Goal: Task Accomplishment & Management: Use online tool/utility

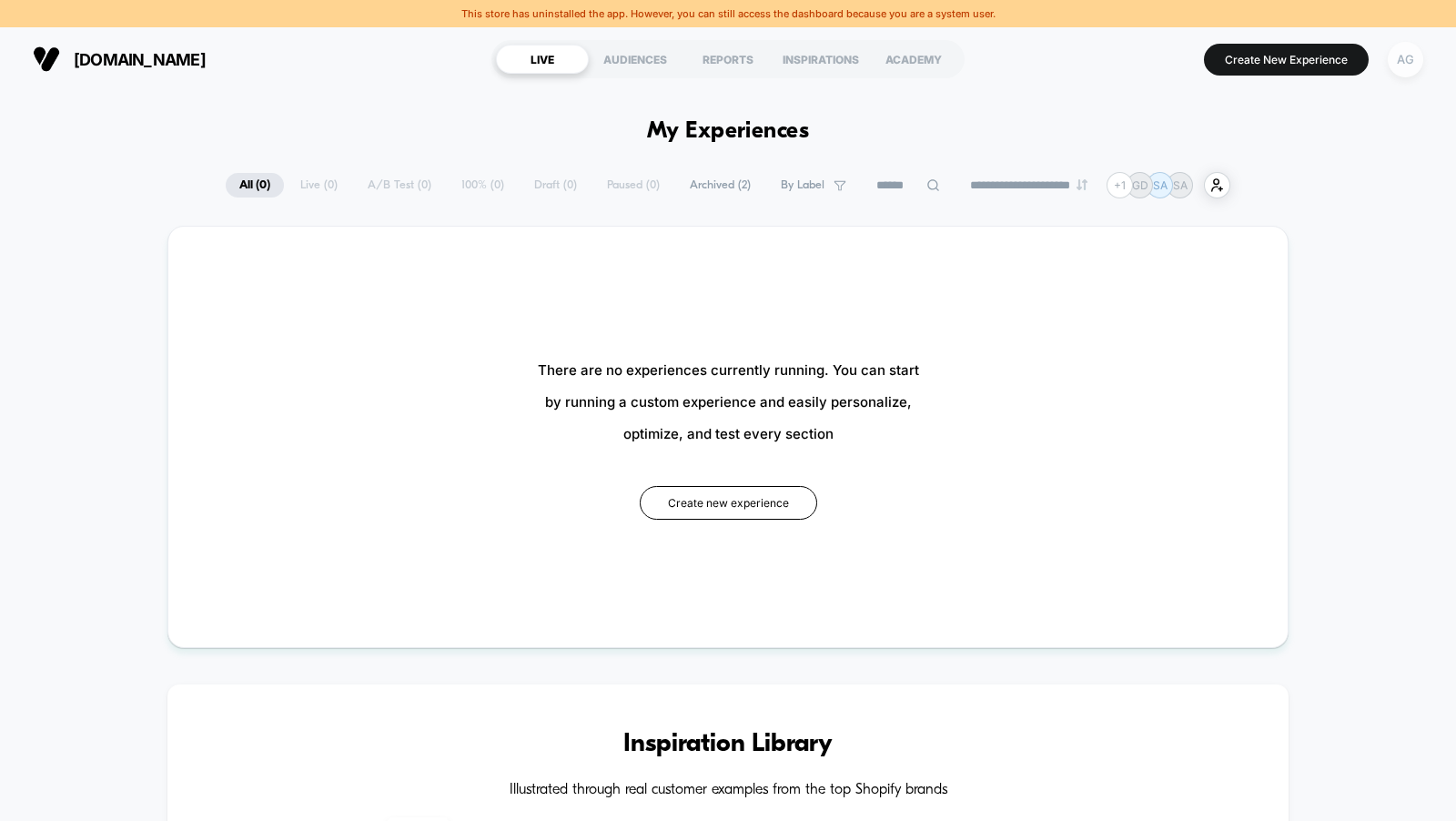
click at [1399, 56] on div "AG" at bounding box center [1405, 59] width 35 height 35
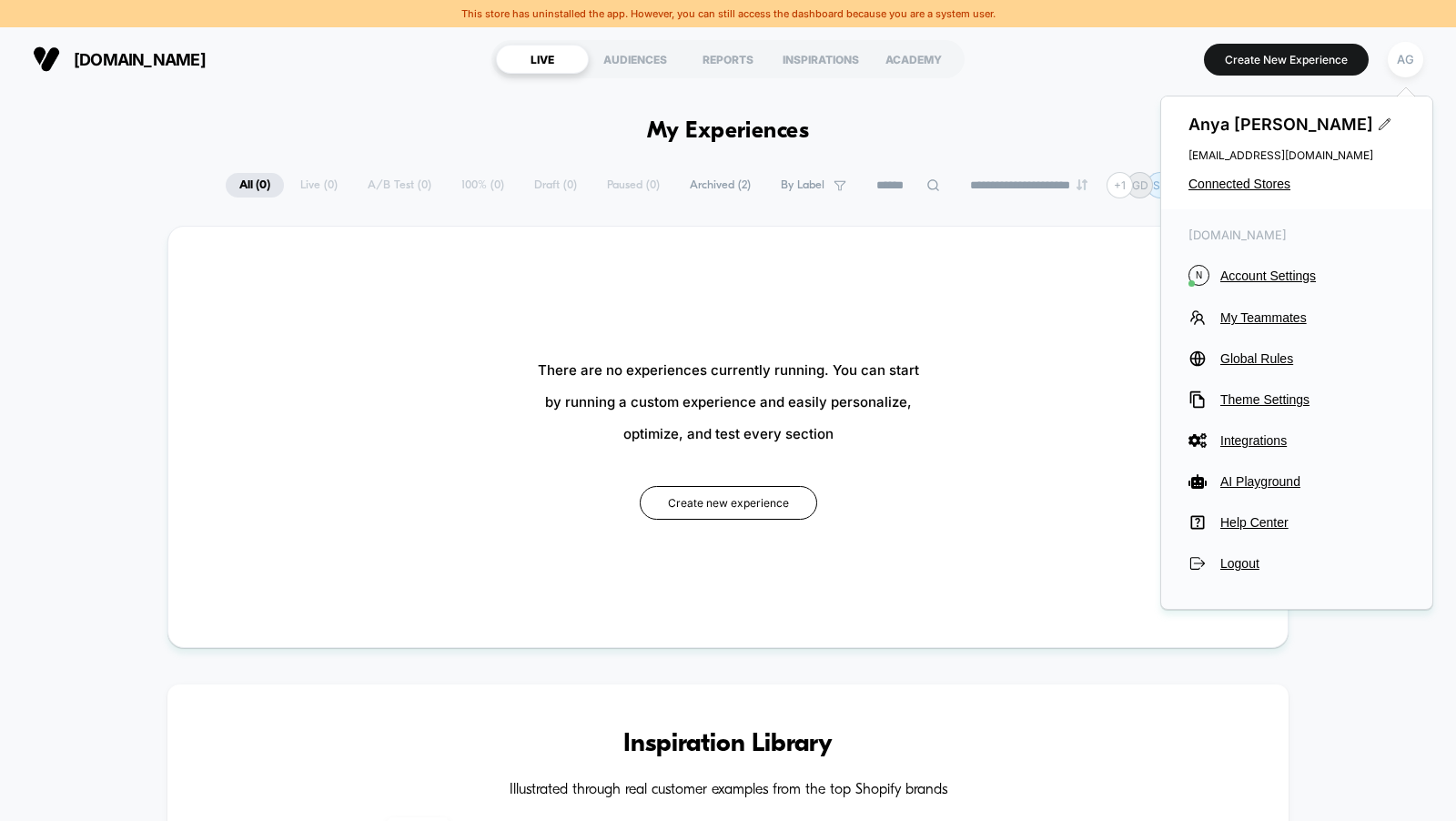
click at [1269, 191] on div "[PERSON_NAME] [EMAIL_ADDRESS][DOMAIN_NAME] Connected Stores" at bounding box center [1297, 153] width 271 height 113
click at [1269, 179] on span "Connected Stores" at bounding box center [1296, 184] width 217 height 15
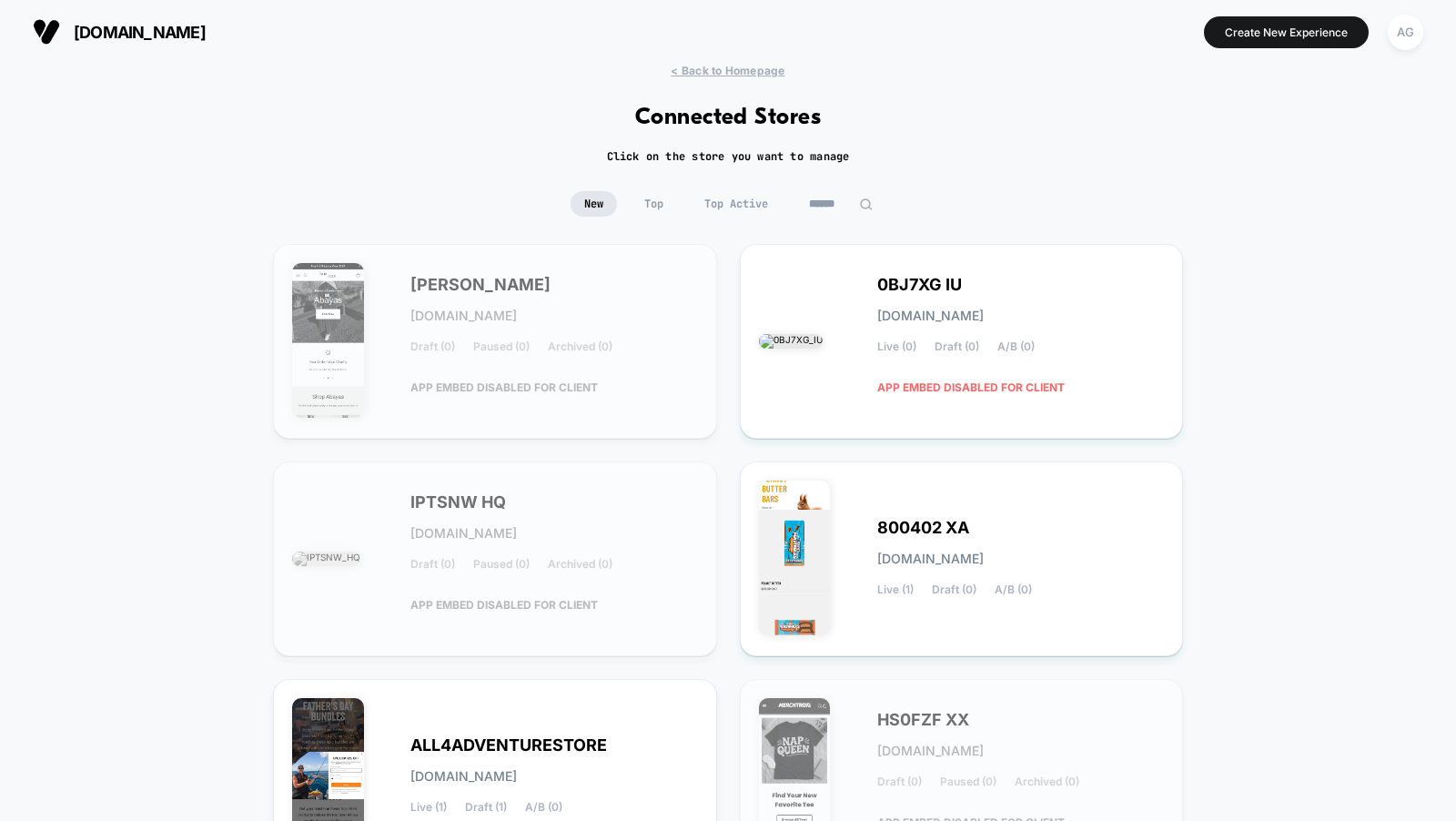
click at [733, 207] on span "Top Active" at bounding box center [736, 204] width 91 height 26
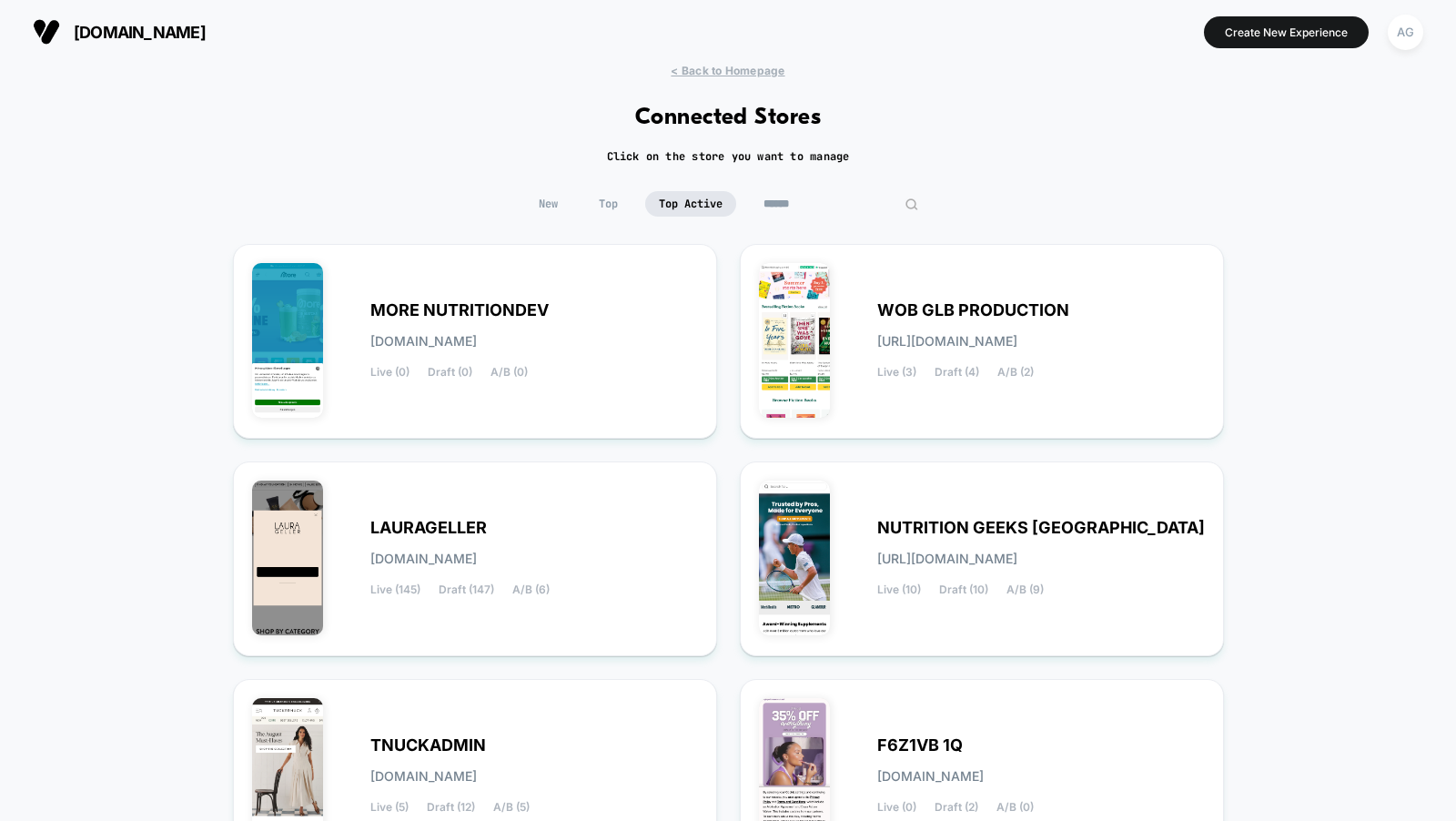
click at [832, 208] on input at bounding box center [841, 204] width 182 height 26
type input "*"
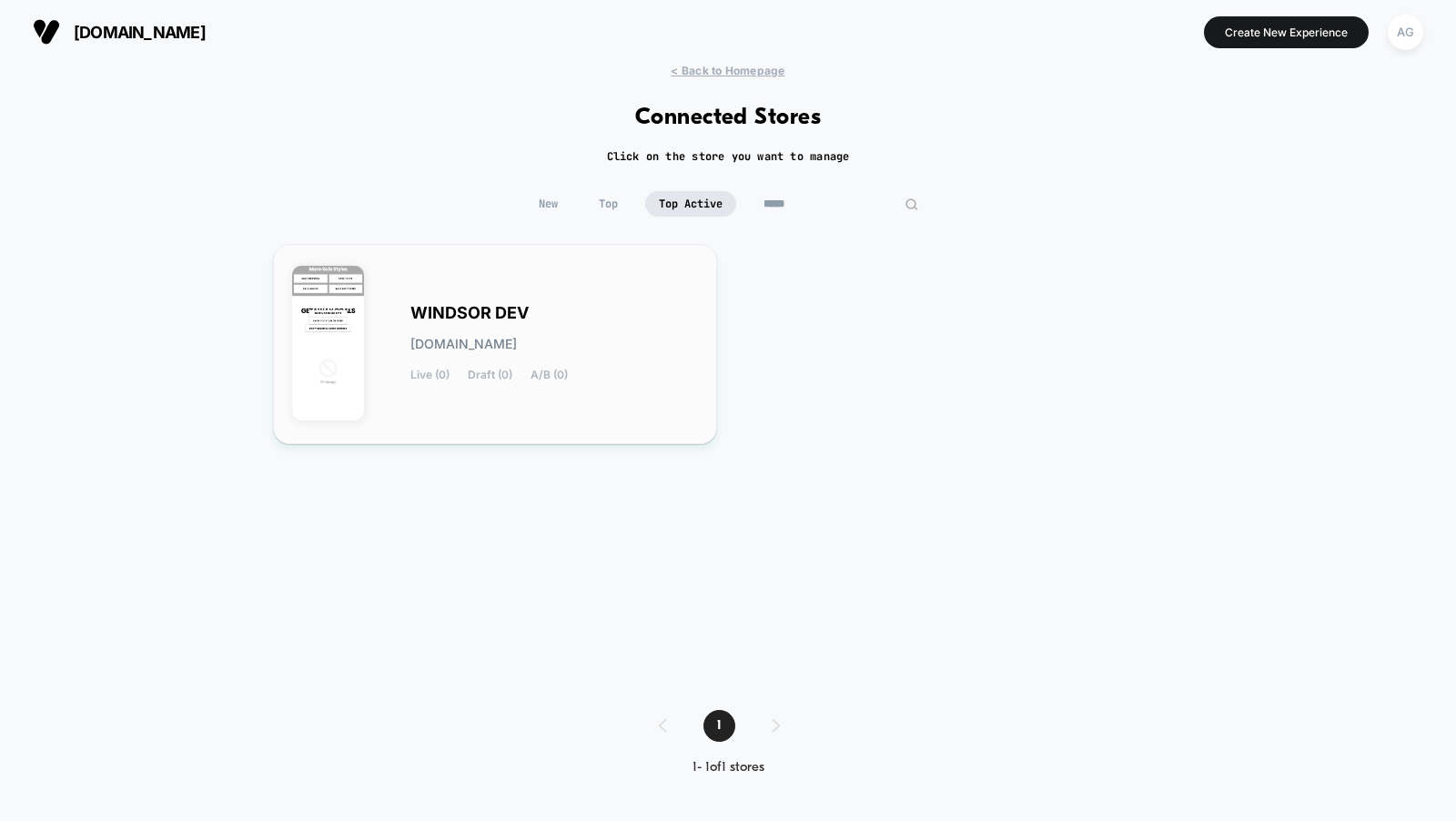
type input "*****"
click at [629, 304] on div "WINDSOR DEV [DOMAIN_NAME] Live (0) Draft (0) A/B (0)" at bounding box center [495, 344] width 406 height 162
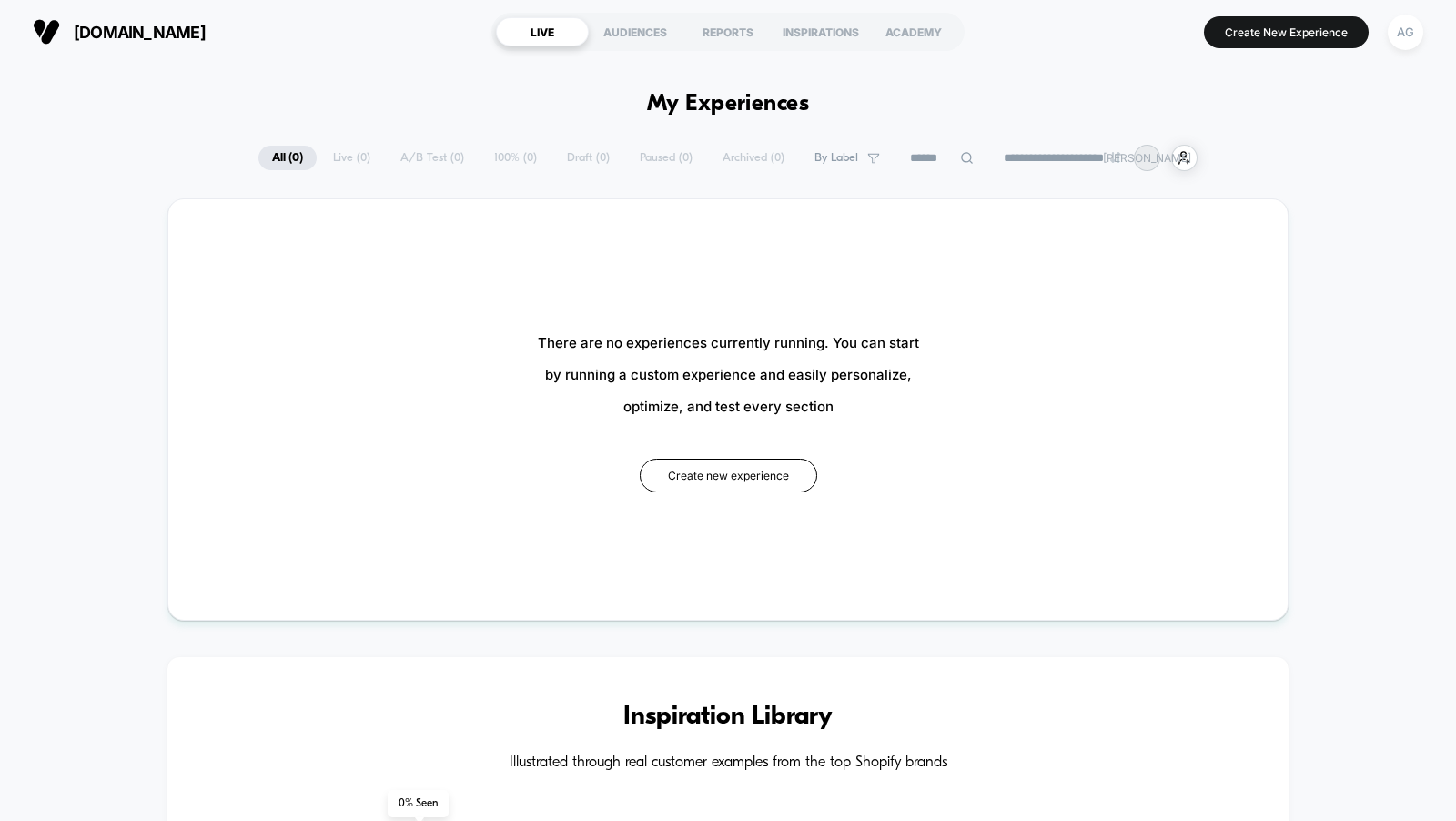
click at [1309, 47] on section "Create New Experience AG" at bounding box center [1203, 31] width 450 height 45
click at [1307, 35] on button "Create New Experience" at bounding box center [1286, 32] width 165 height 32
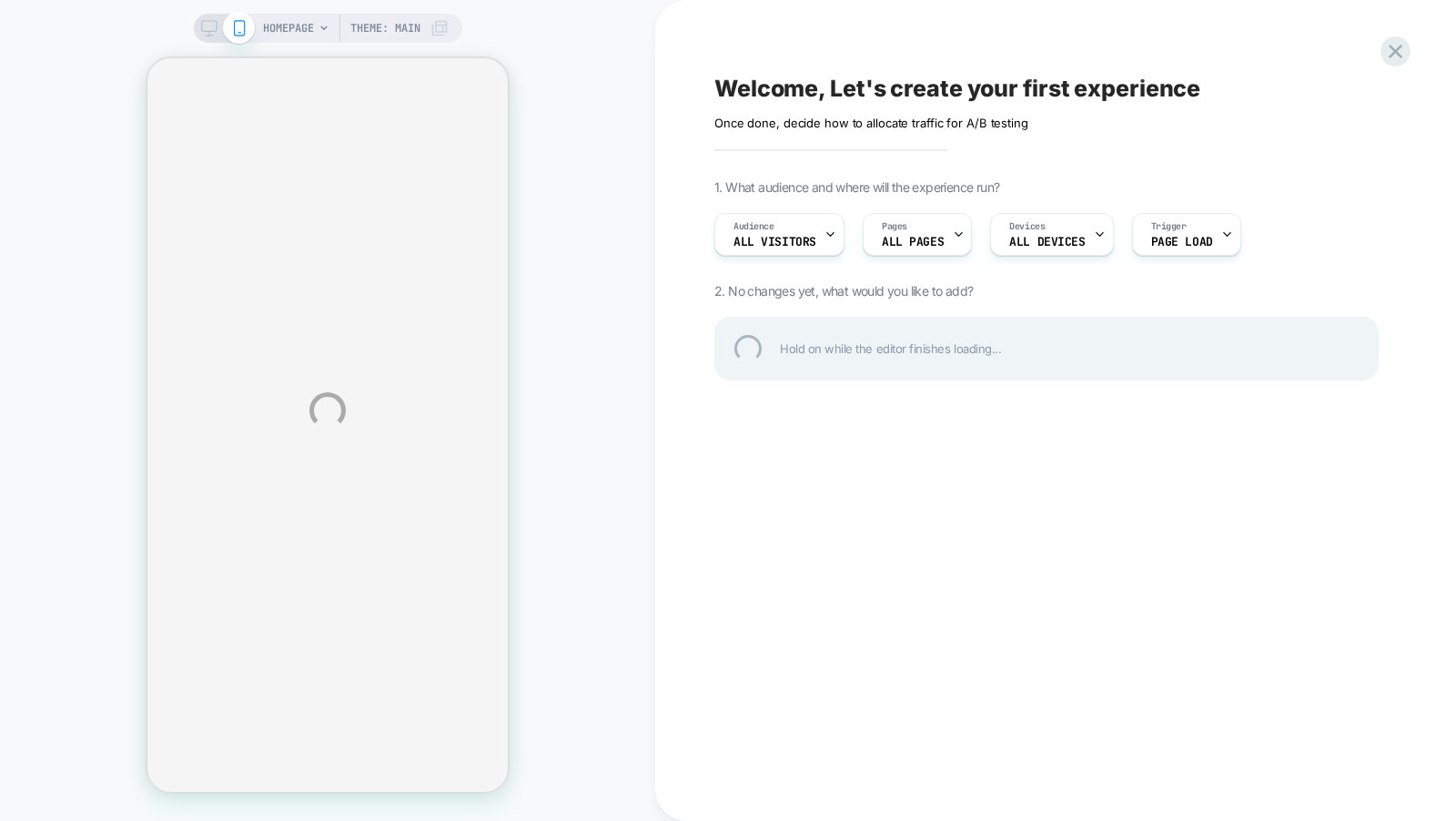
select select "******"
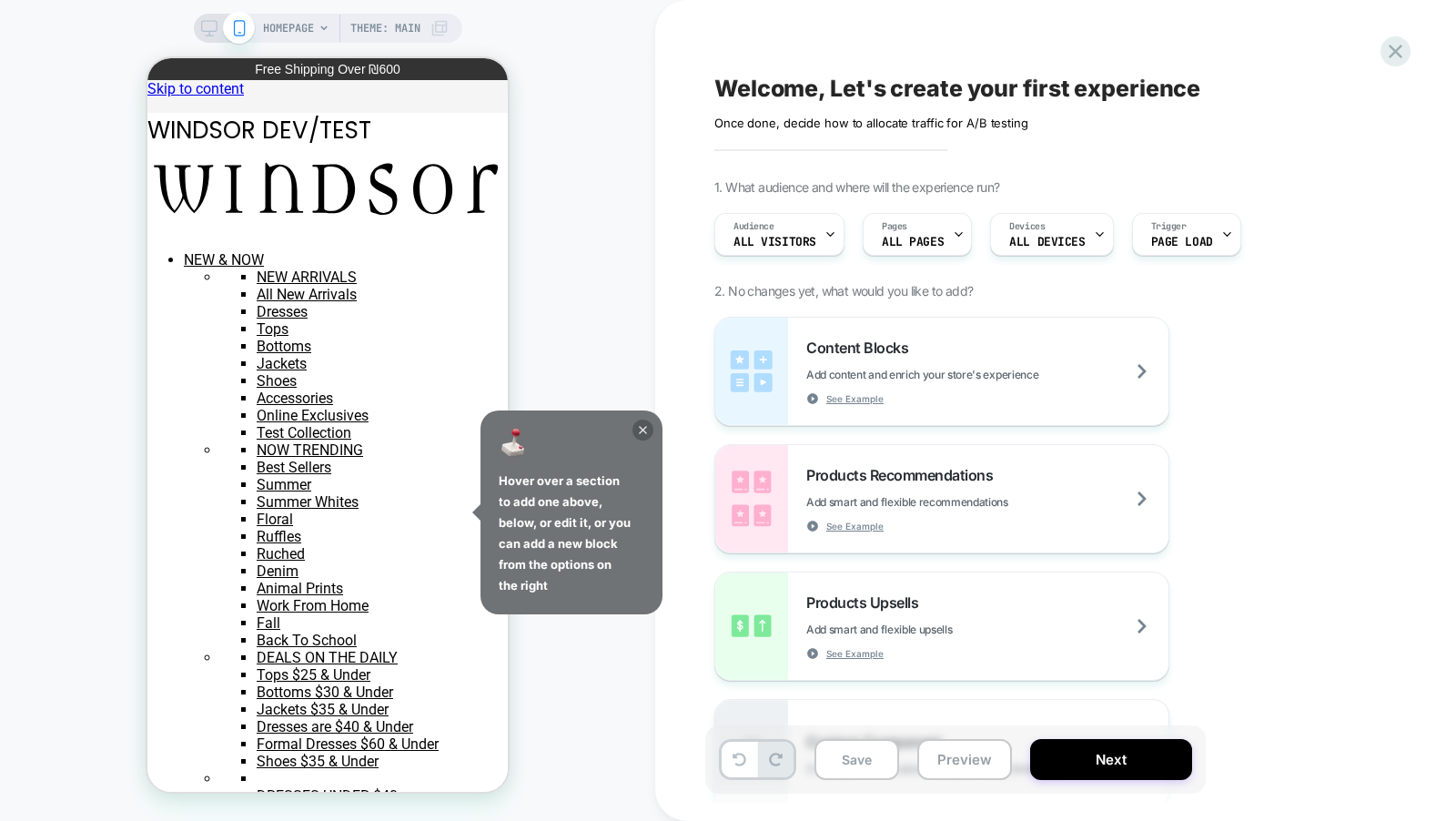
click at [650, 432] on icon at bounding box center [643, 430] width 21 height 21
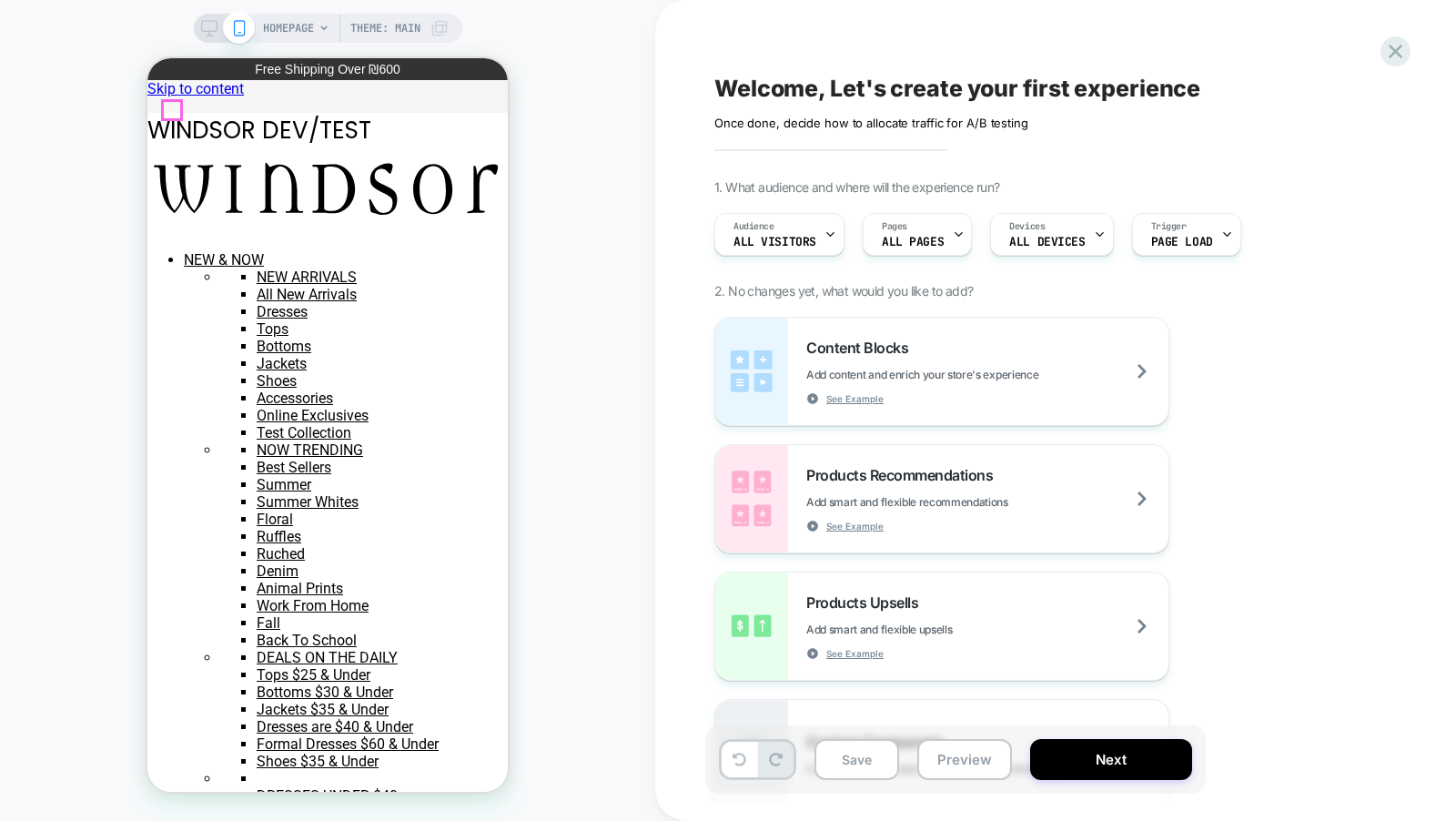
click at [148, 58] on div "SALE" at bounding box center [148, 58] width 0 height 0
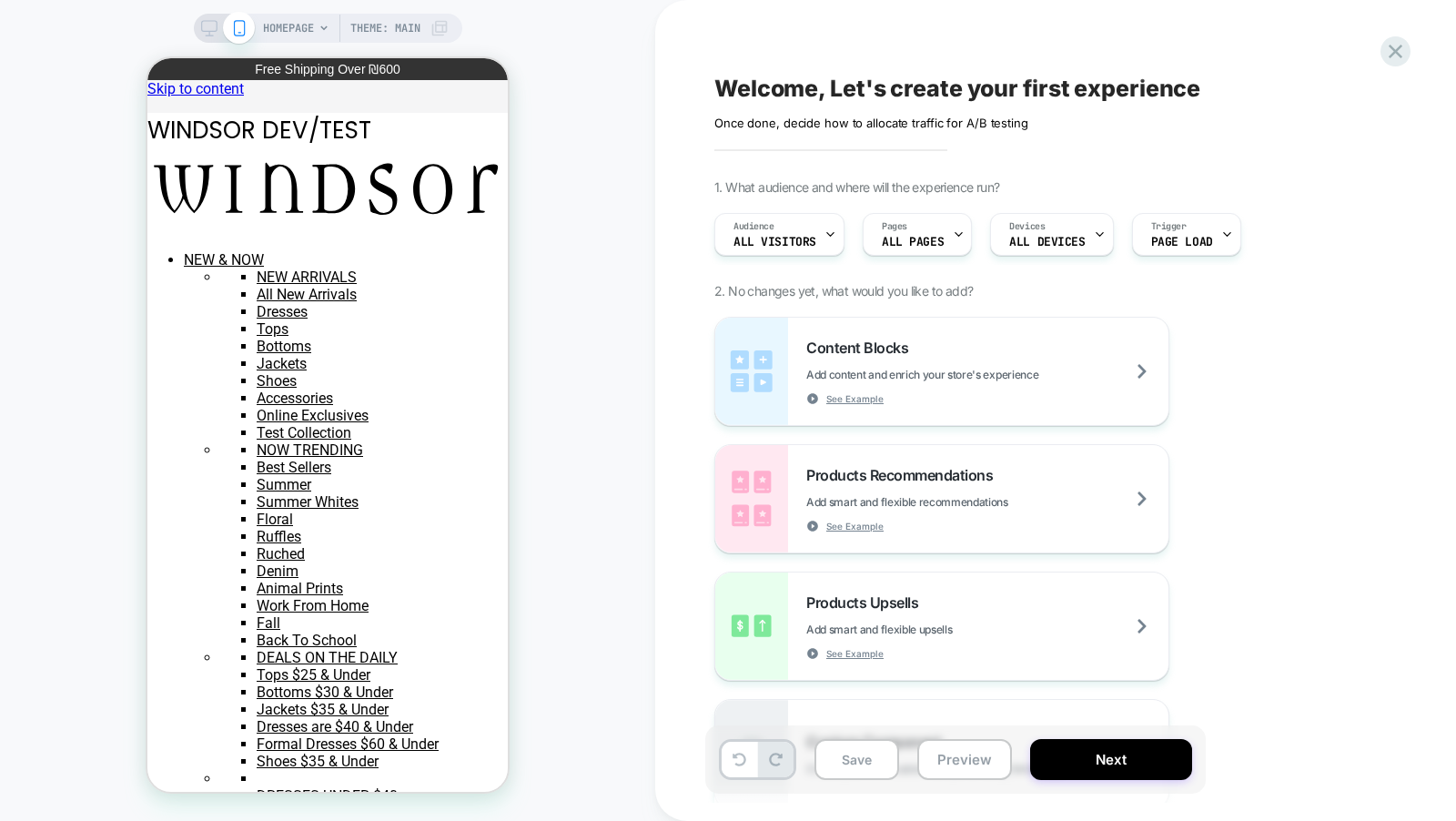
click at [308, 37] on span "HOMEPAGE" at bounding box center [288, 29] width 51 height 30
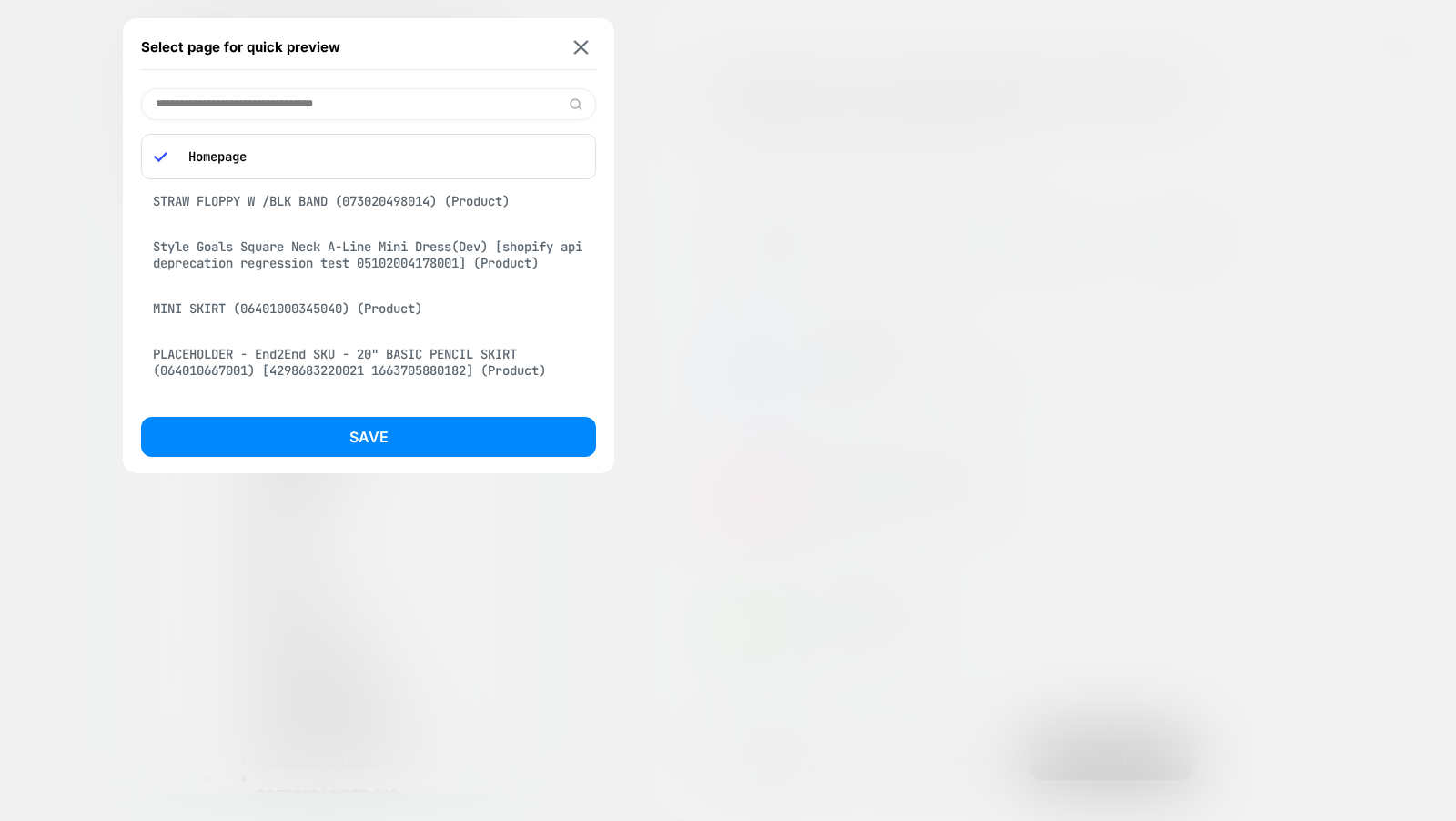
click at [280, 101] on input at bounding box center [368, 104] width 455 height 32
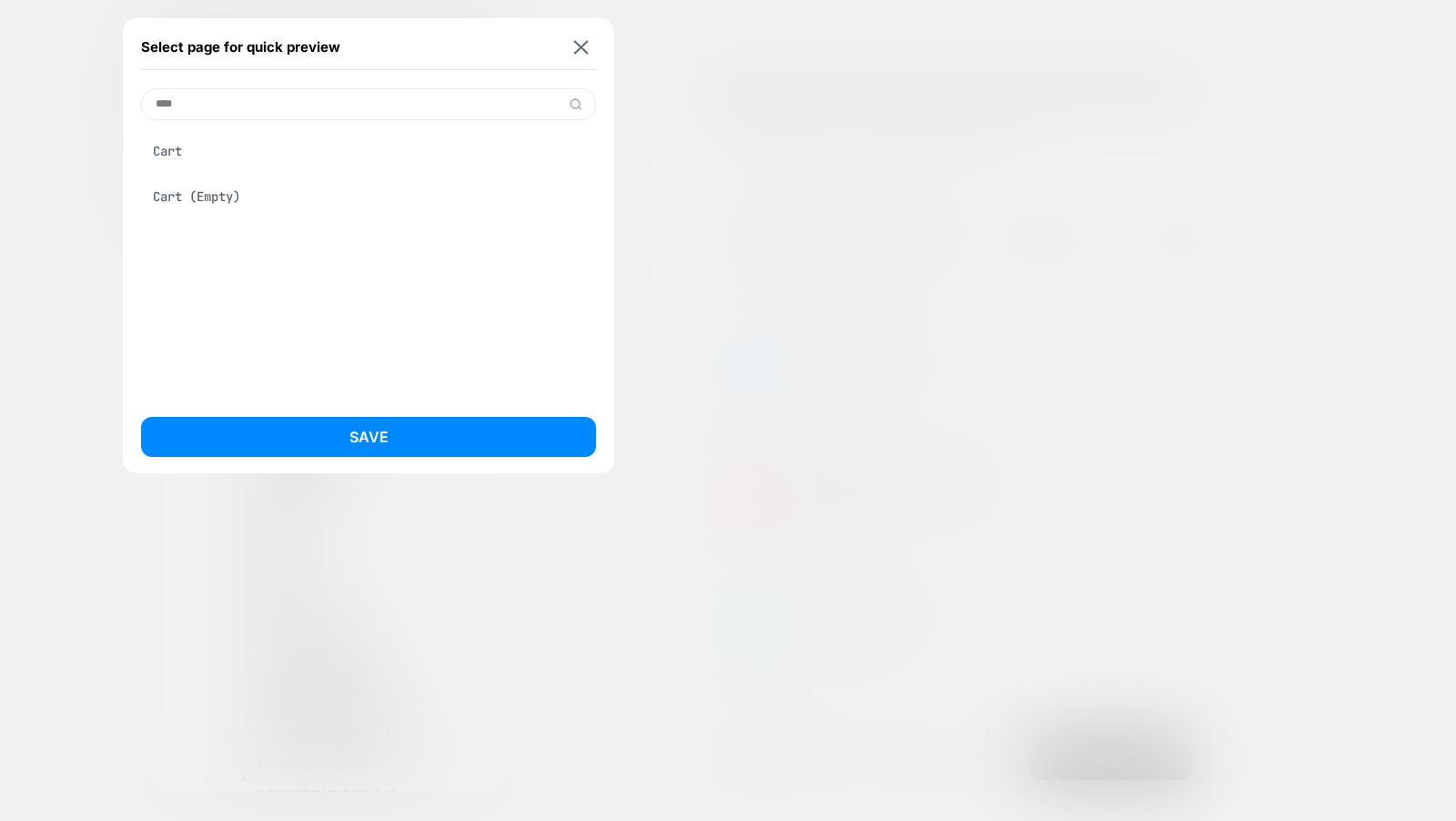
type input "****"
click at [295, 157] on div "Cart" at bounding box center [368, 150] width 455 height 34
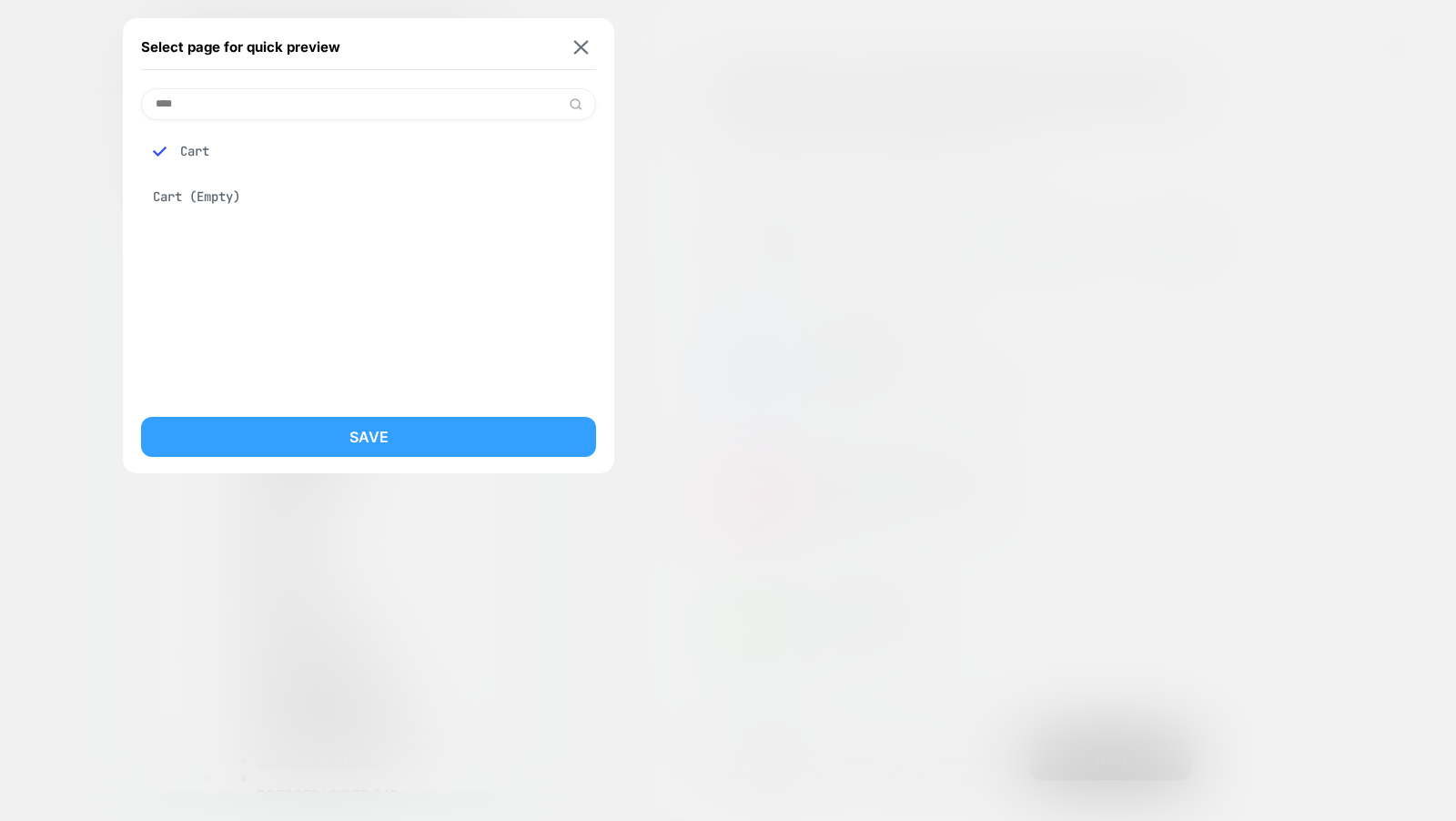
click at [337, 446] on button "Save" at bounding box center [368, 436] width 455 height 40
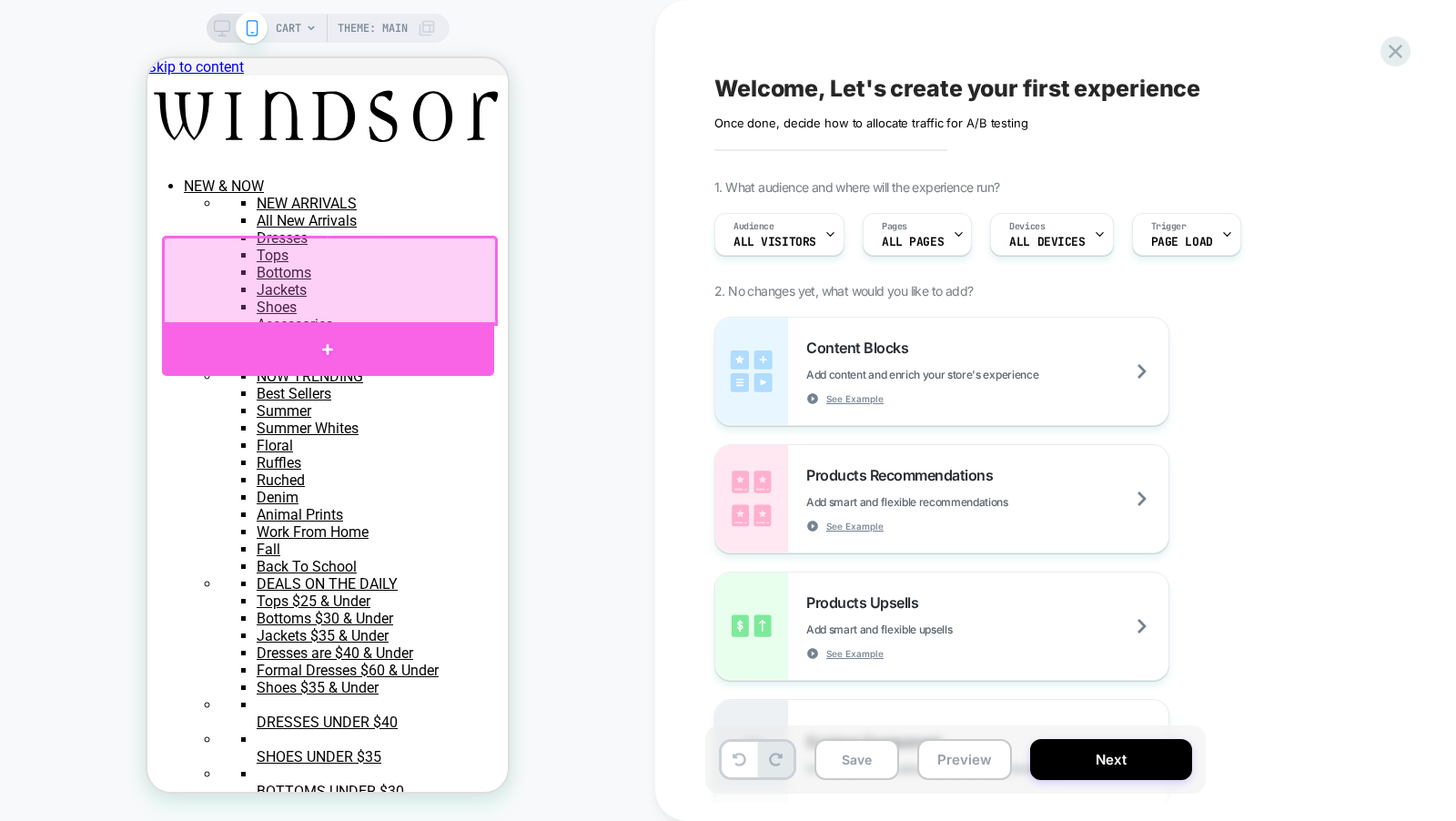
click at [390, 345] on div at bounding box center [328, 349] width 332 height 54
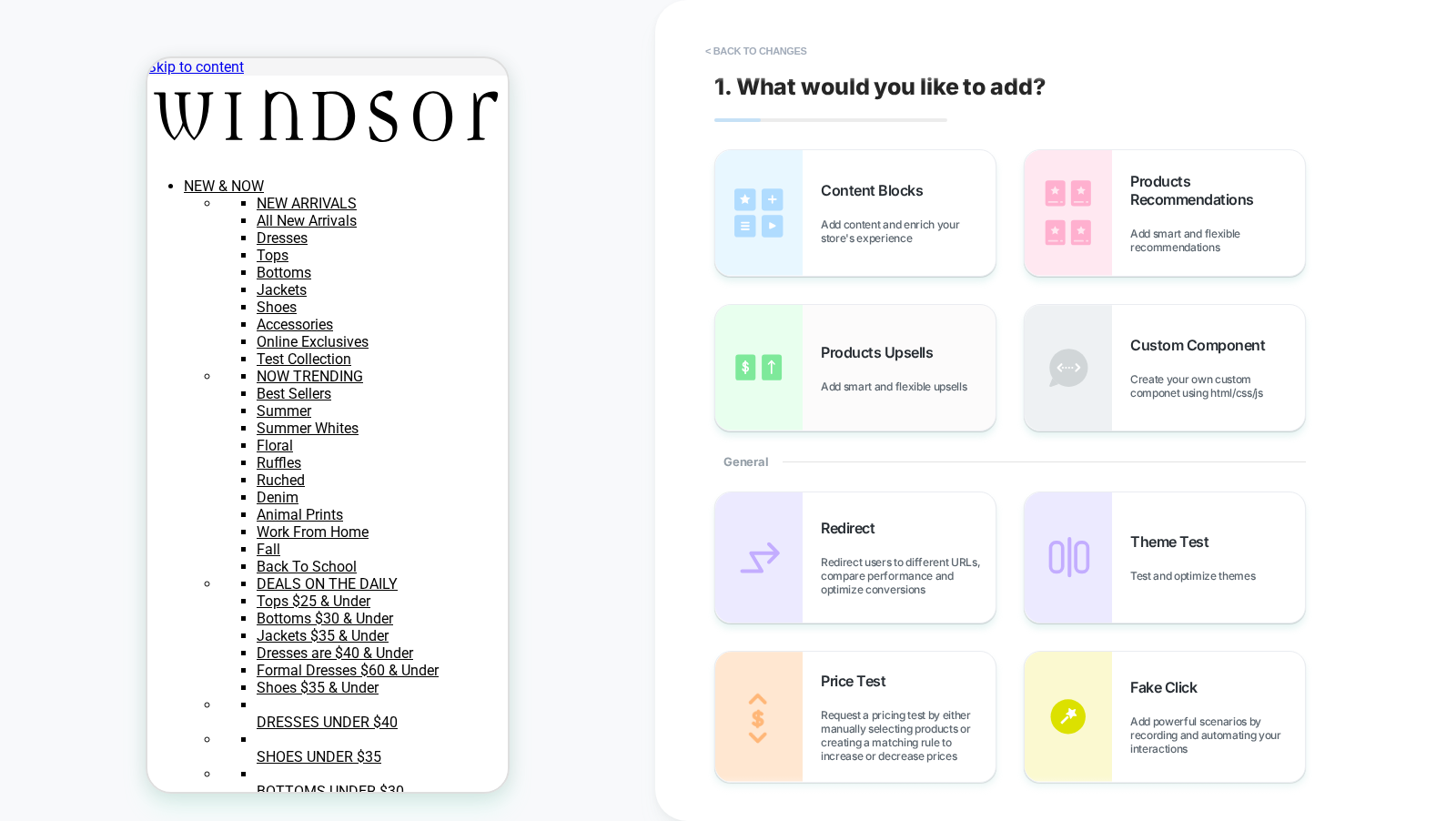
click at [843, 383] on span "Add smart and flexible upsells" at bounding box center [899, 386] width 155 height 14
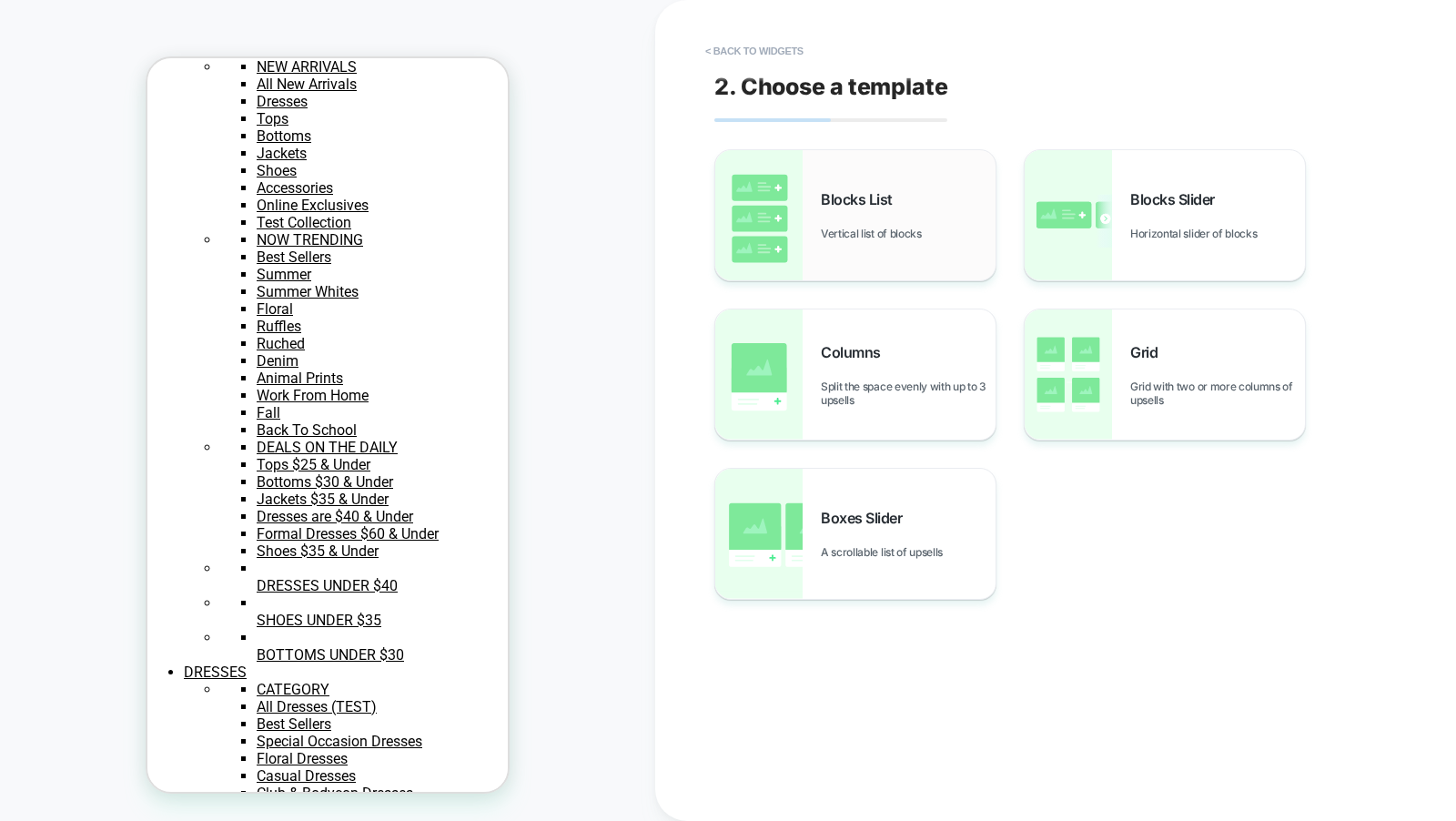
click at [893, 245] on div "Blocks List Vertical list of blocks" at bounding box center [855, 215] width 280 height 130
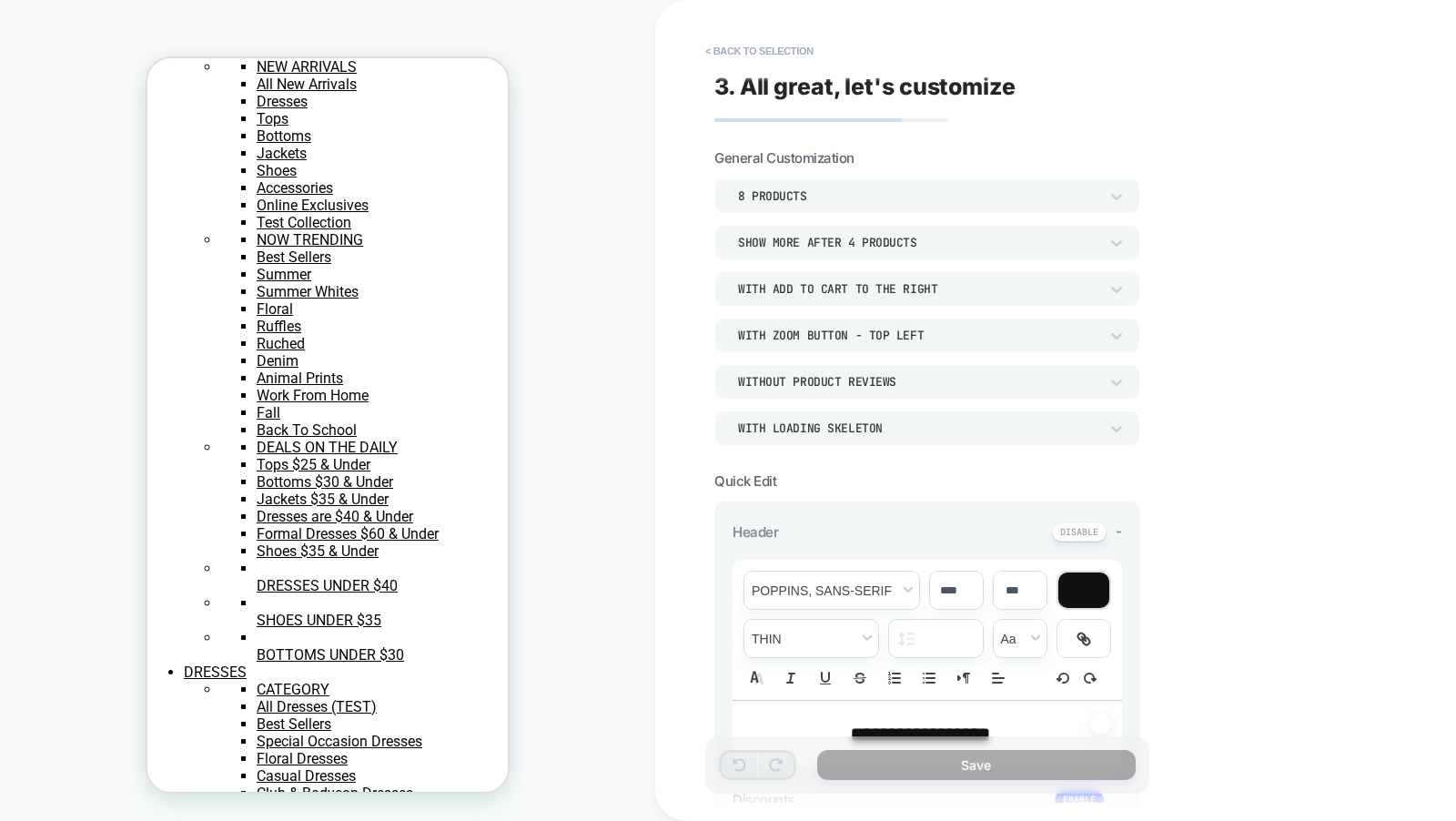
scroll to position [210, 0]
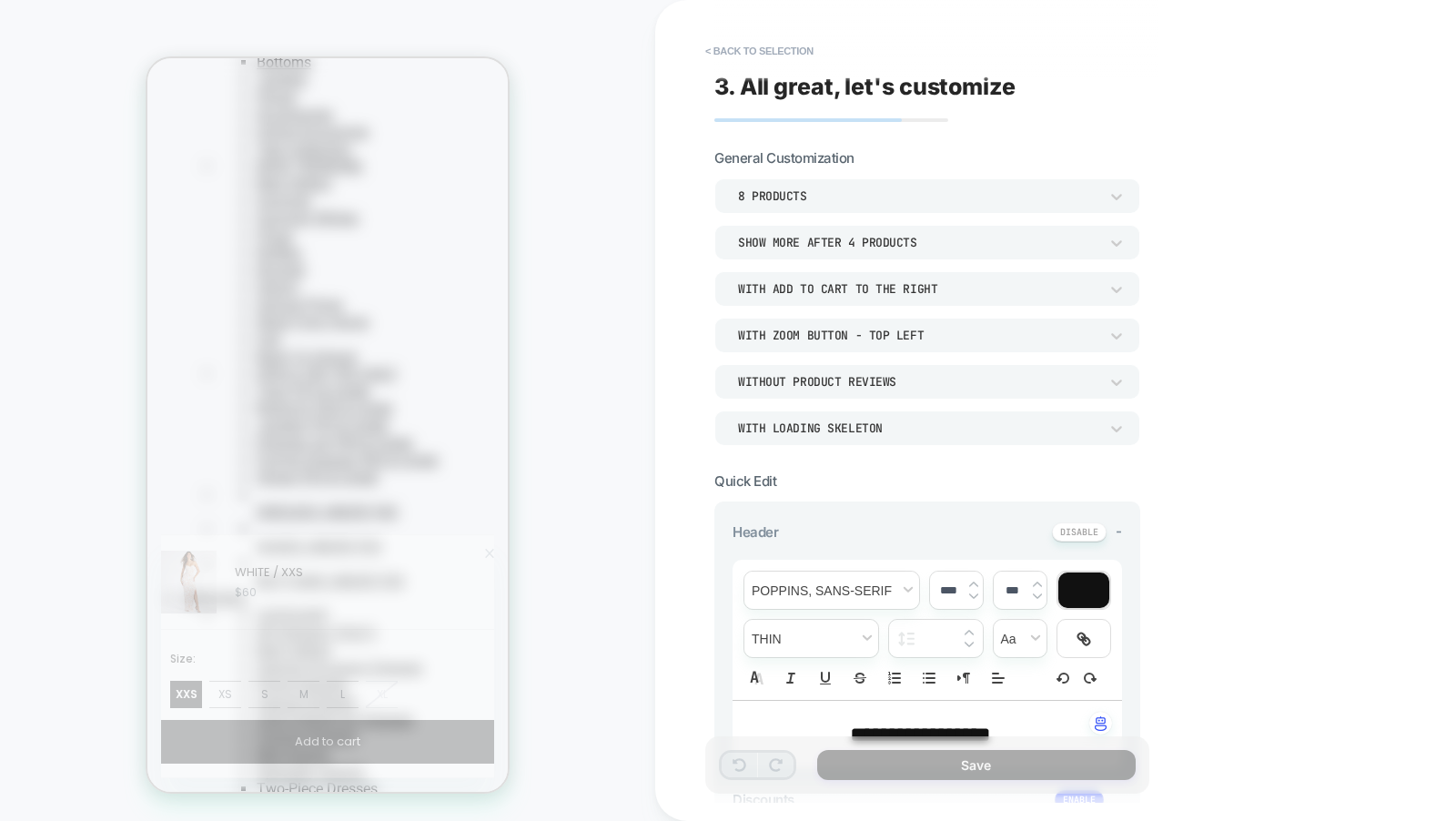
type textarea "*"
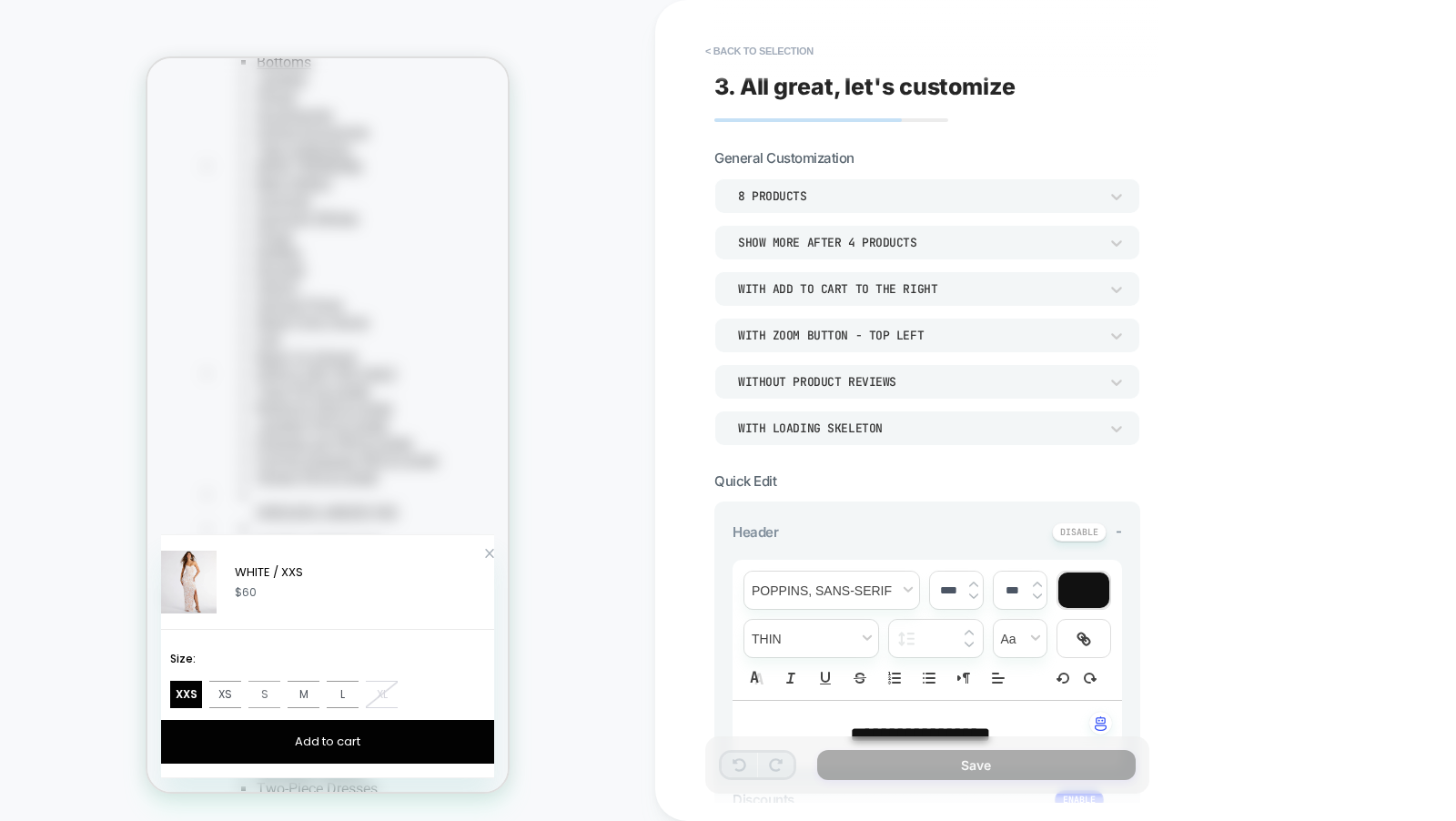
click at [280, 681] on button "S" at bounding box center [264, 695] width 32 height 28
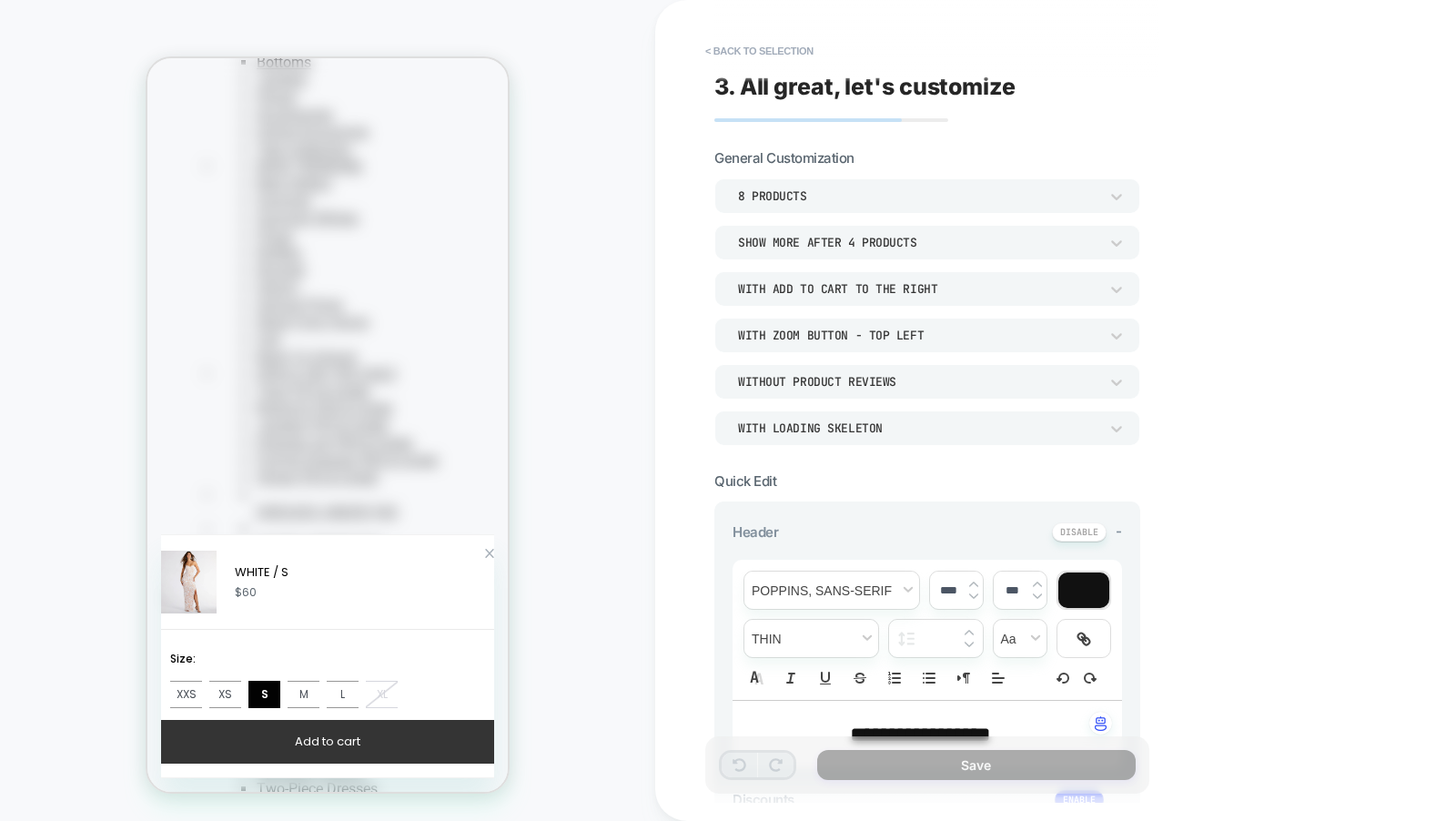
click at [309, 743] on button "Add to cart" at bounding box center [328, 741] width 333 height 43
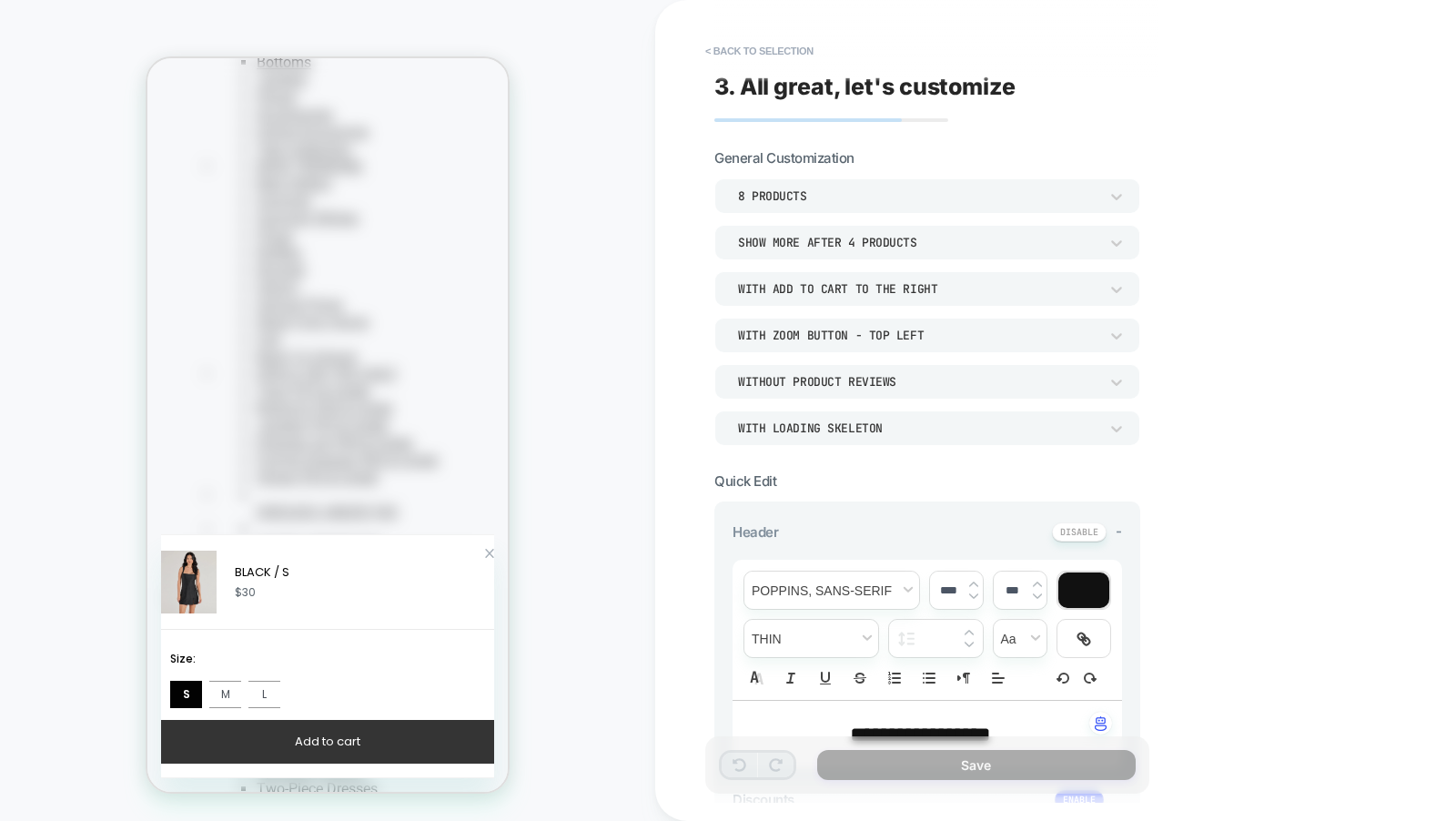
click at [337, 740] on button "Add to cart" at bounding box center [328, 741] width 333 height 43
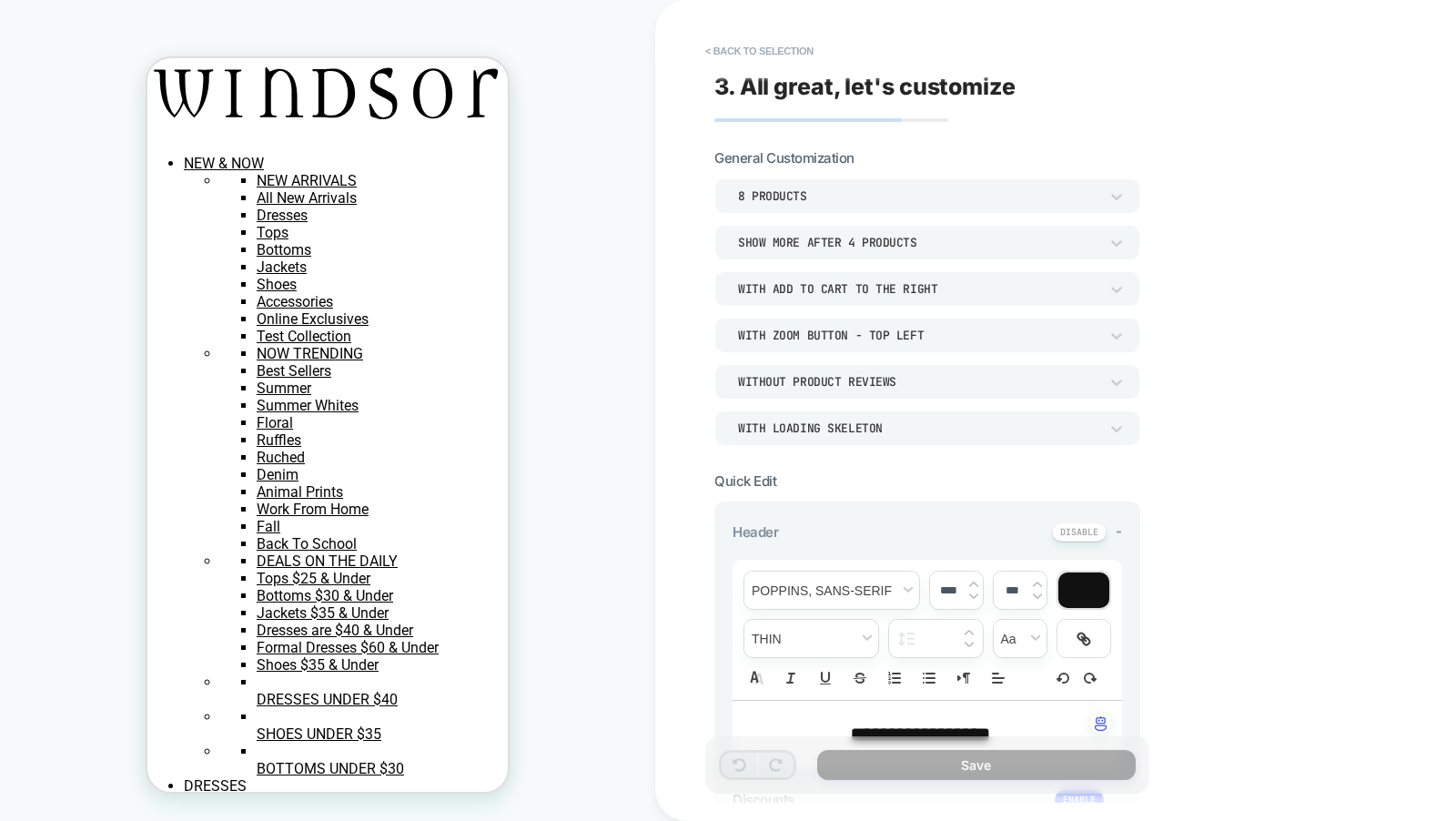
scroll to position [0, 0]
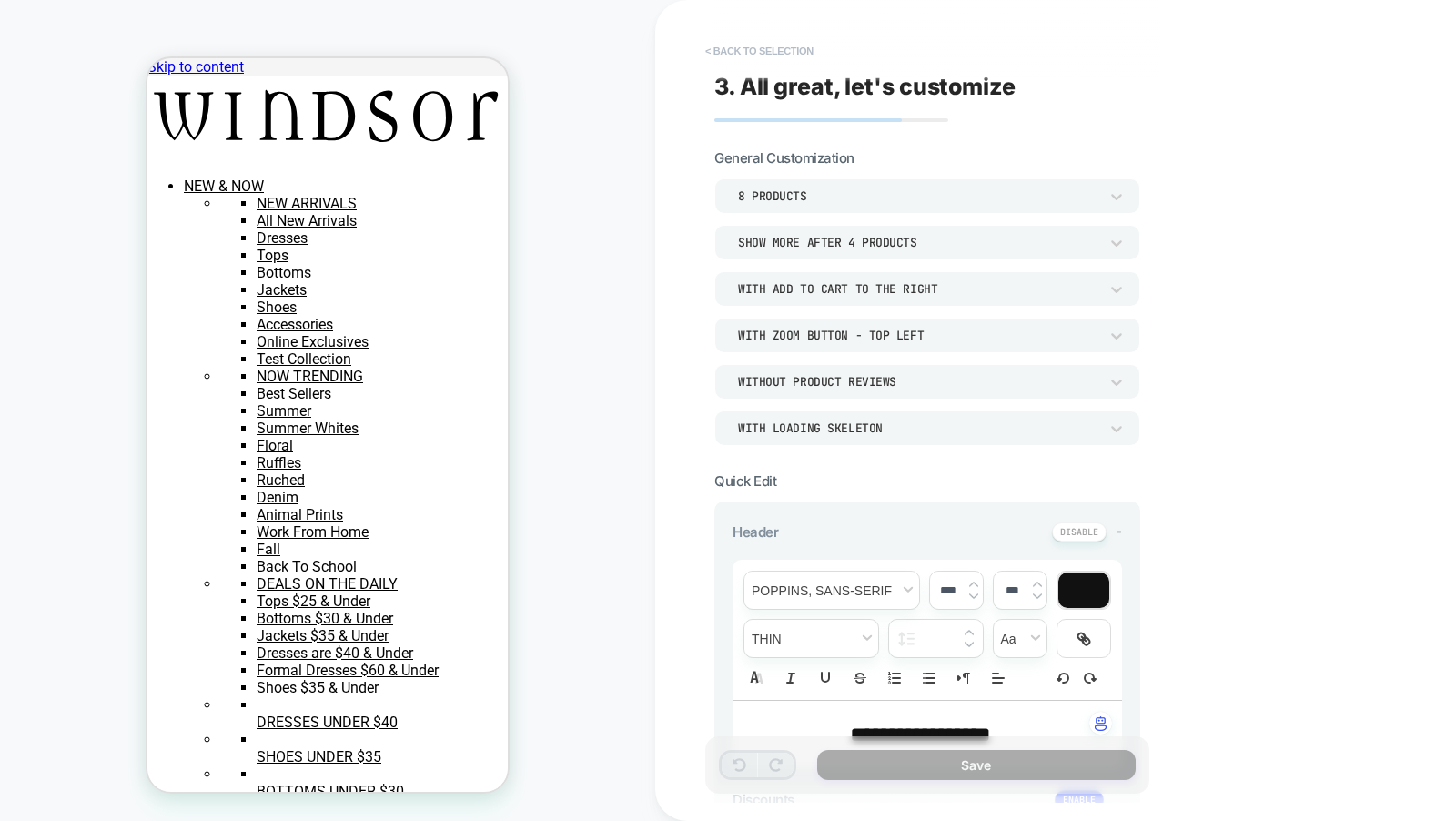
click at [738, 45] on button "< Back to selection" at bounding box center [759, 51] width 126 height 30
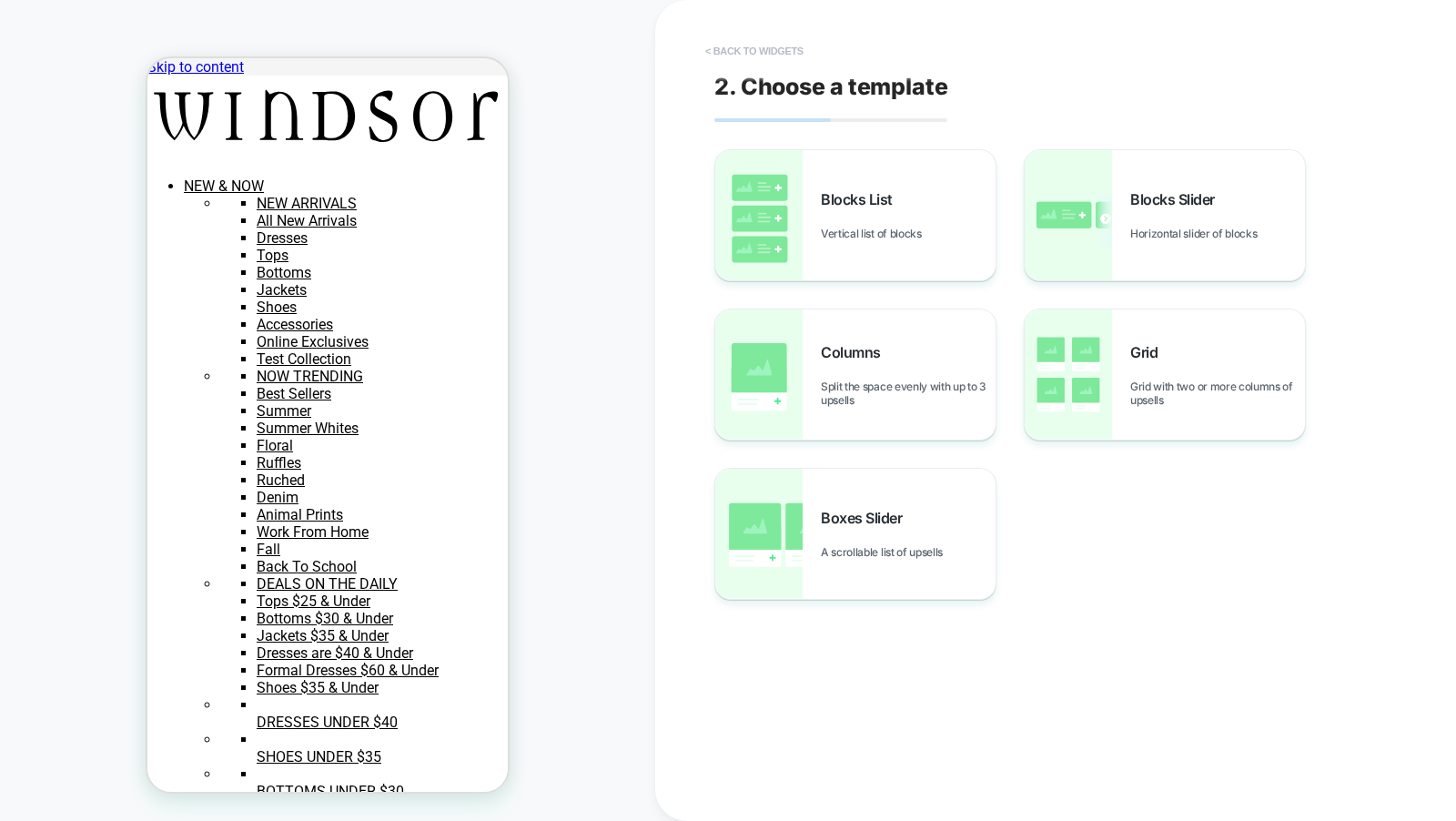
click at [739, 45] on button "< Back to widgets" at bounding box center [755, 51] width 116 height 30
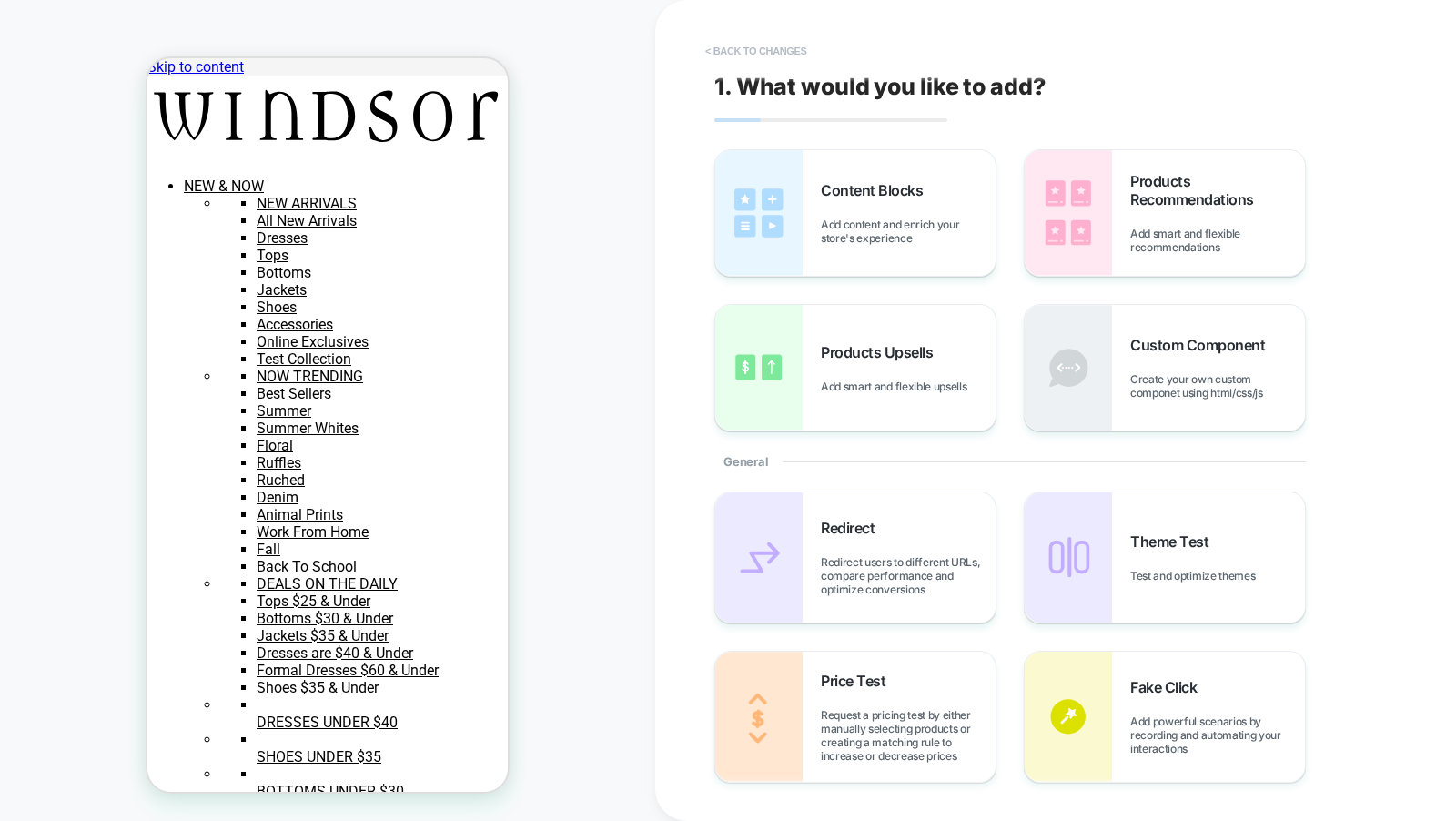
click at [788, 43] on button "< Back to changes" at bounding box center [757, 51] width 120 height 30
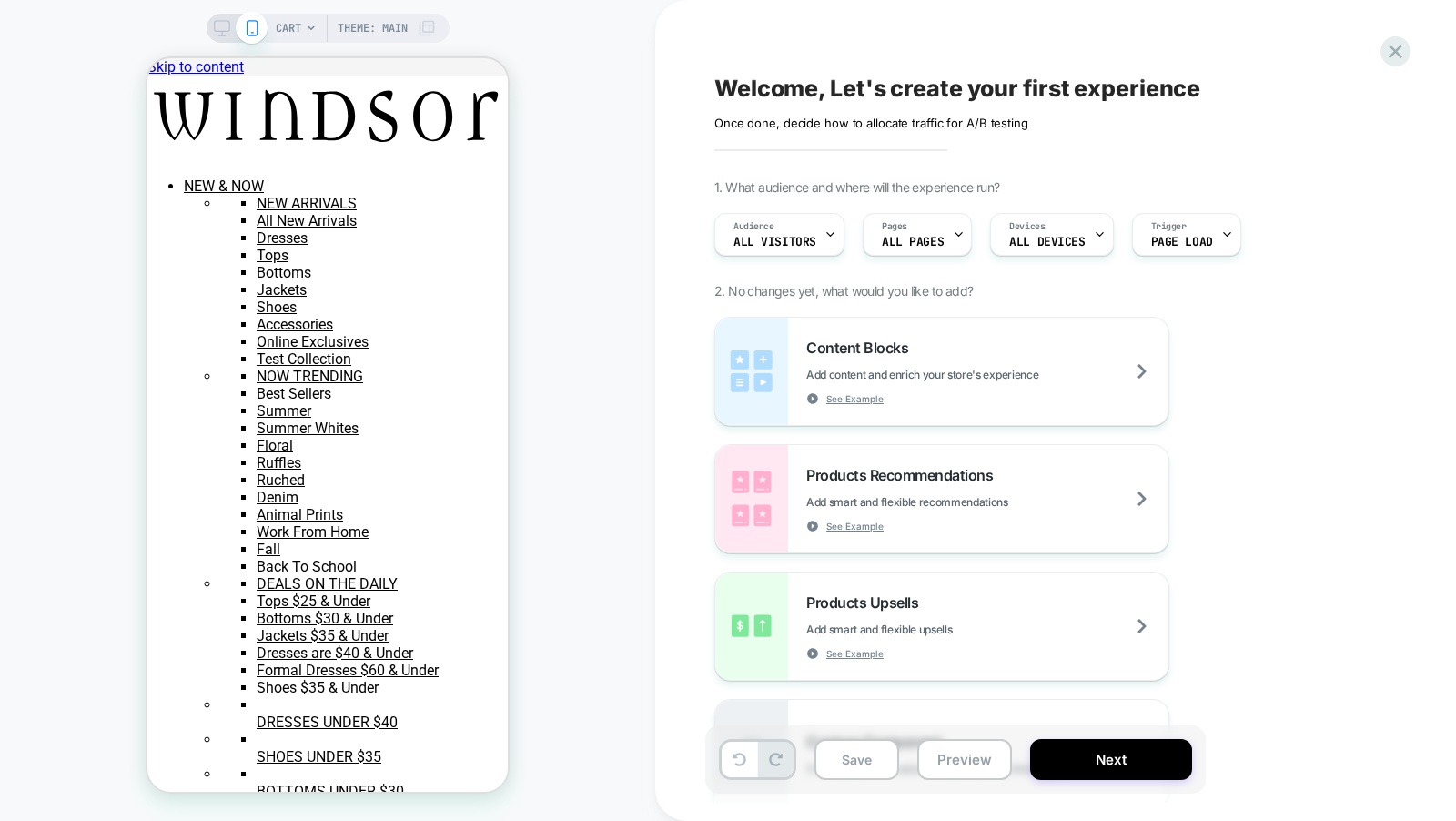
click at [304, 39] on div "CART Theme: MAIN" at bounding box center [356, 29] width 161 height 30
click at [294, 31] on span "CART" at bounding box center [289, 29] width 26 height 30
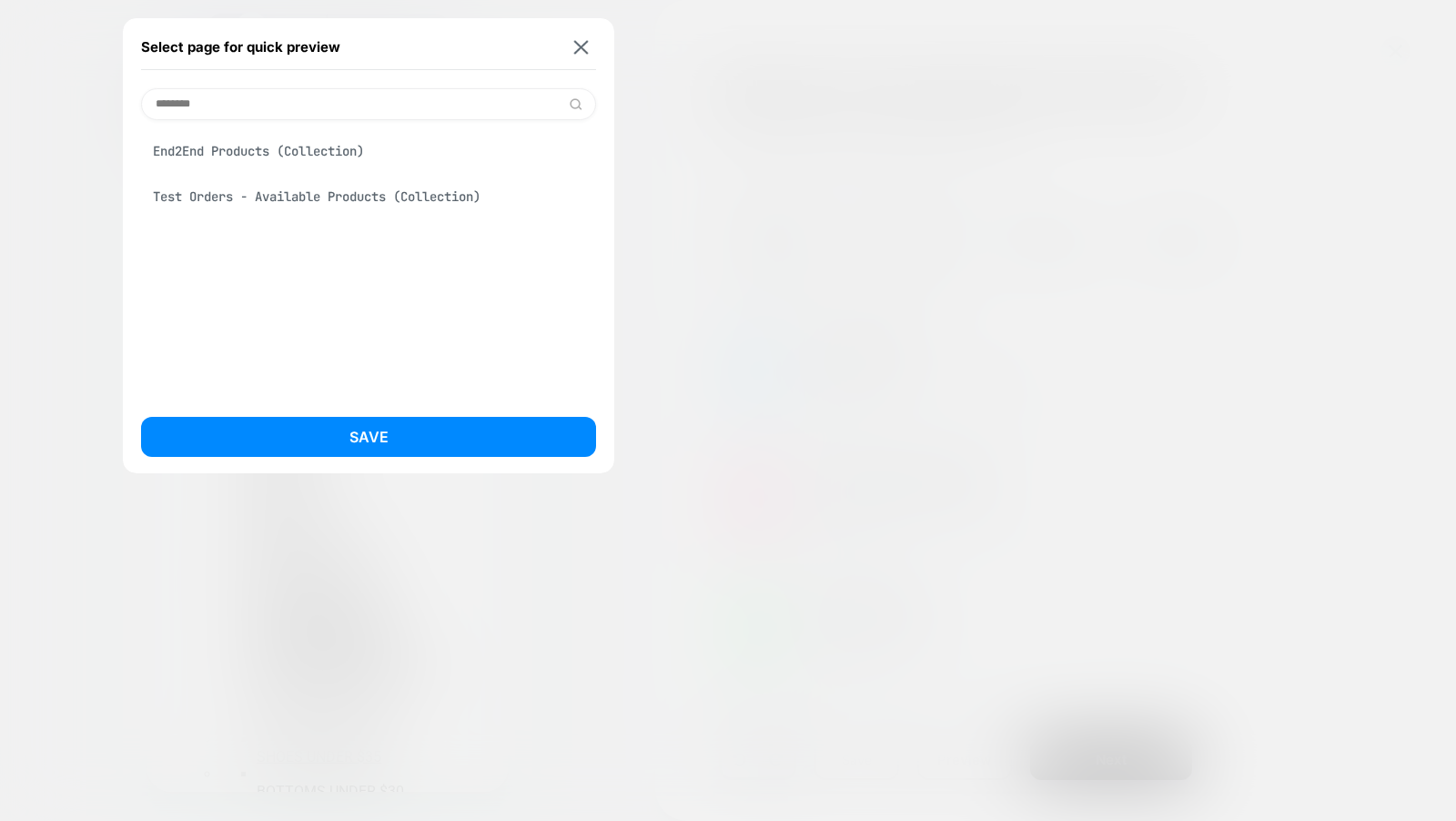
click at [320, 90] on input "********" at bounding box center [368, 104] width 455 height 32
click at [304, 126] on div "End2End Products (Collection) Test Orders - Available Products (Collection)" at bounding box center [368, 259] width 455 height 279
click at [299, 97] on input "********" at bounding box center [368, 104] width 455 height 32
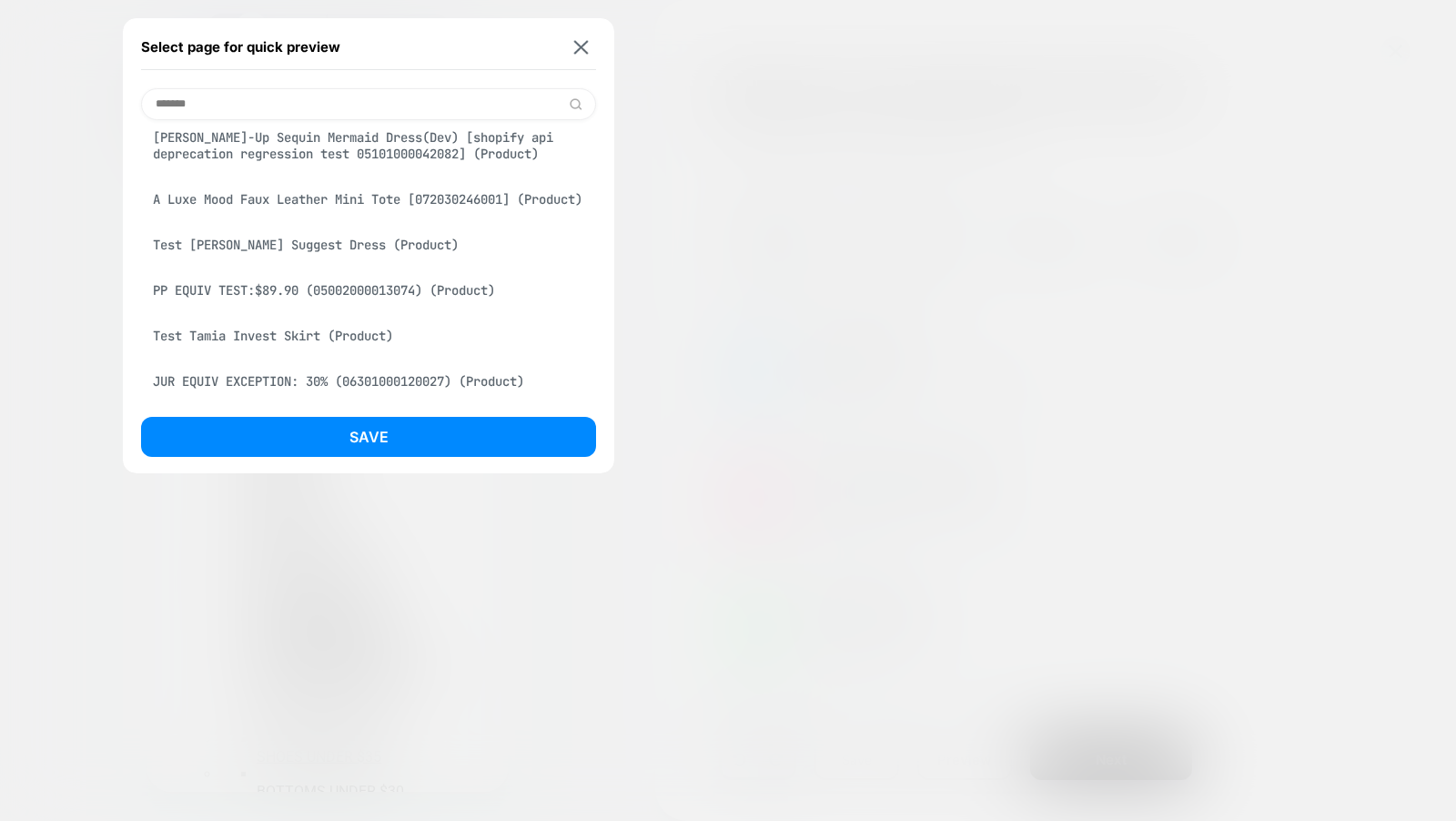
scroll to position [4921, 0]
type input "*******"
click at [328, 204] on div "A Luxe Mood Faux Leather Mini Tote [072030246001] (Product)" at bounding box center [368, 198] width 455 height 34
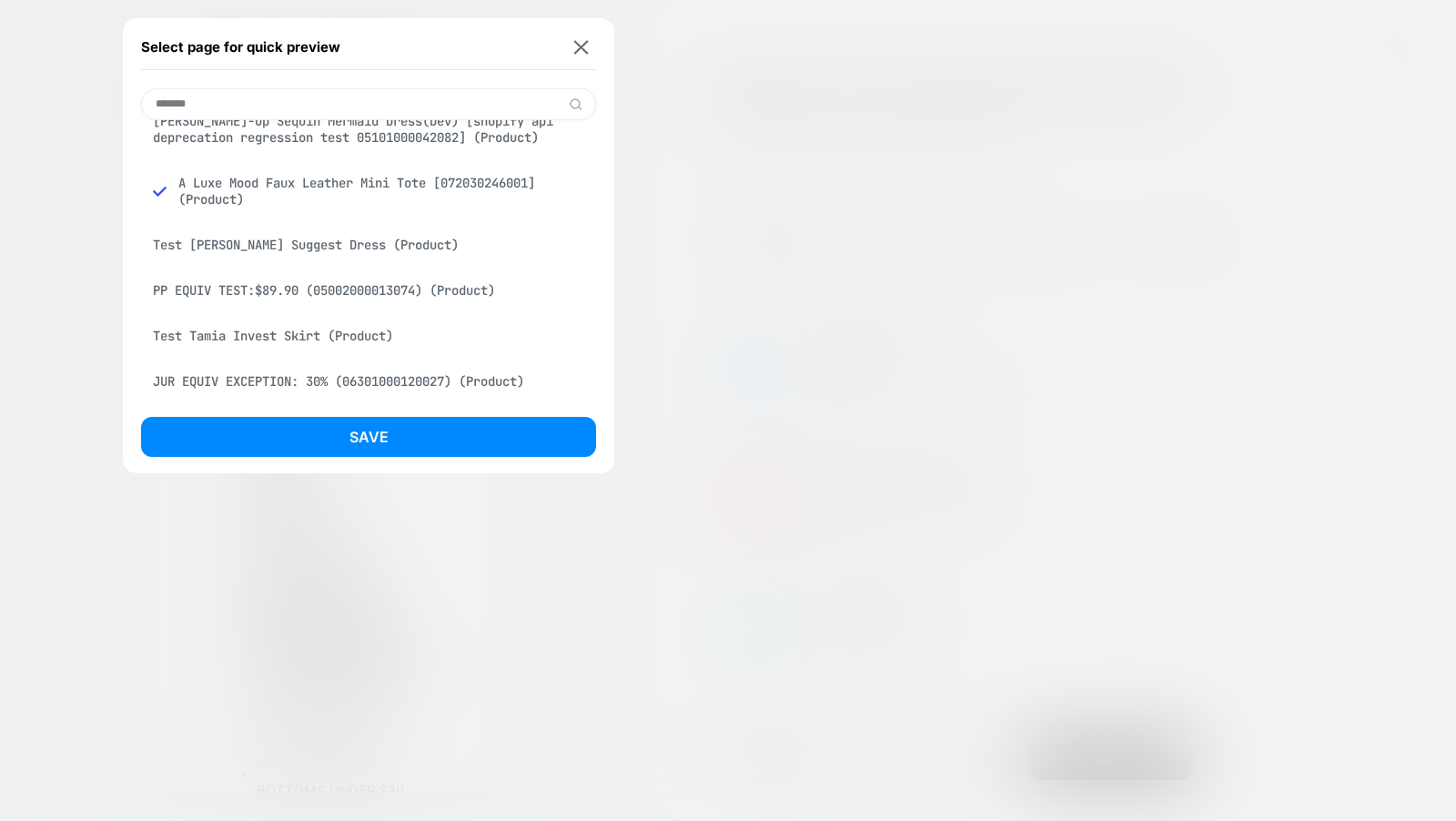
click at [354, 415] on div "Select page for quick preview ******* A Luxe Mood Faux Leather Mini Tote [07203…" at bounding box center [368, 245] width 492 height 455
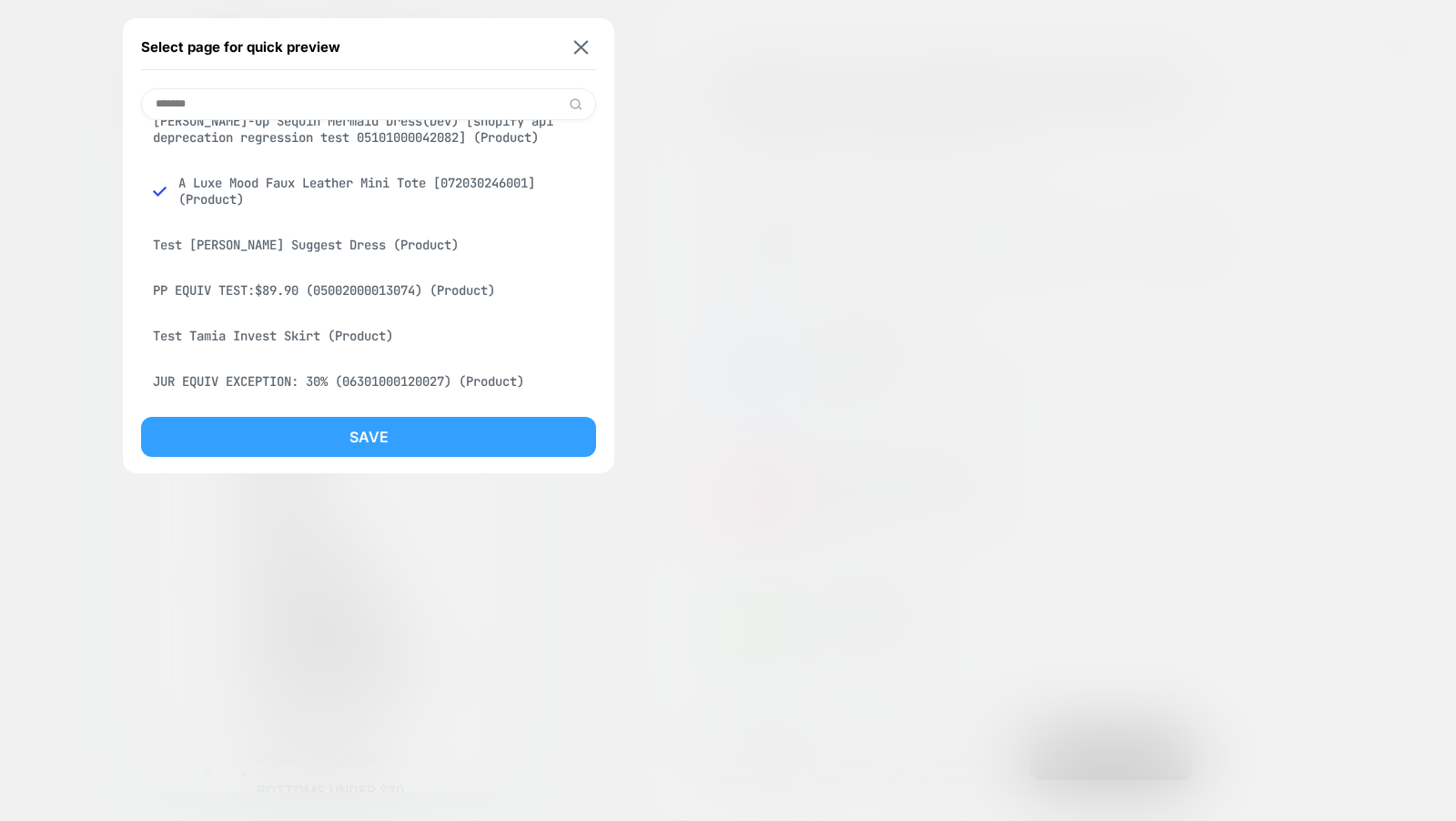
click at [354, 428] on button "Save" at bounding box center [368, 436] width 455 height 40
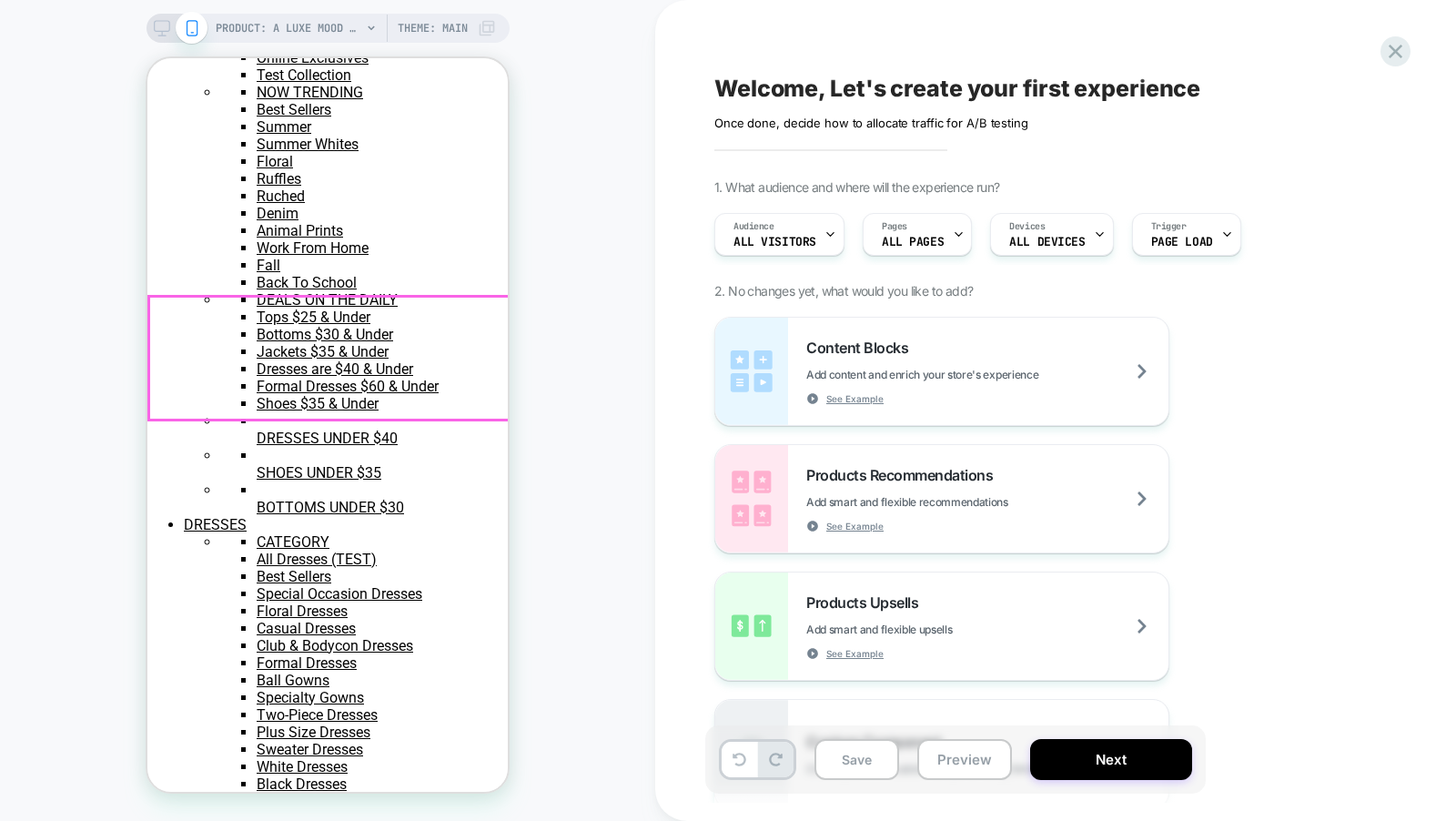
scroll to position [294, 0]
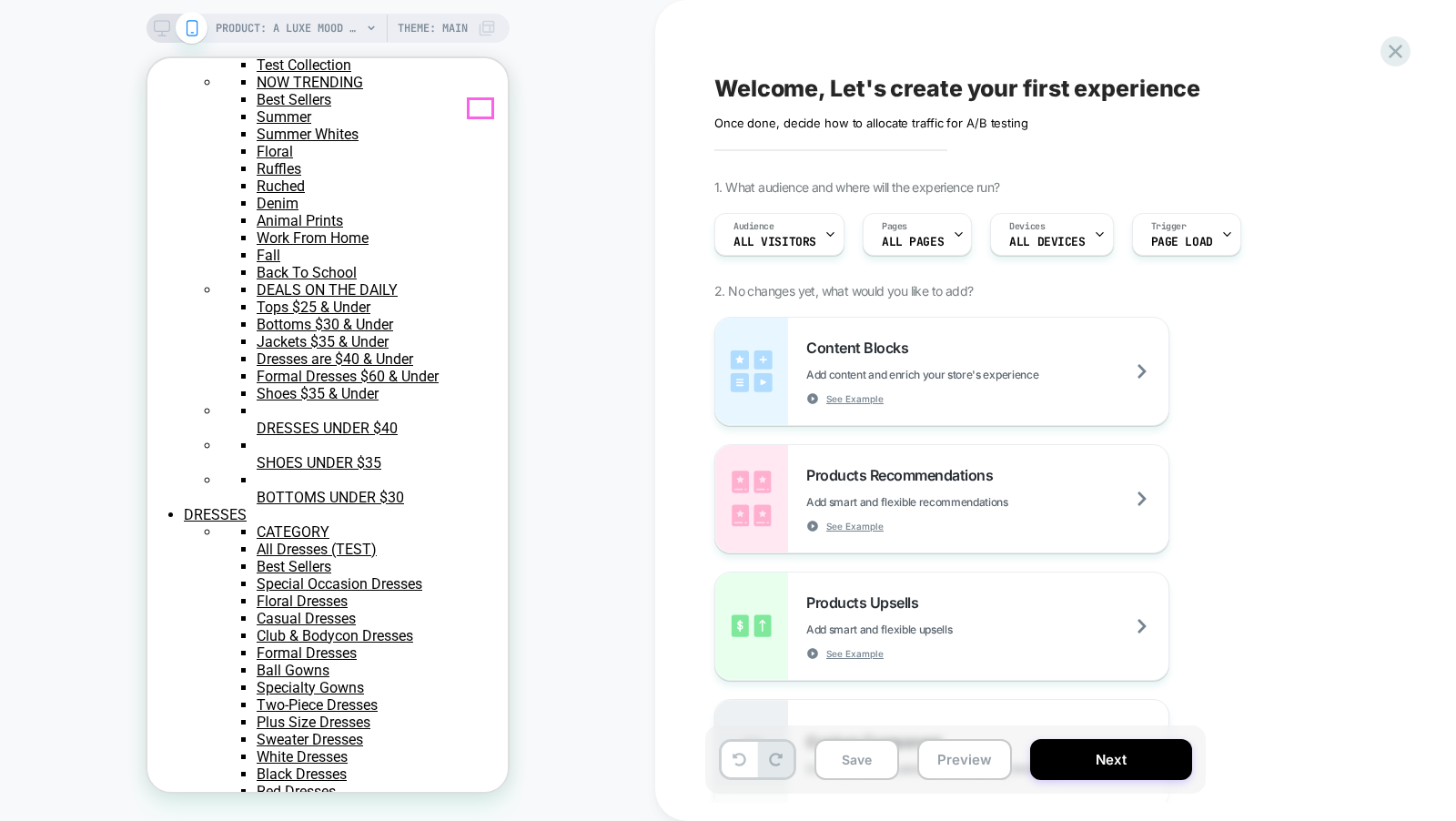
click at [485, 105] on div at bounding box center [481, 109] width 24 height 18
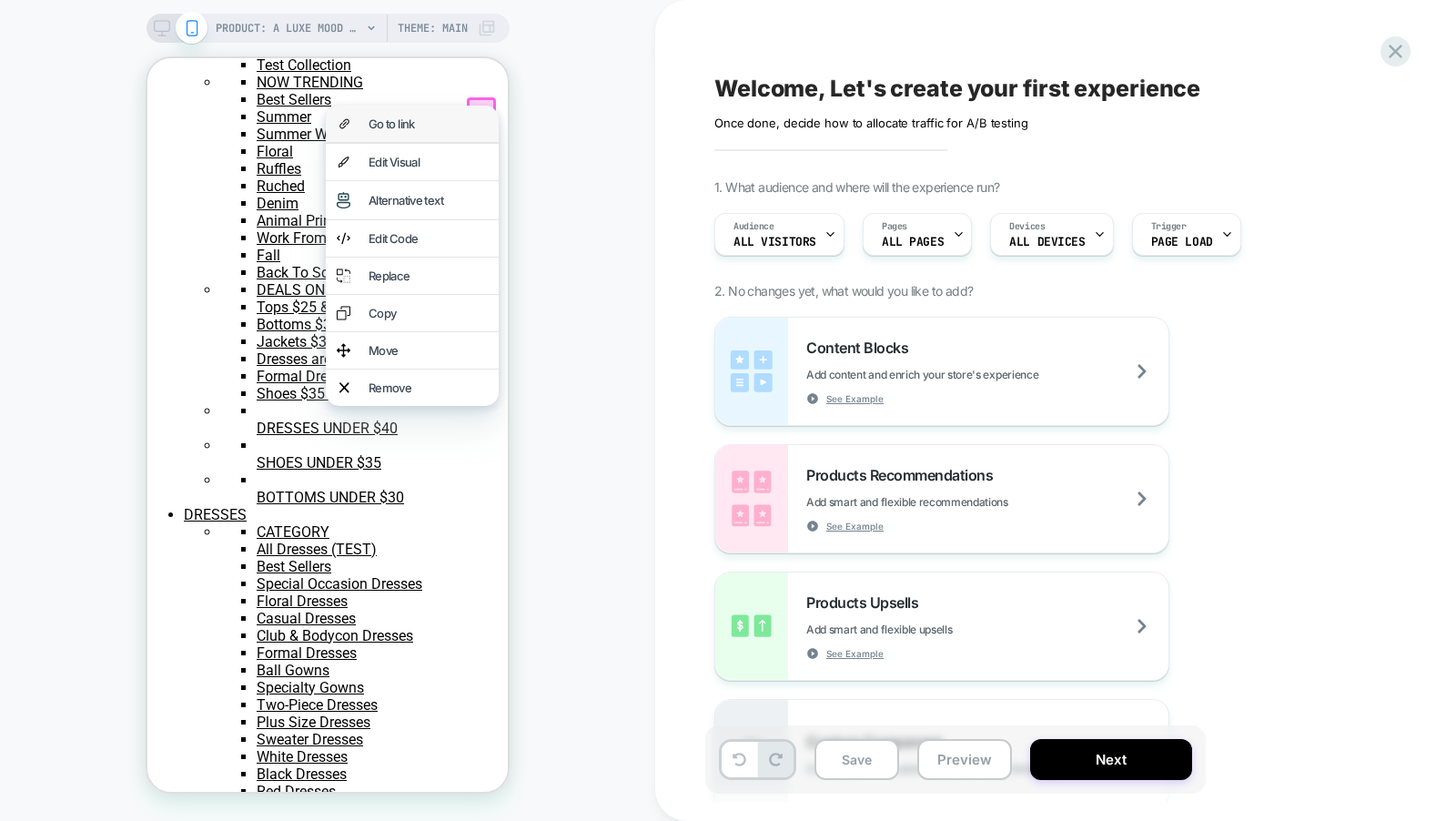
click at [454, 117] on div "Go to link" at bounding box center [428, 124] width 119 height 15
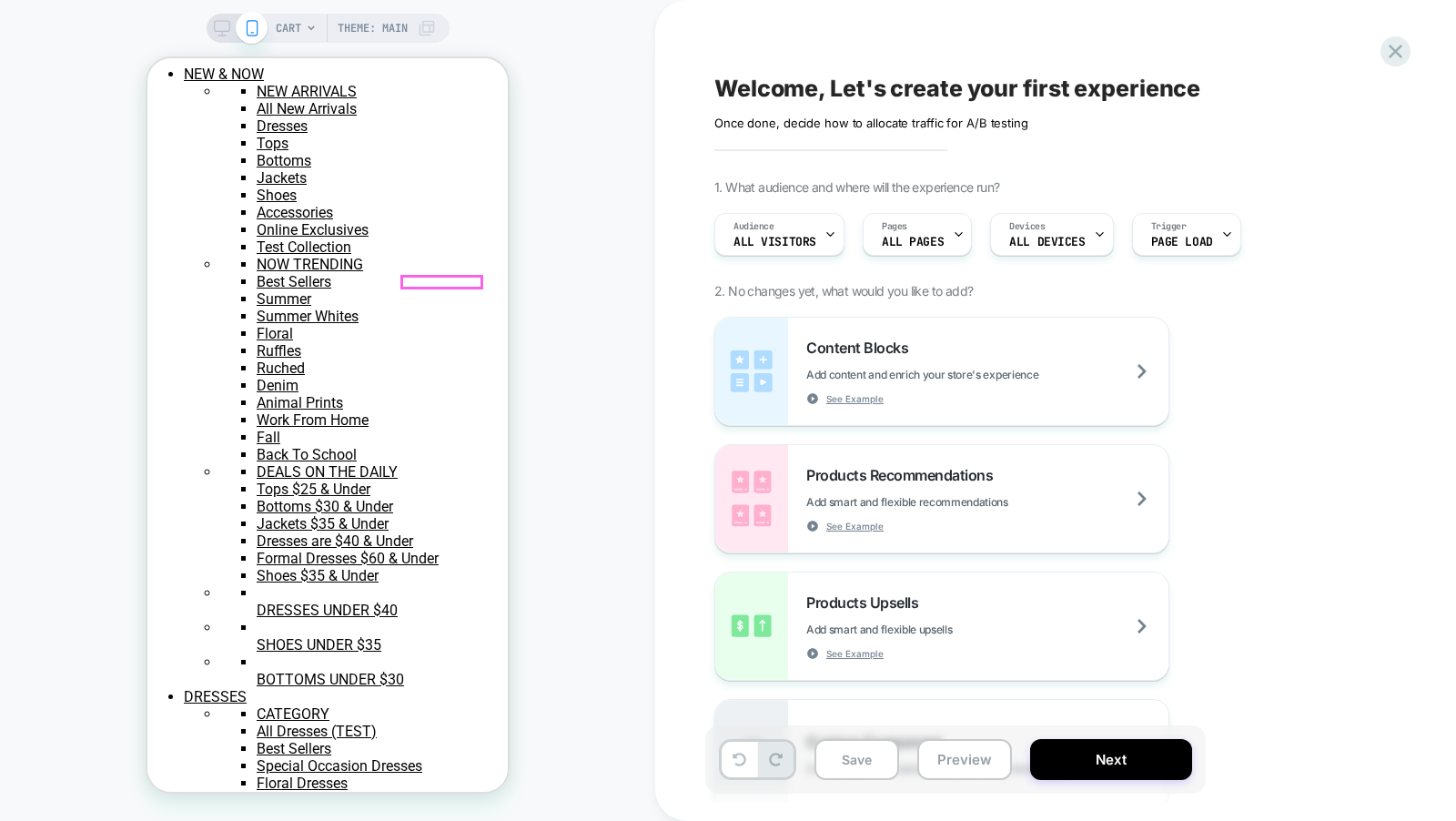
scroll to position [0, 0]
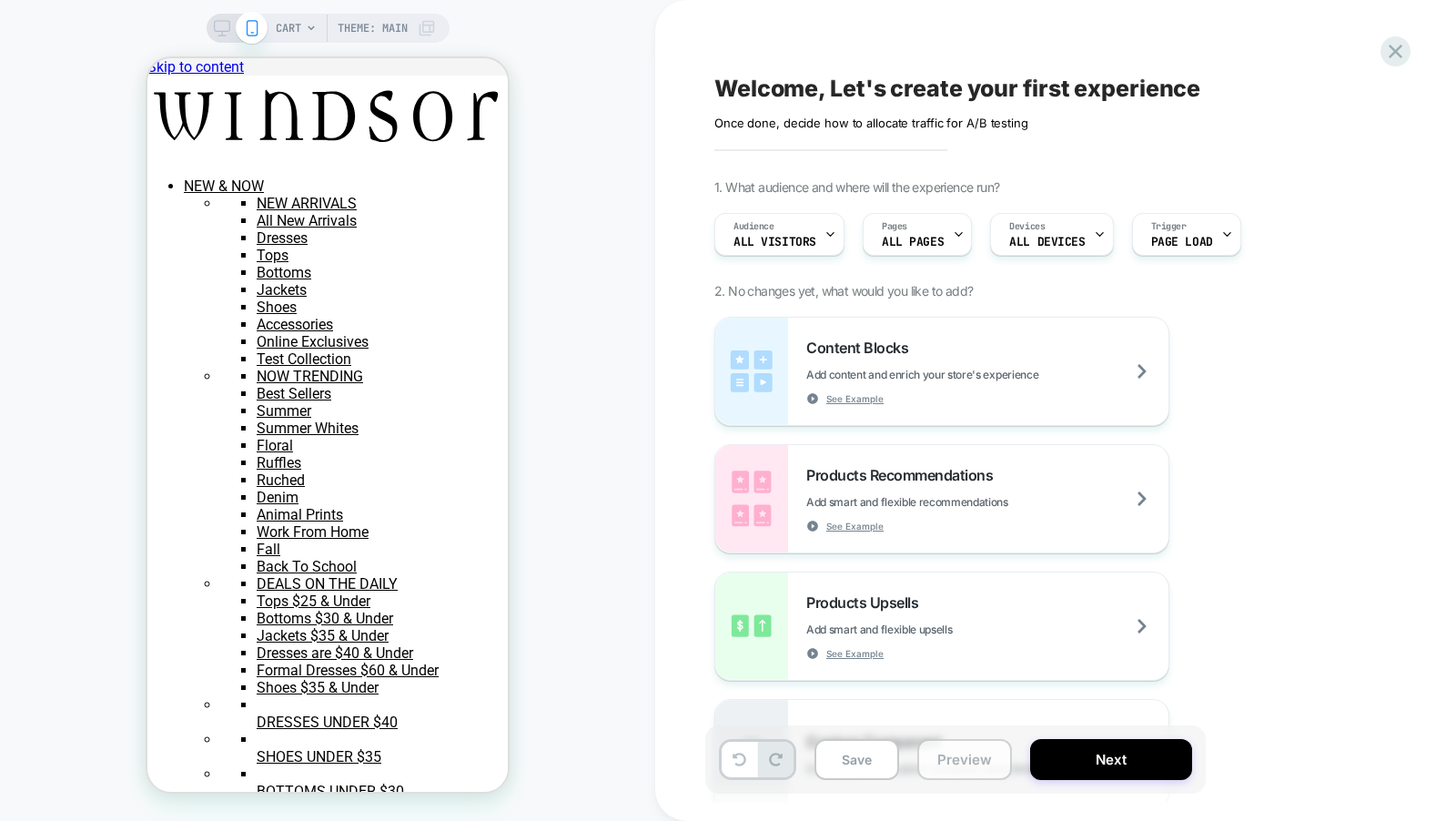
click at [964, 764] on button "Preview" at bounding box center [964, 759] width 95 height 41
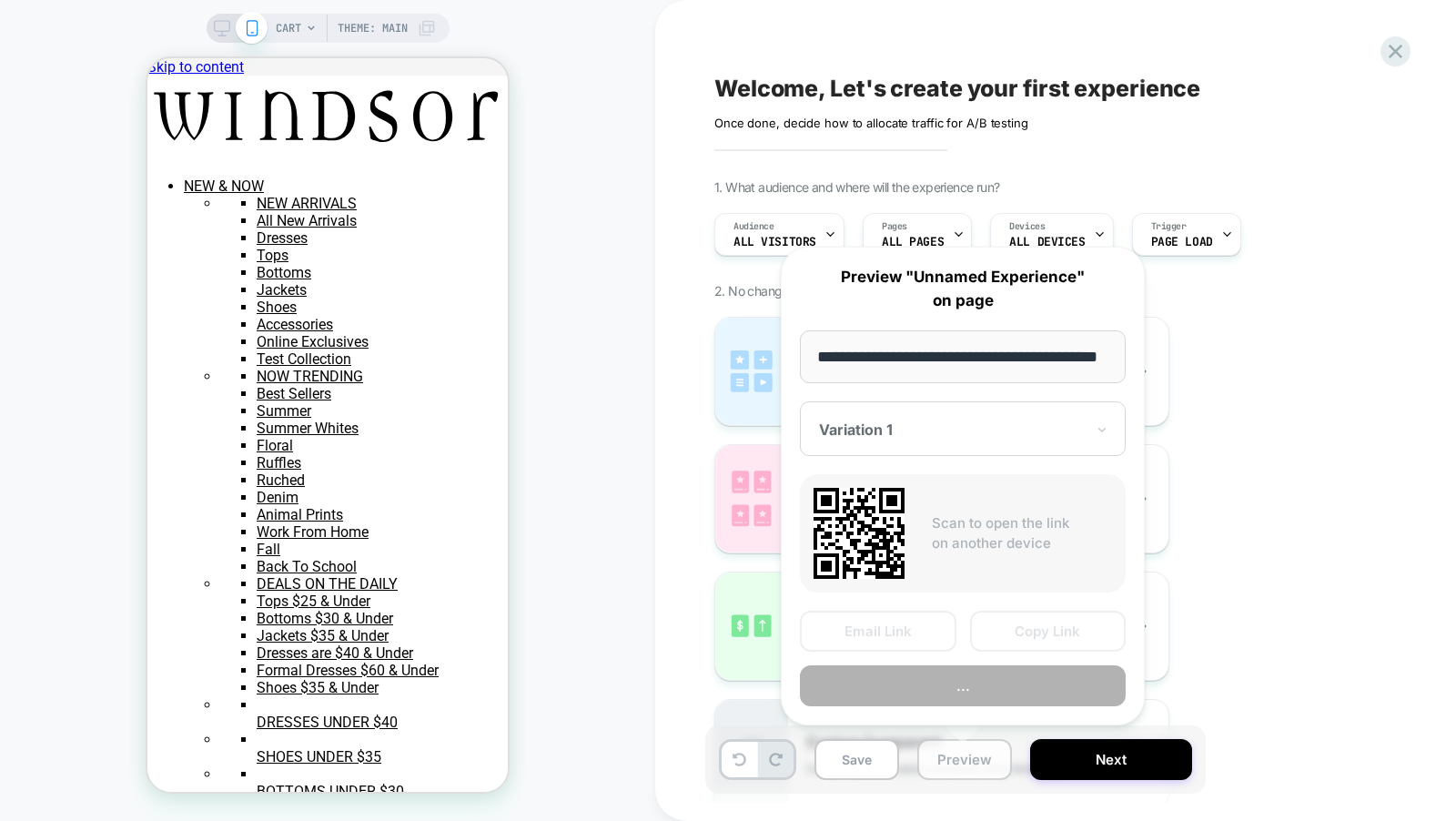
scroll to position [0, 52]
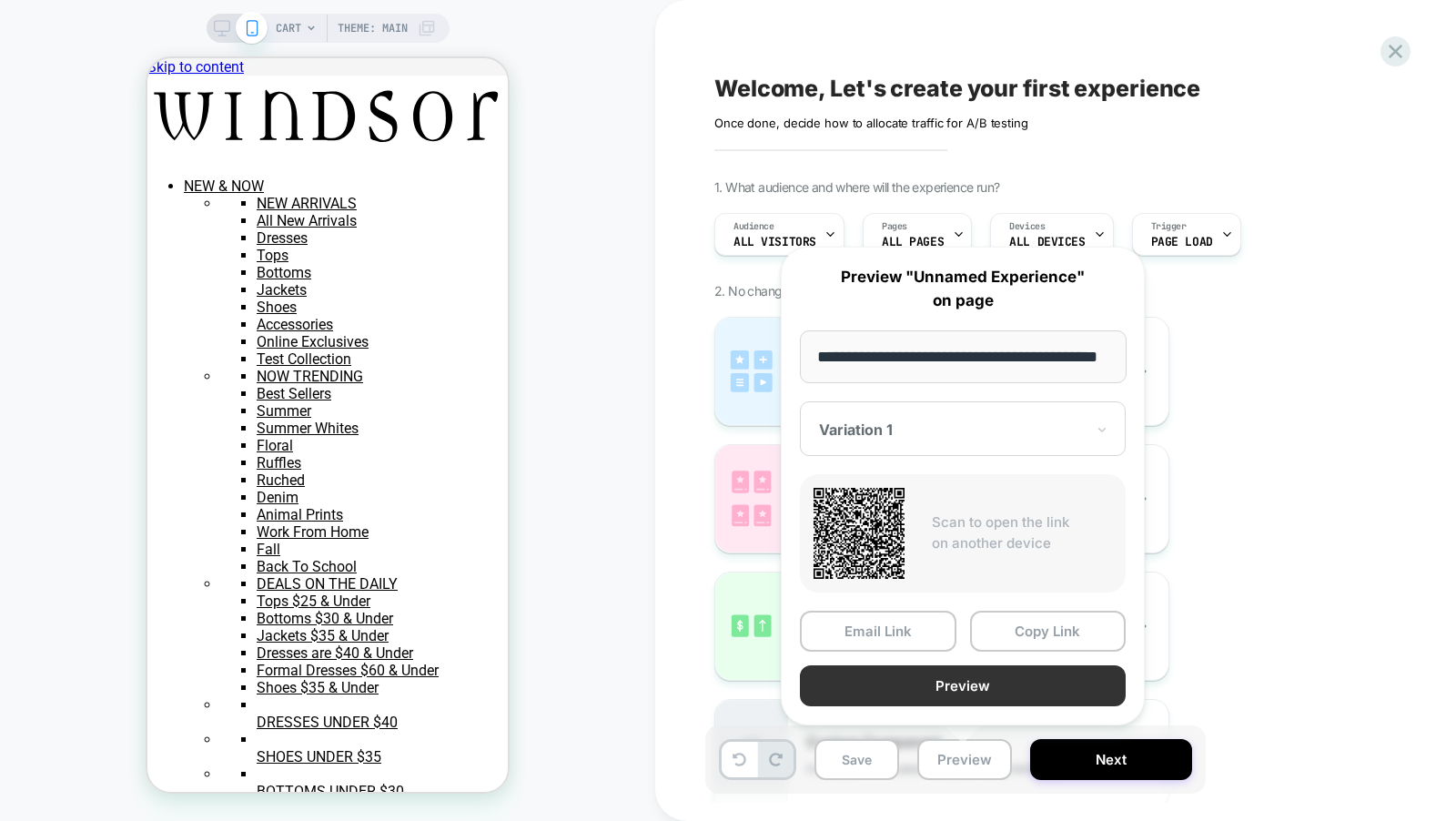
click at [951, 688] on button "Preview" at bounding box center [962, 685] width 326 height 41
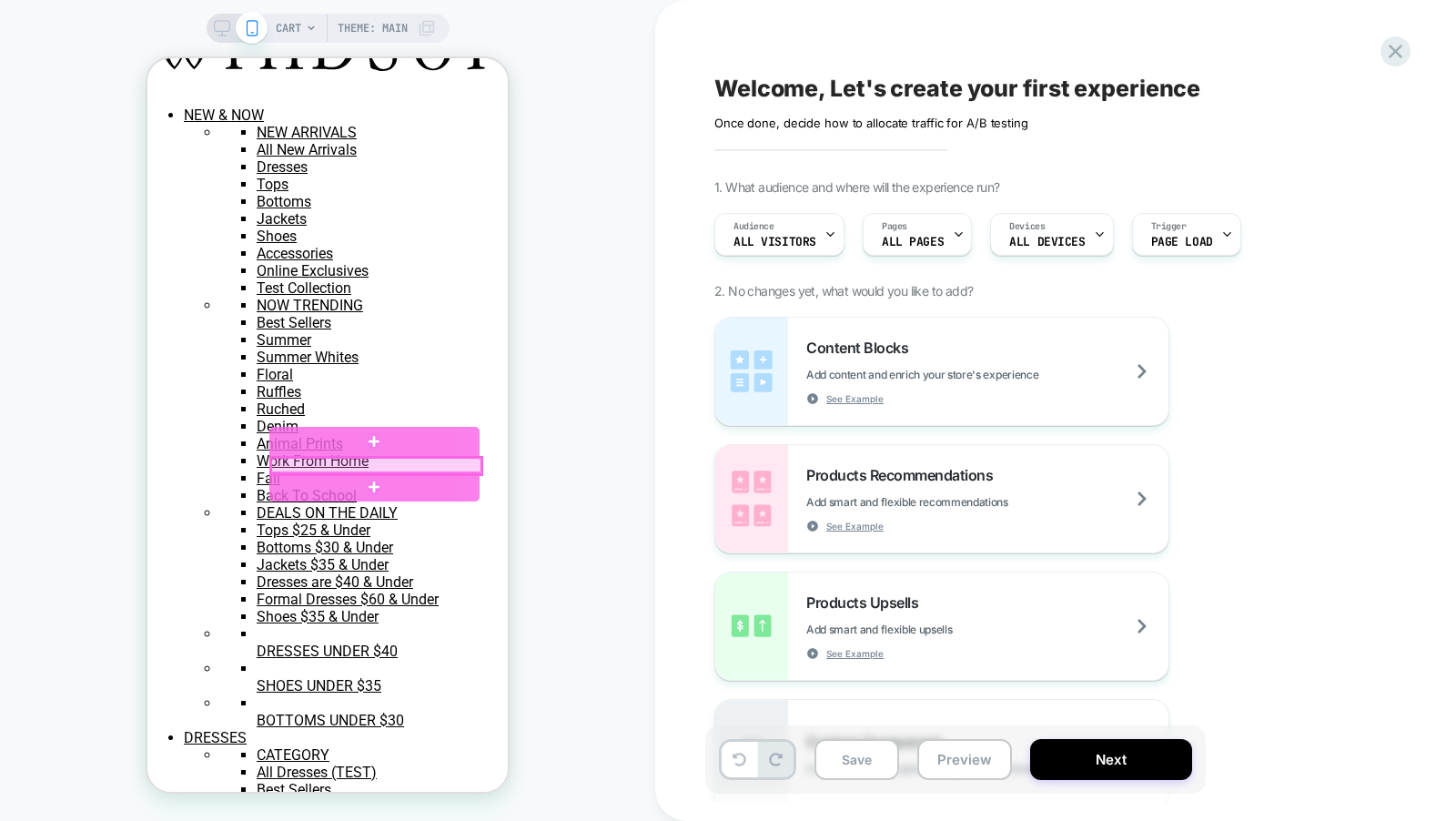
scroll to position [0, 0]
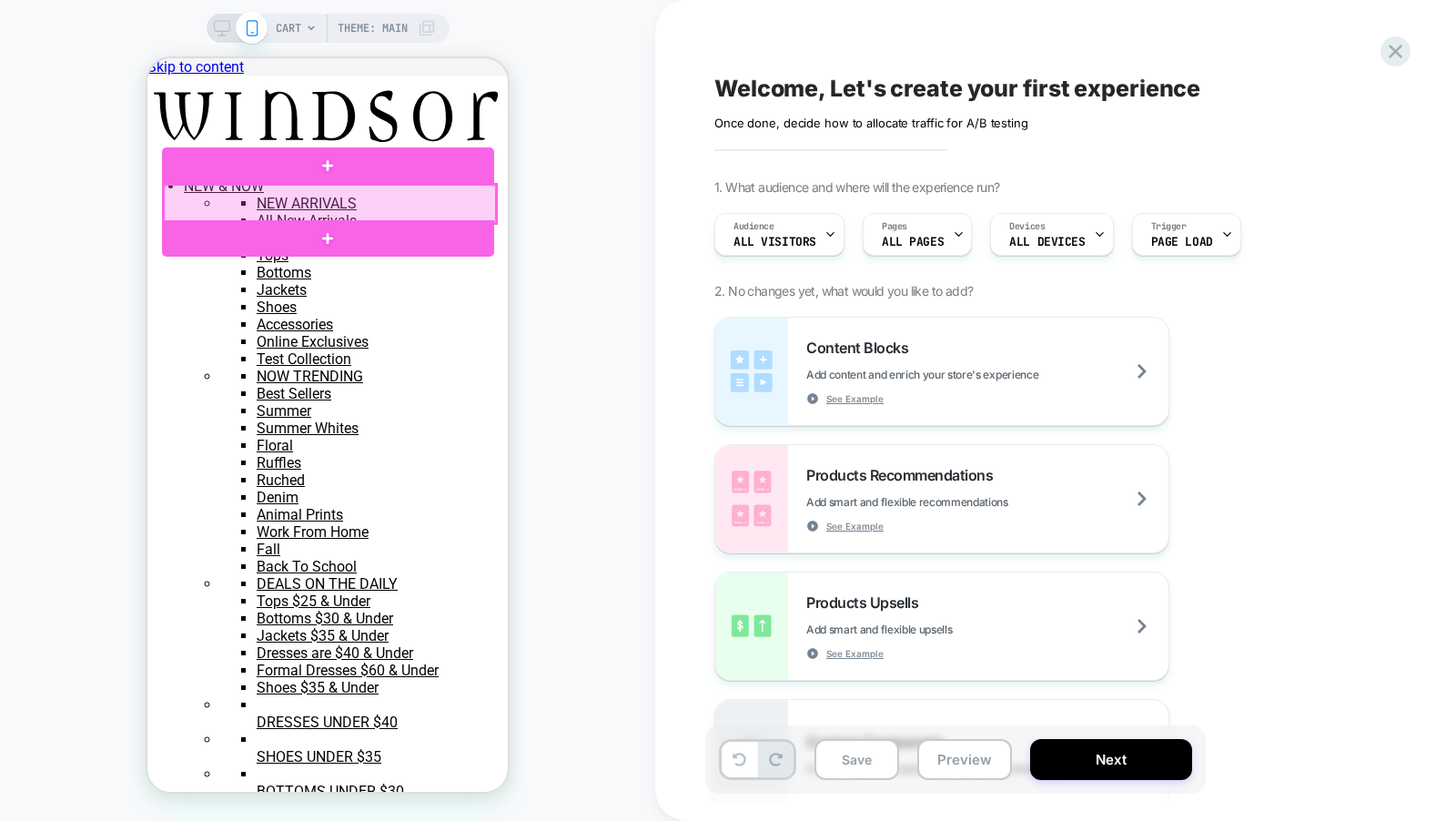
click at [474, 198] on div at bounding box center [330, 203] width 332 height 38
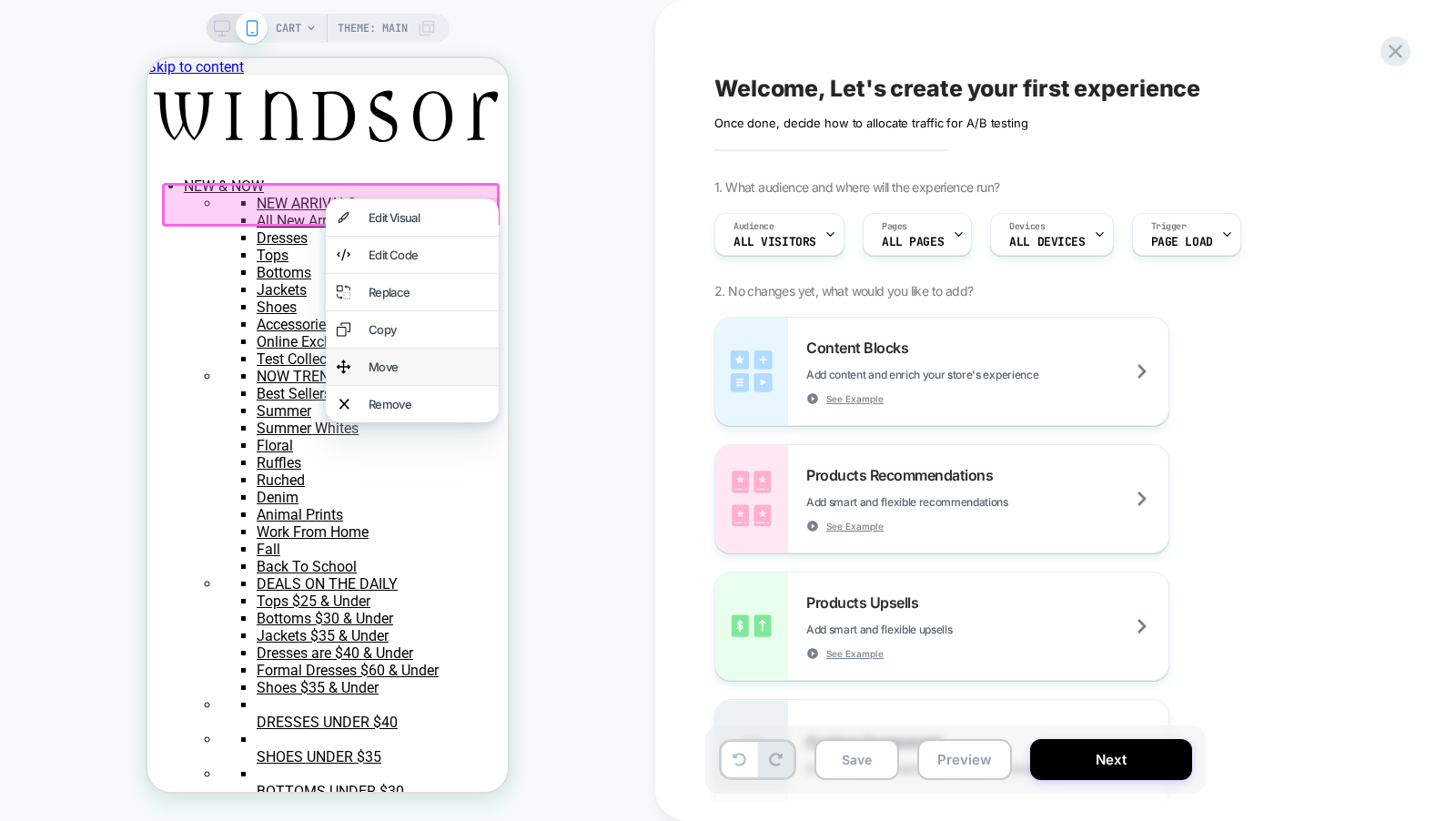
click at [422, 374] on div "Move" at bounding box center [428, 367] width 119 height 15
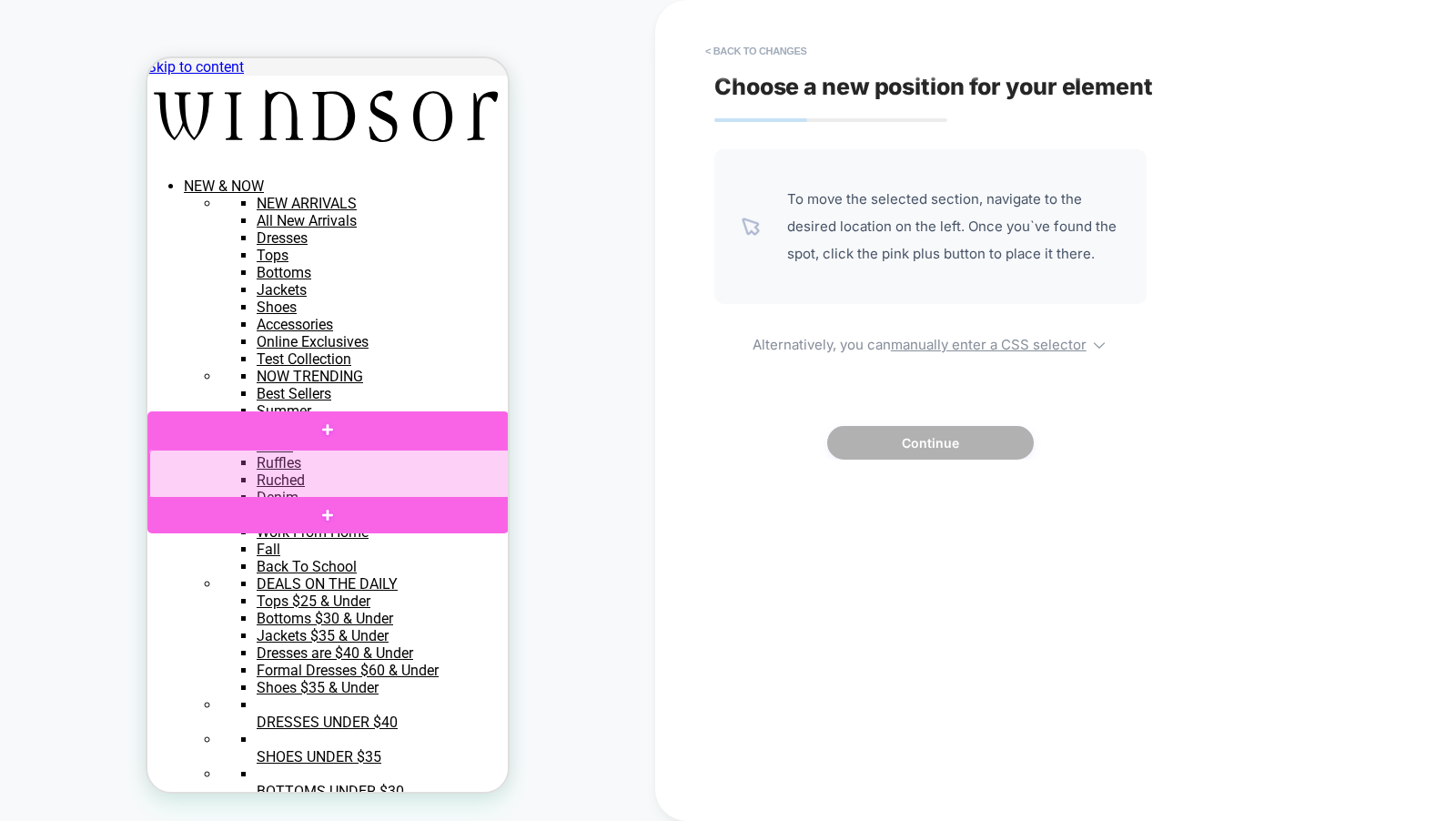
click at [435, 467] on div at bounding box center [330, 473] width 362 height 49
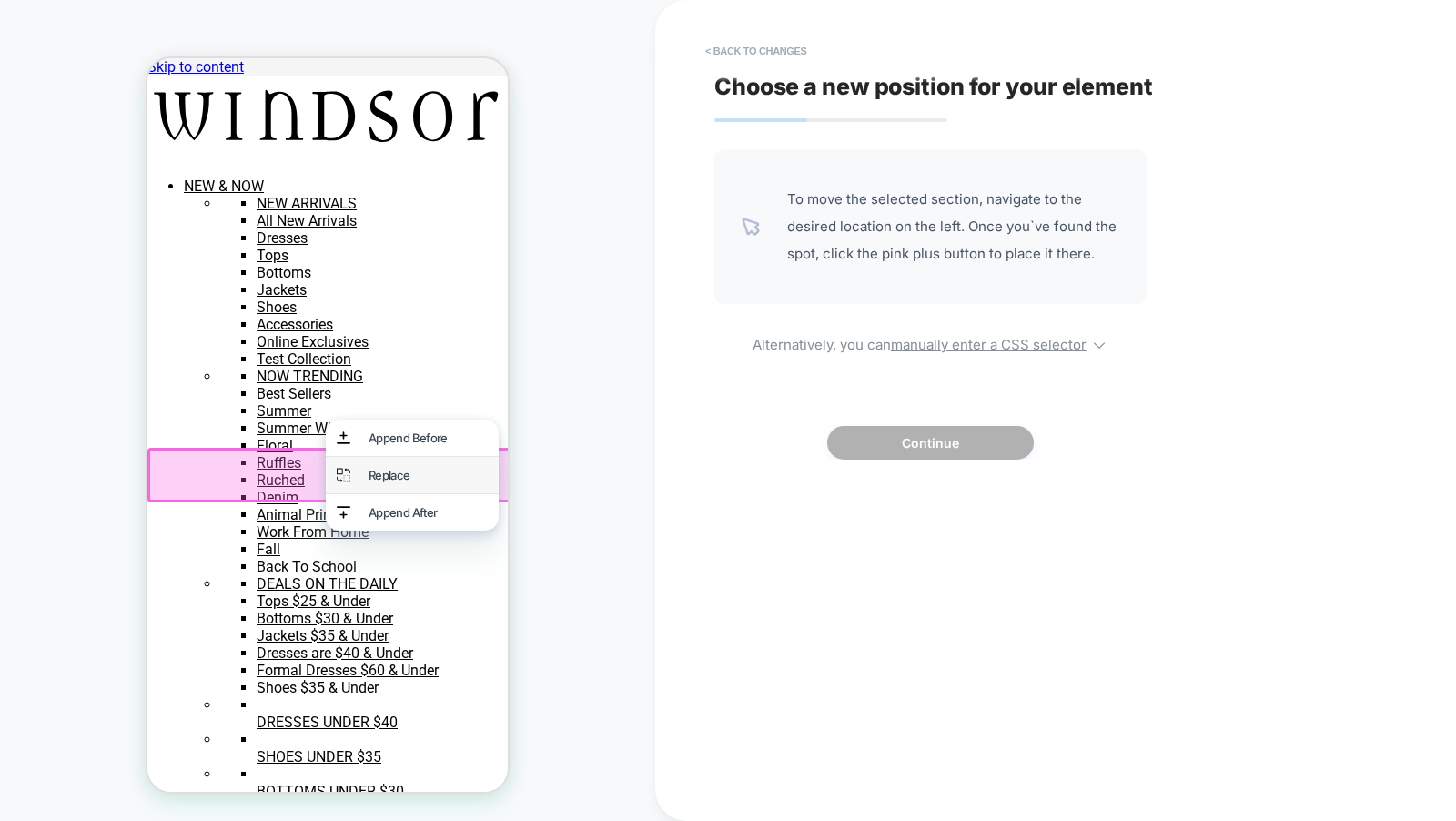
click at [435, 477] on div "Replace" at bounding box center [428, 475] width 119 height 15
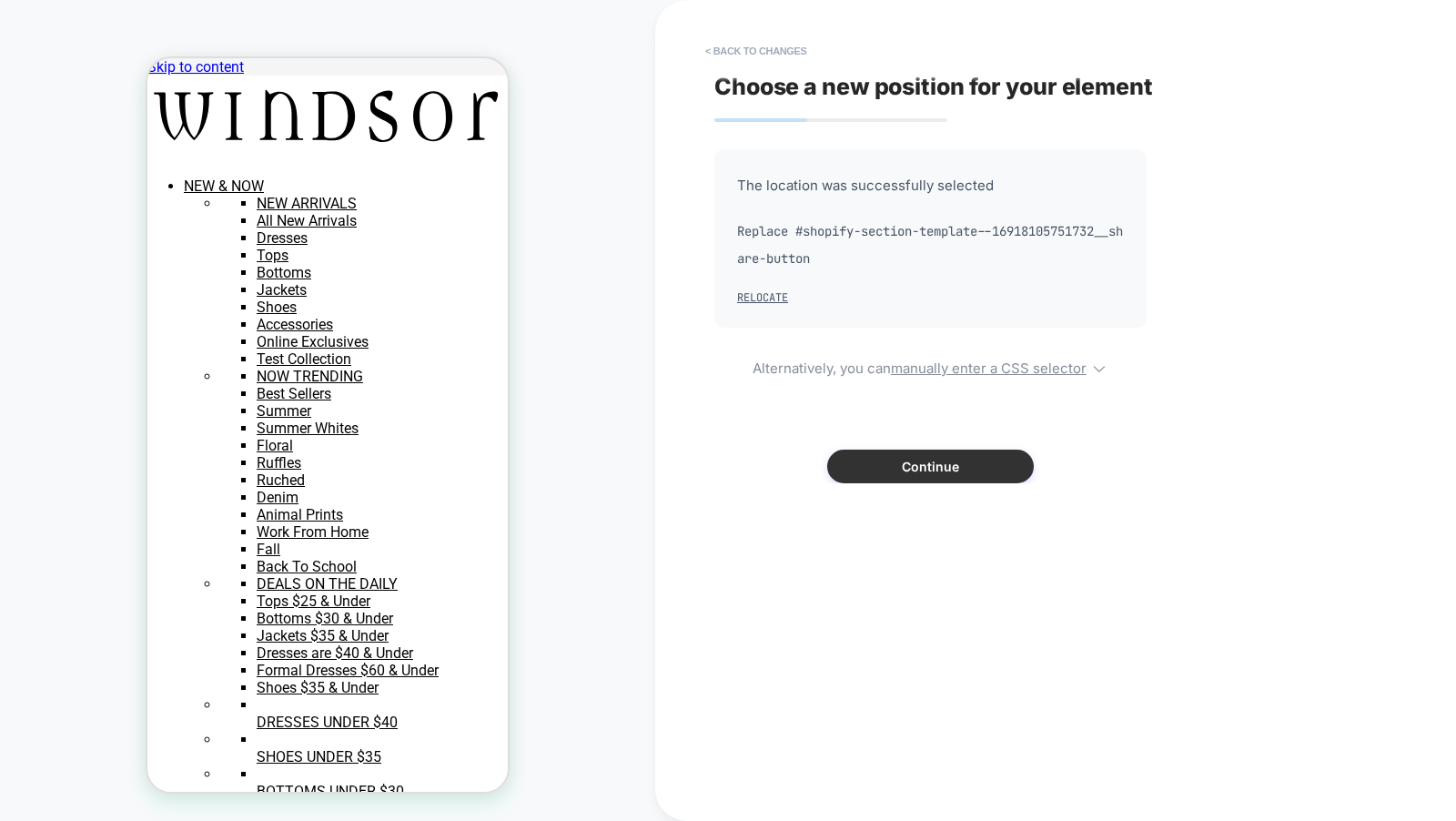
click at [971, 480] on button "Continue" at bounding box center [931, 466] width 207 height 33
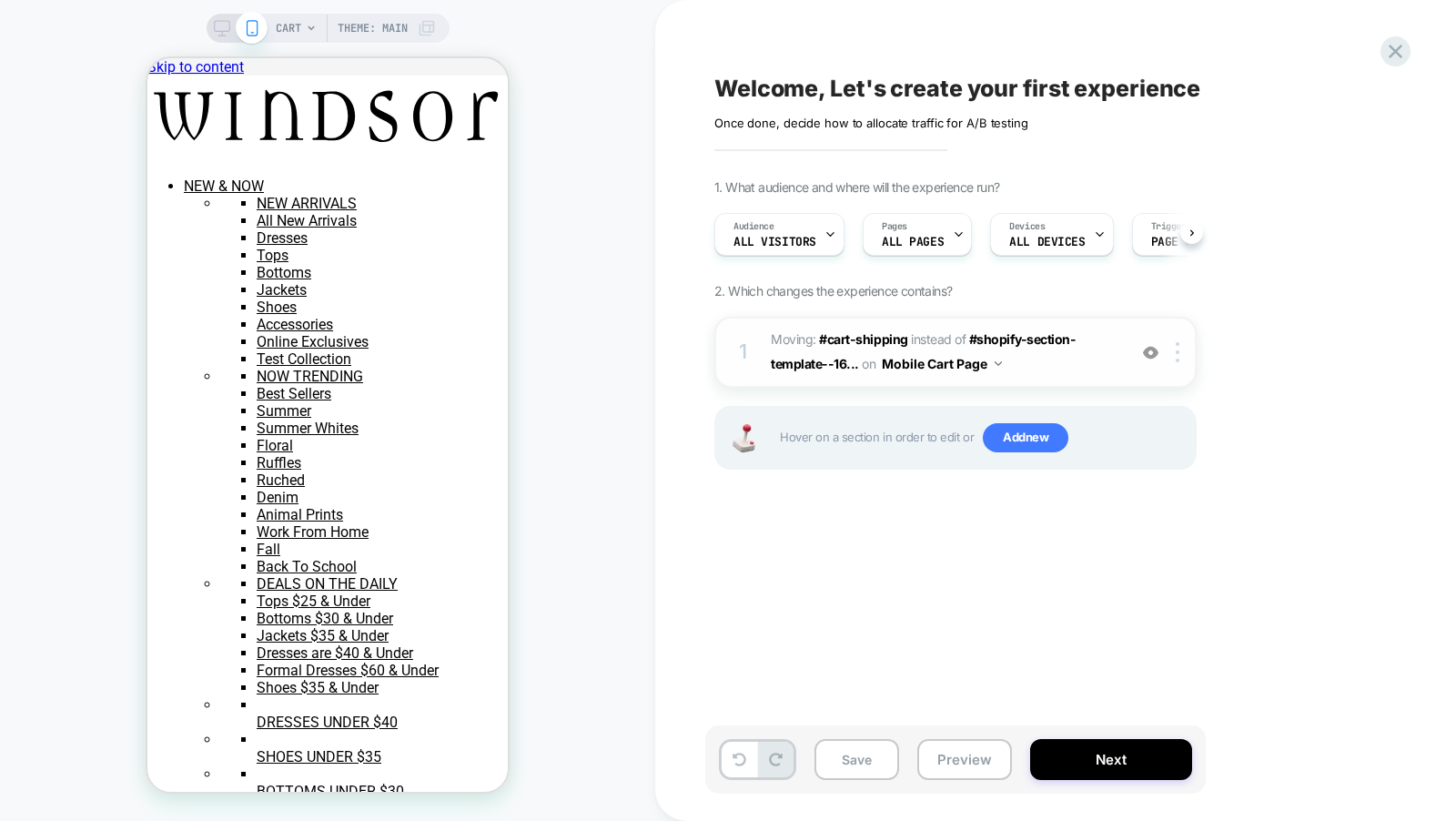
scroll to position [0, 1]
click at [1182, 349] on div at bounding box center [1181, 352] width 30 height 20
click at [1183, 352] on div at bounding box center [1181, 352] width 30 height 20
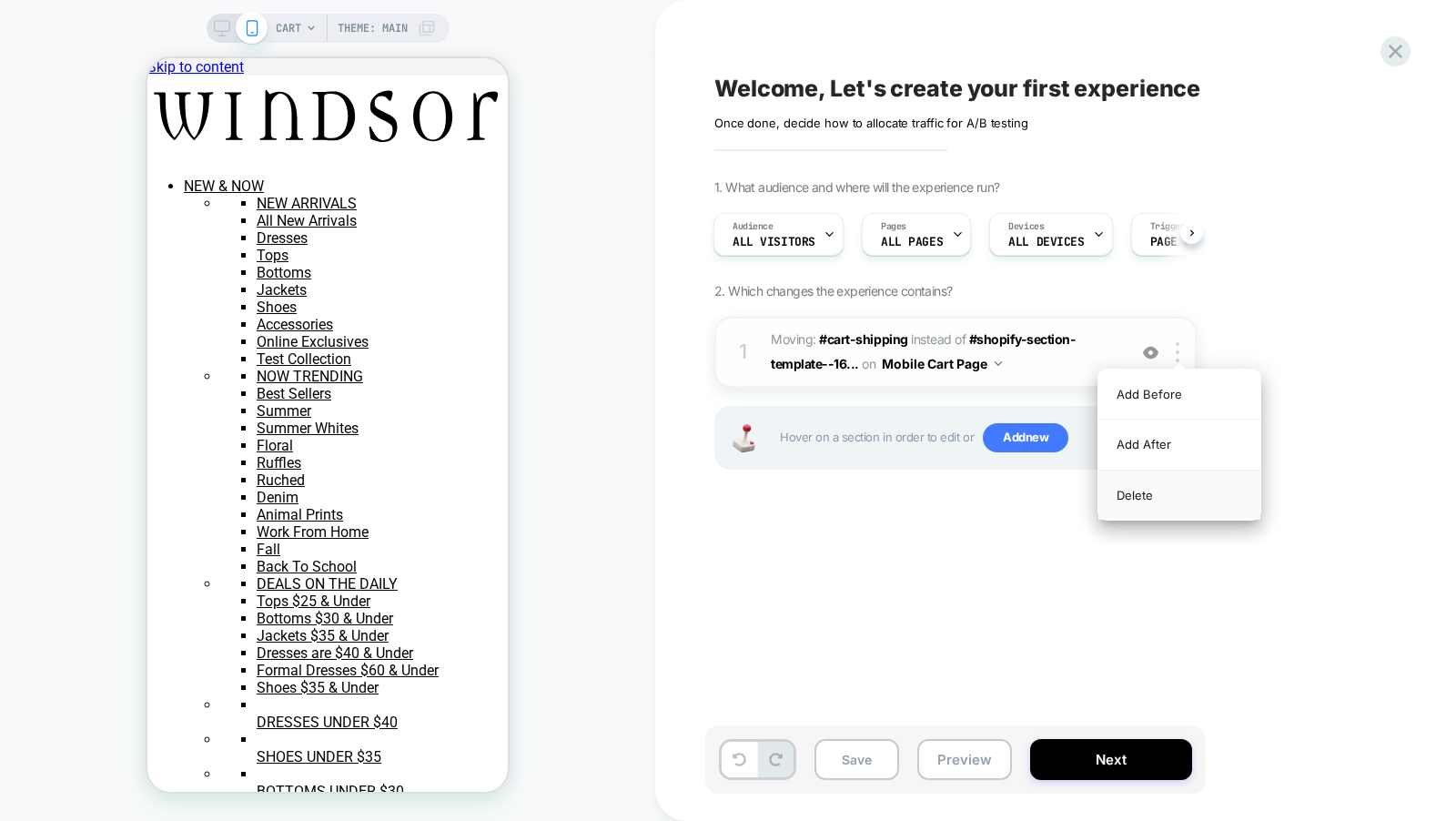
click at [1175, 497] on div "Delete" at bounding box center [1180, 494] width 162 height 49
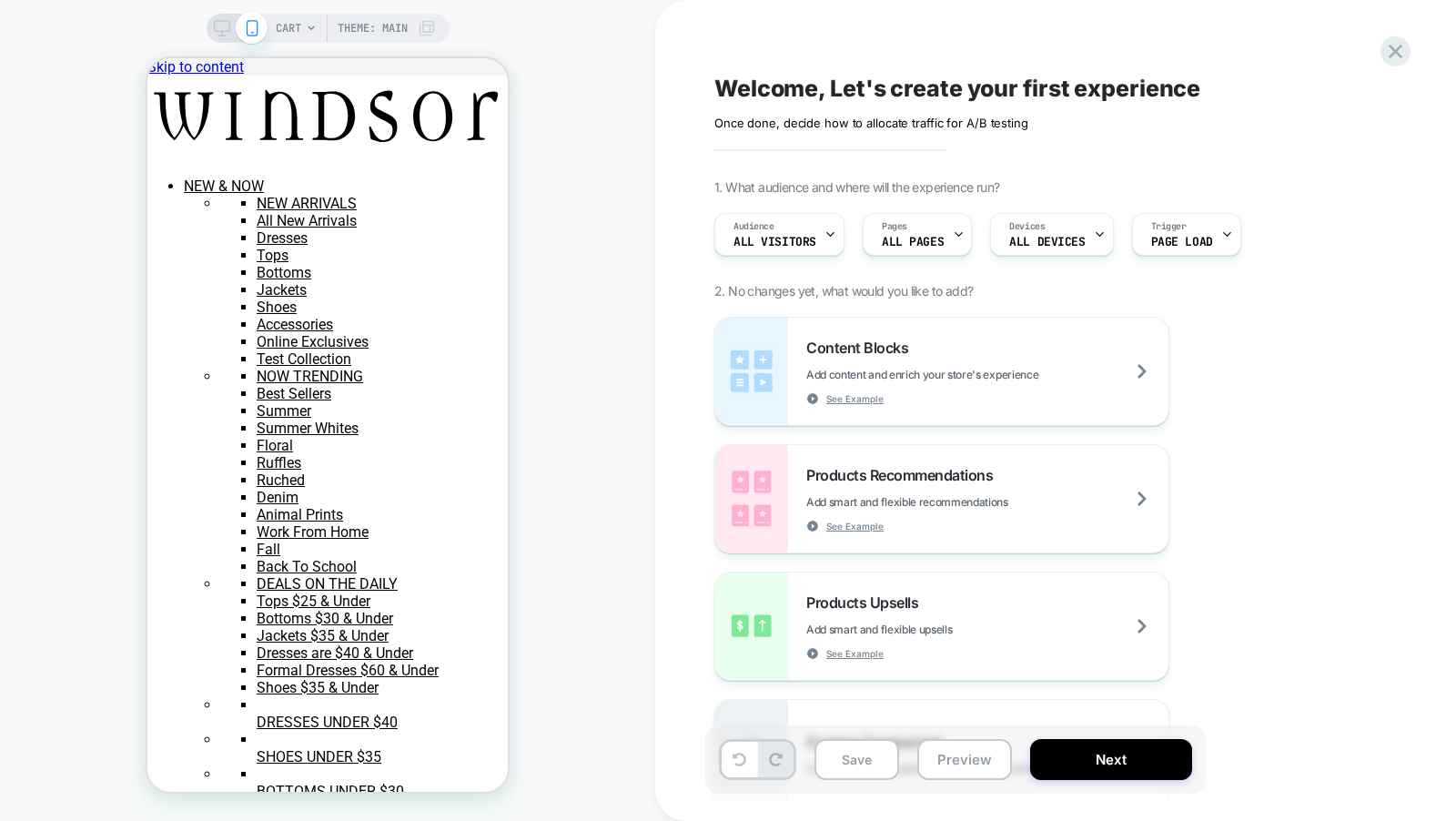
scroll to position [0, 0]
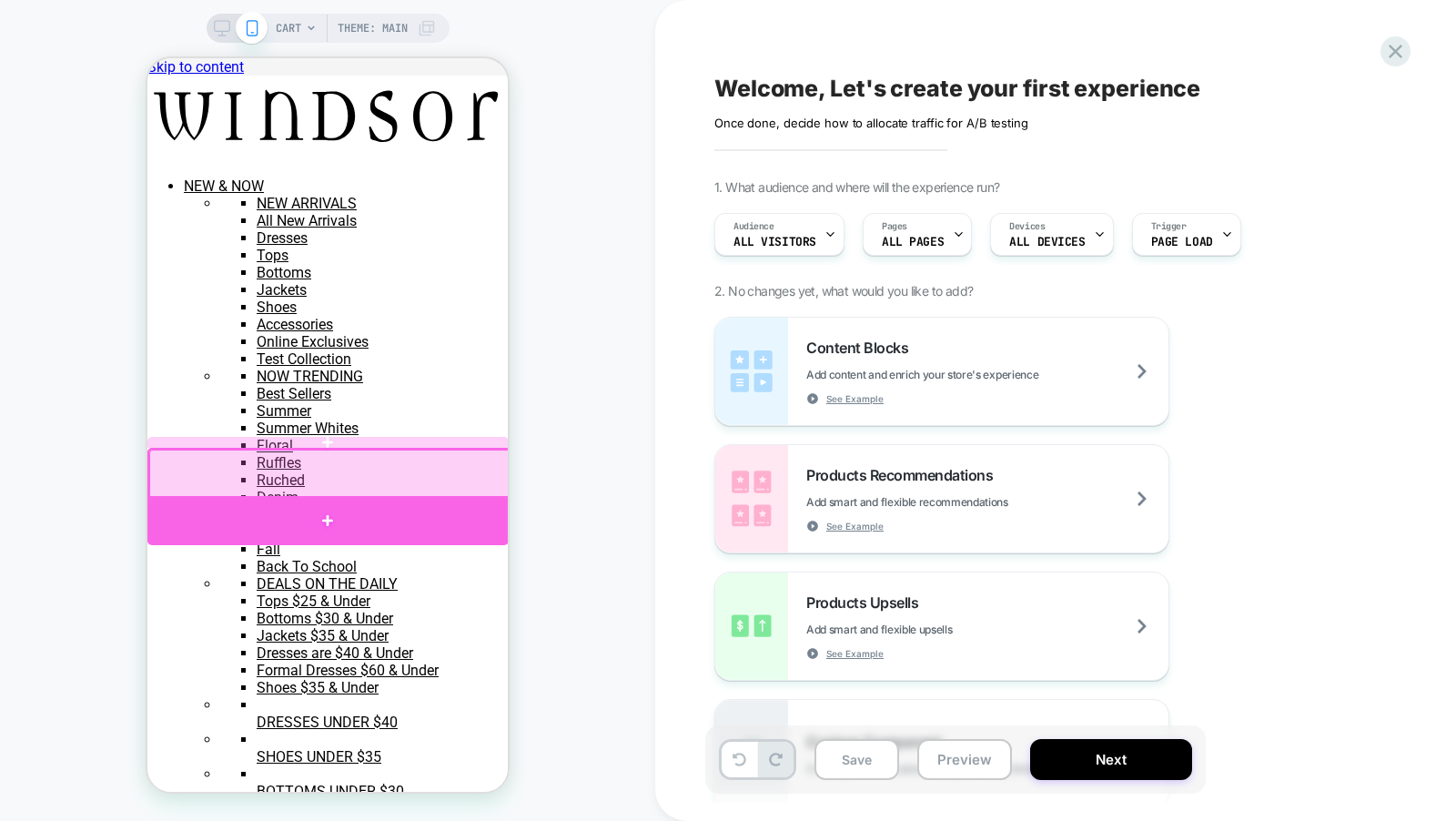
click at [451, 502] on div at bounding box center [328, 520] width 362 height 49
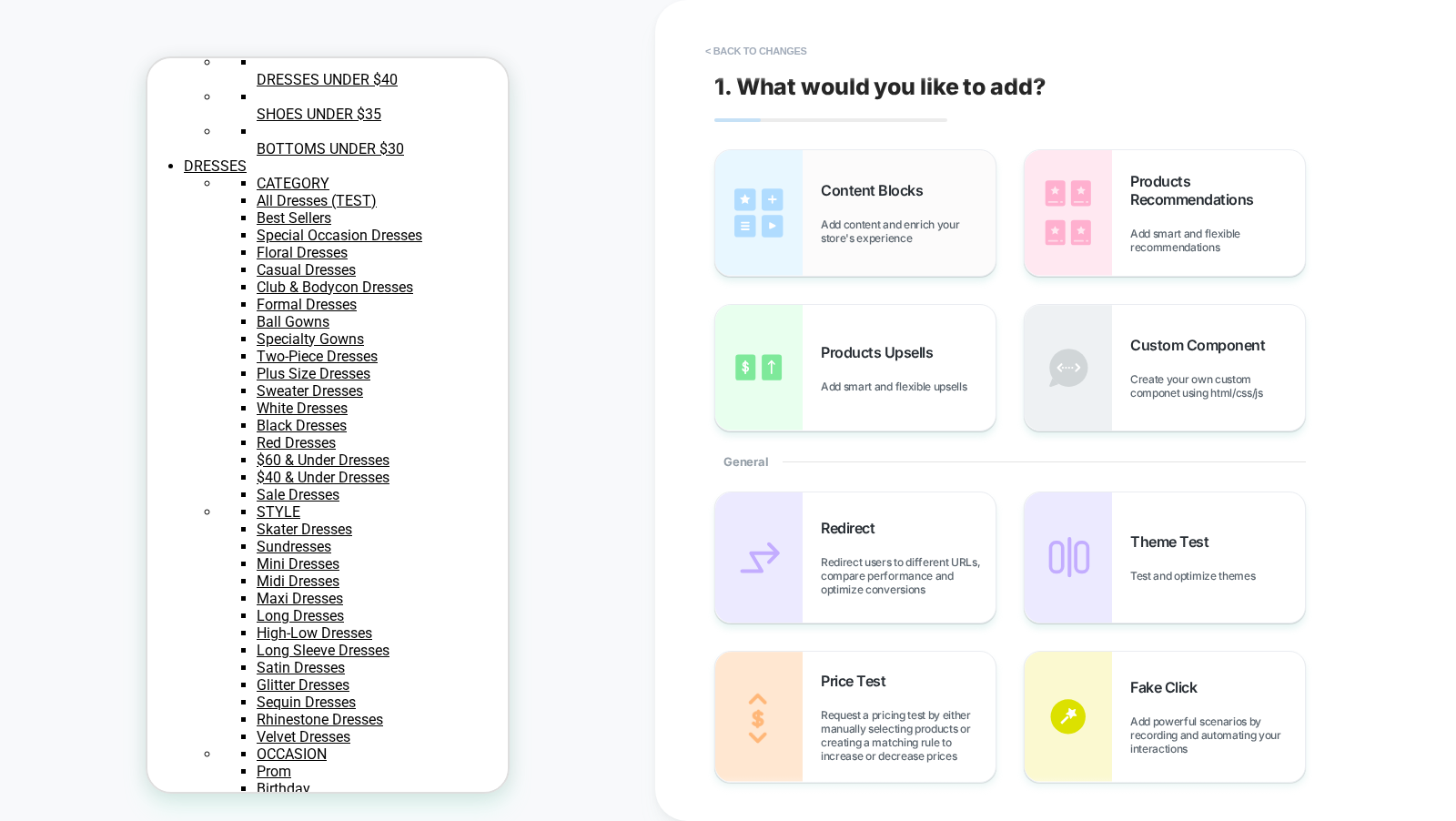
scroll to position [772, 0]
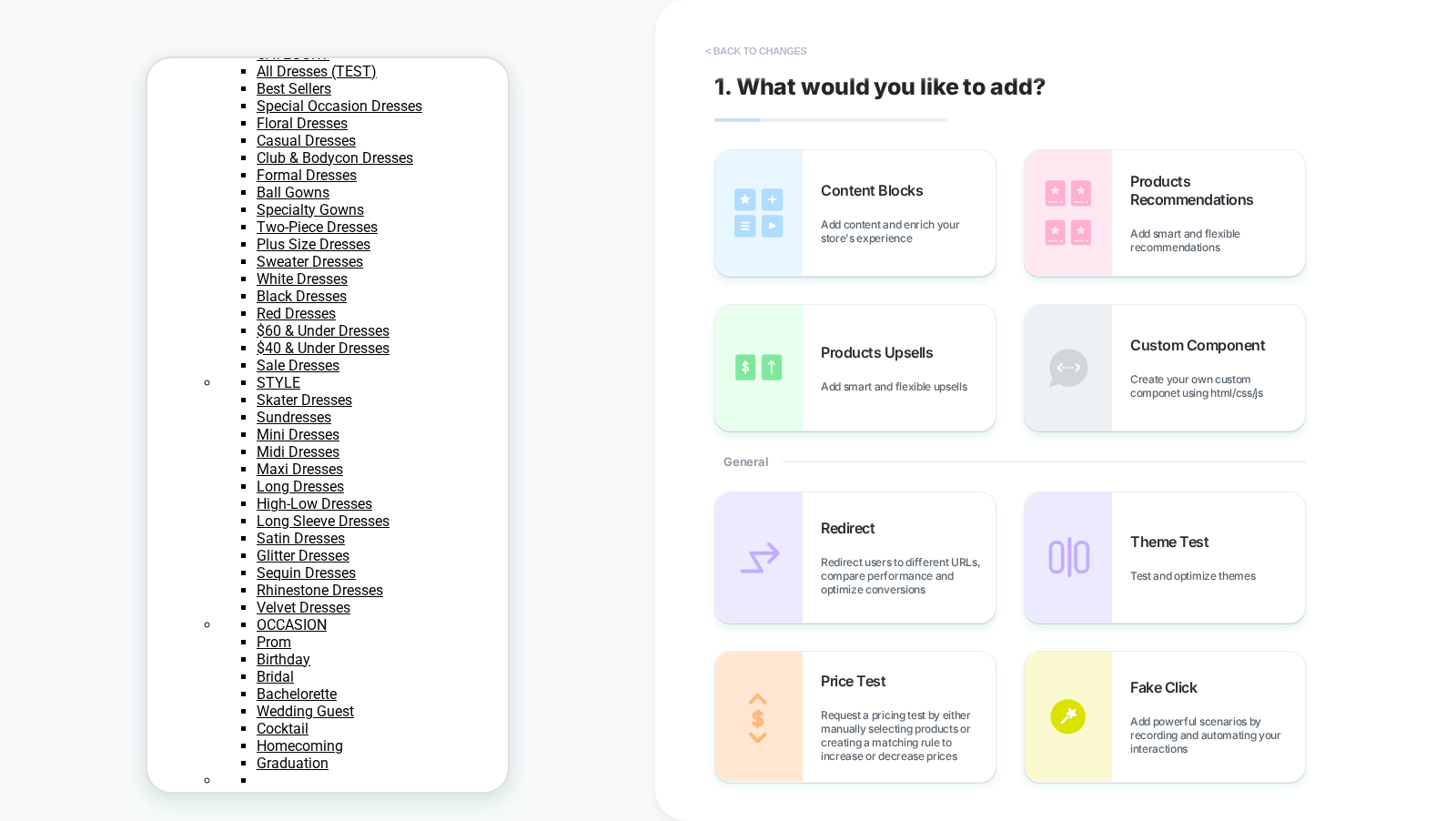
click at [759, 64] on button "< Back to changes" at bounding box center [757, 51] width 120 height 30
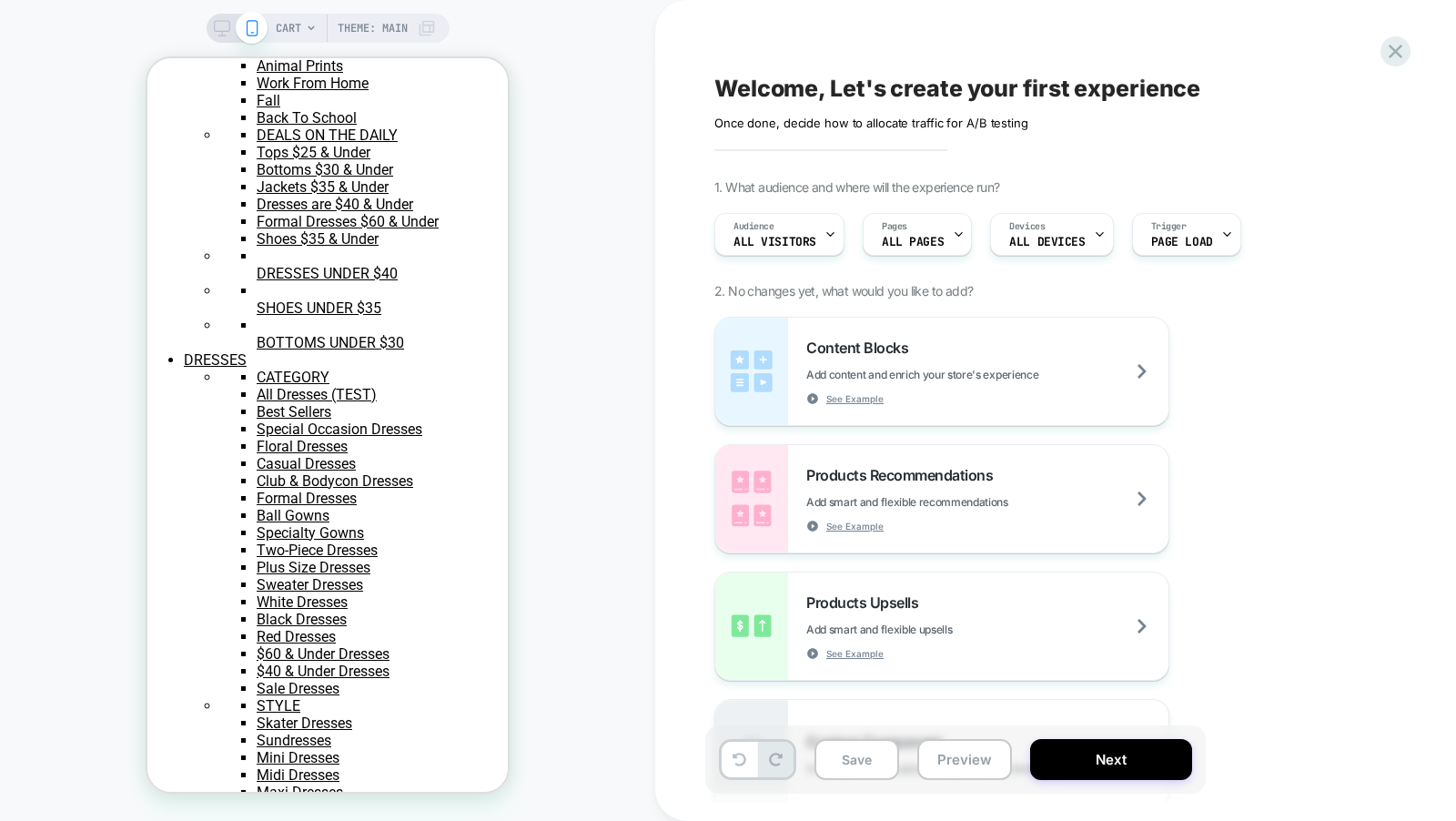
scroll to position [0, 0]
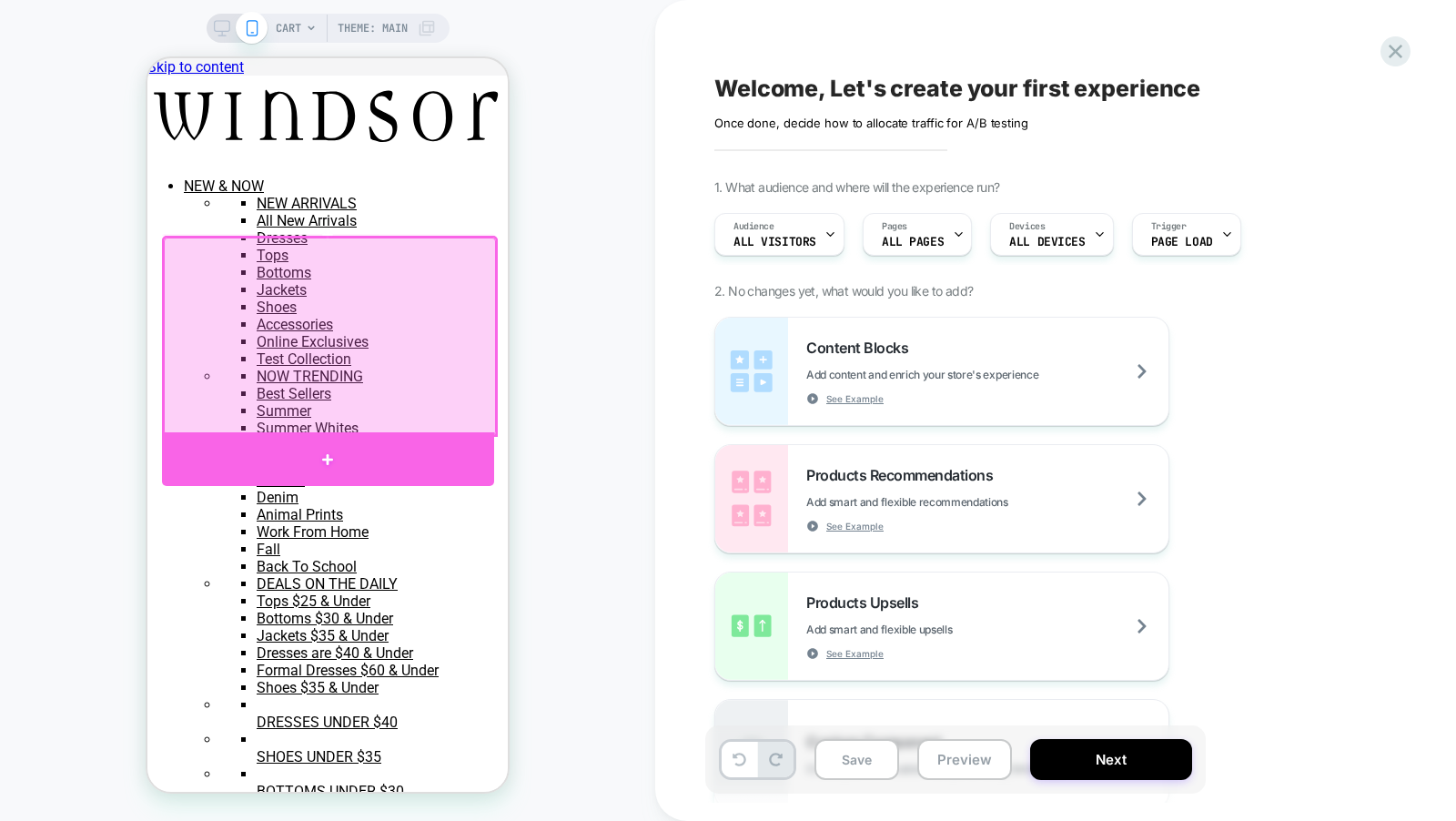
click at [388, 454] on div at bounding box center [328, 459] width 332 height 54
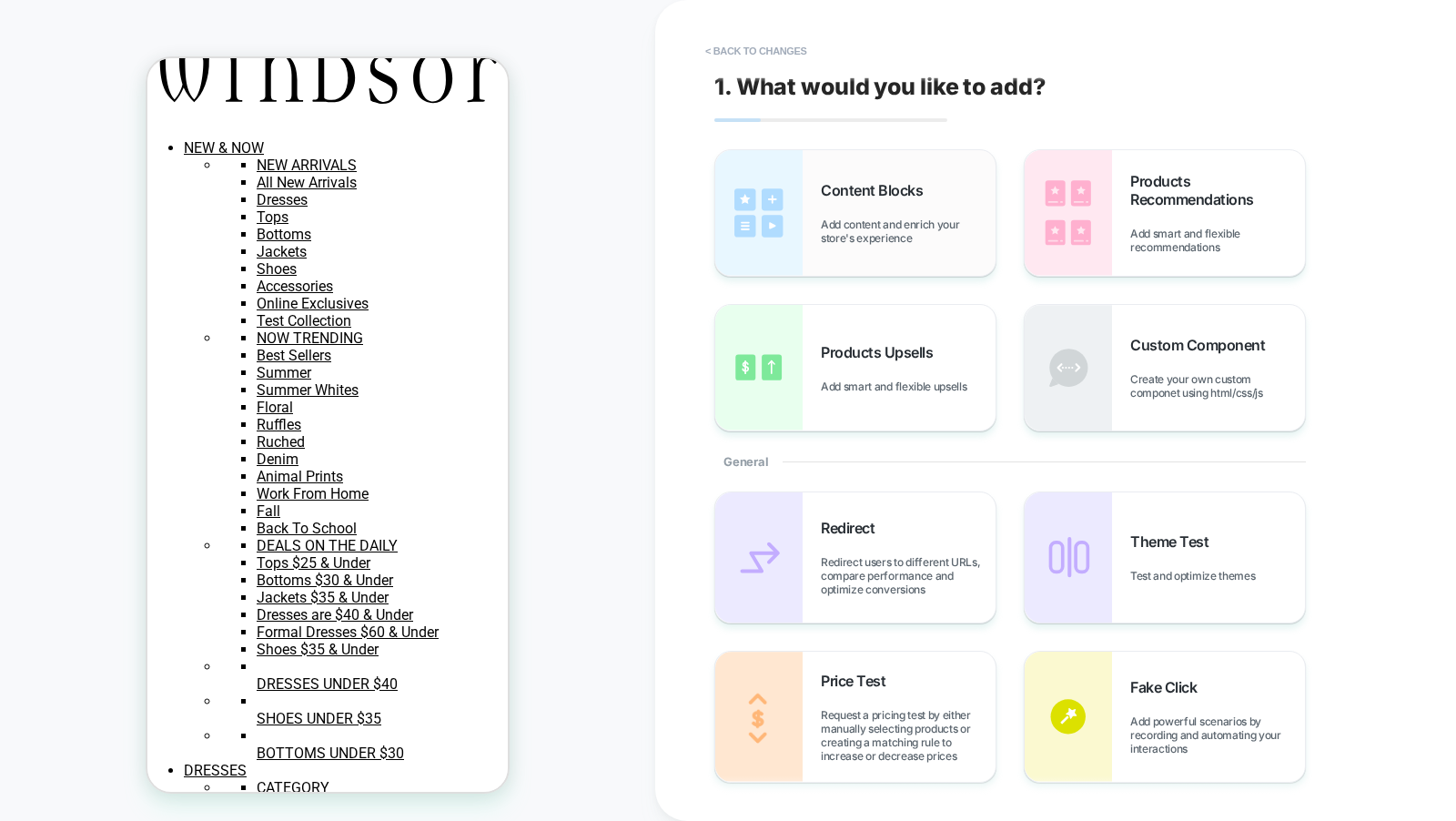
scroll to position [43, 0]
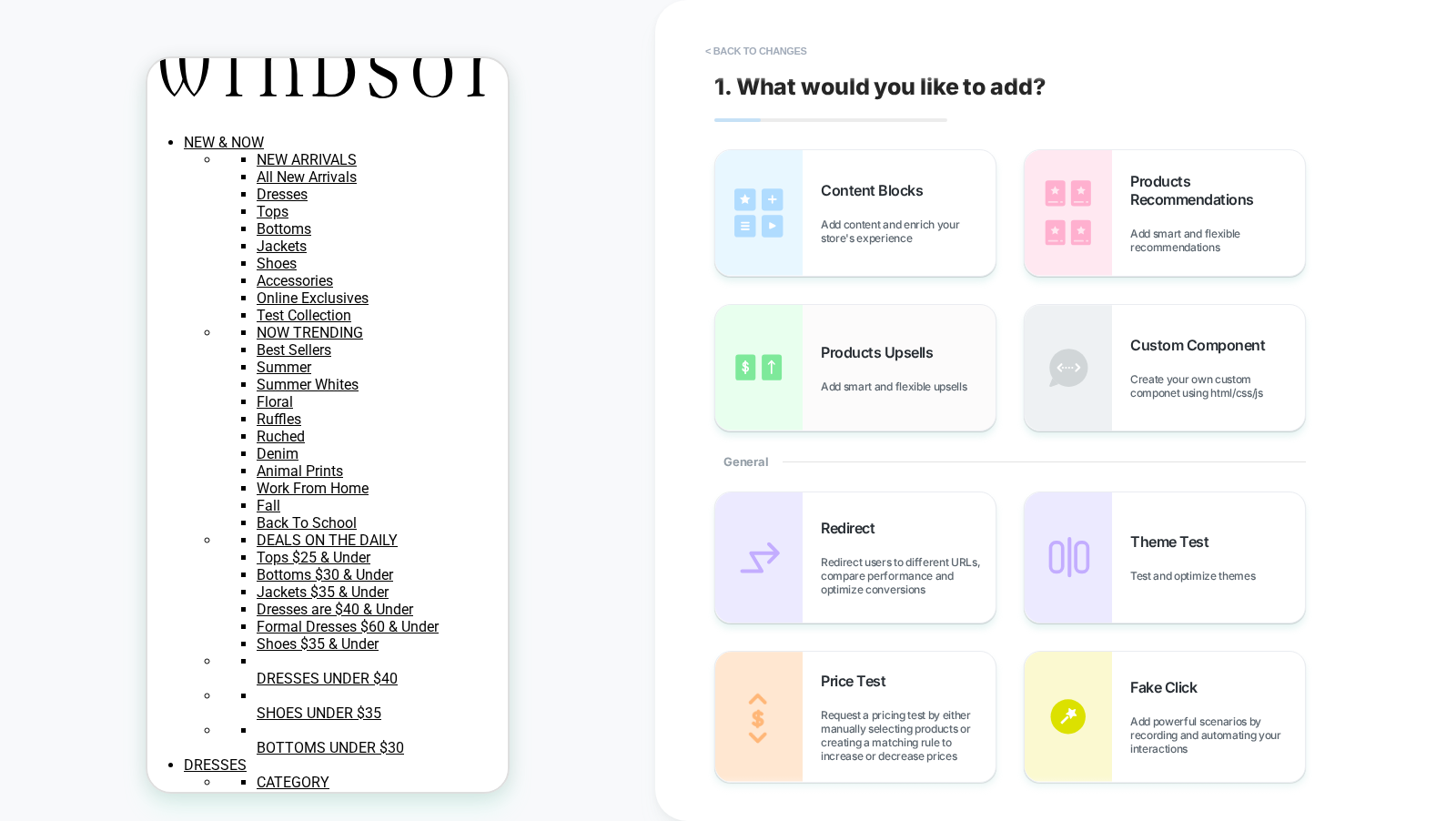
click at [922, 353] on span "Products Upsells" at bounding box center [881, 352] width 121 height 18
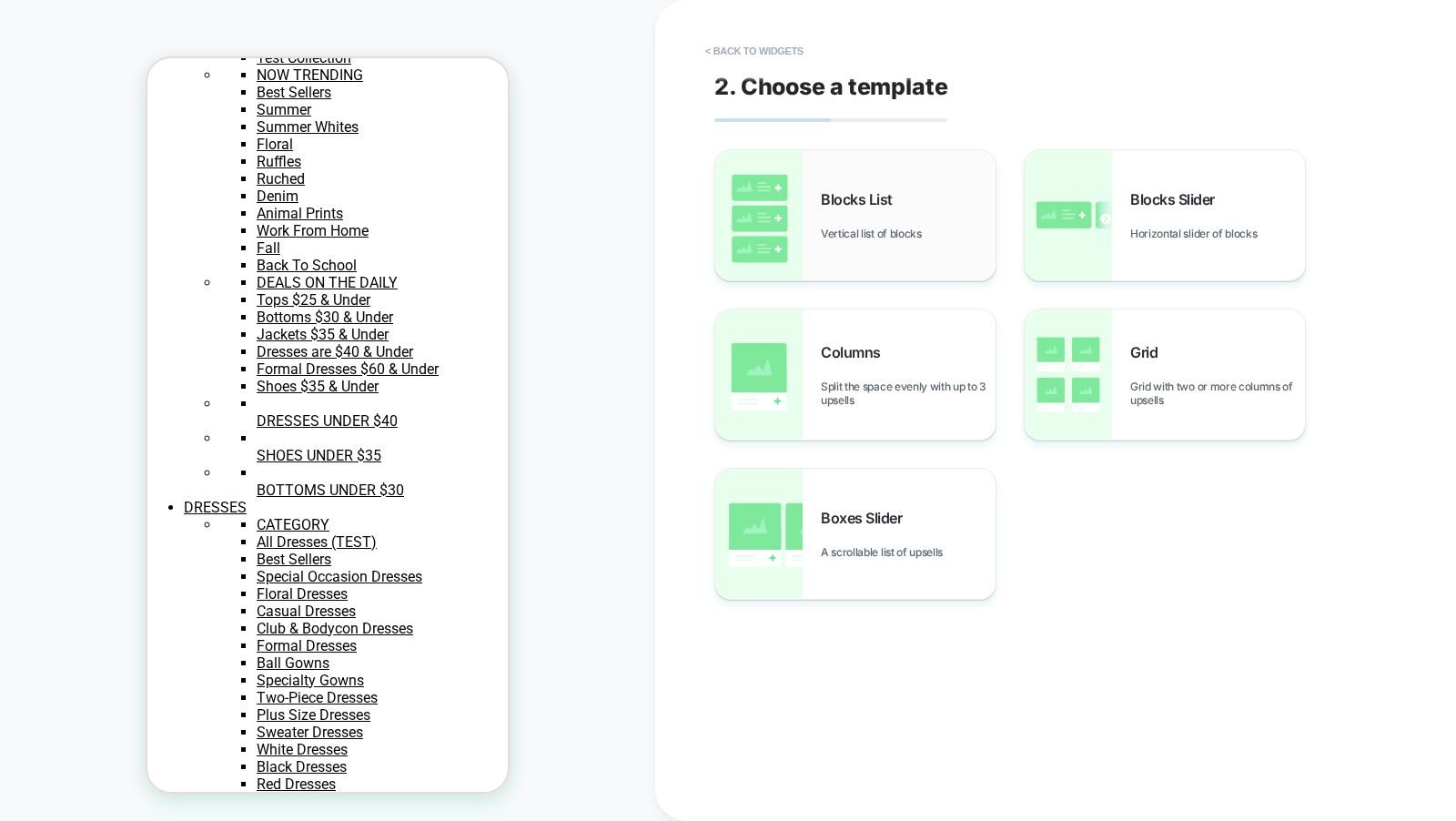
scroll to position [320, 0]
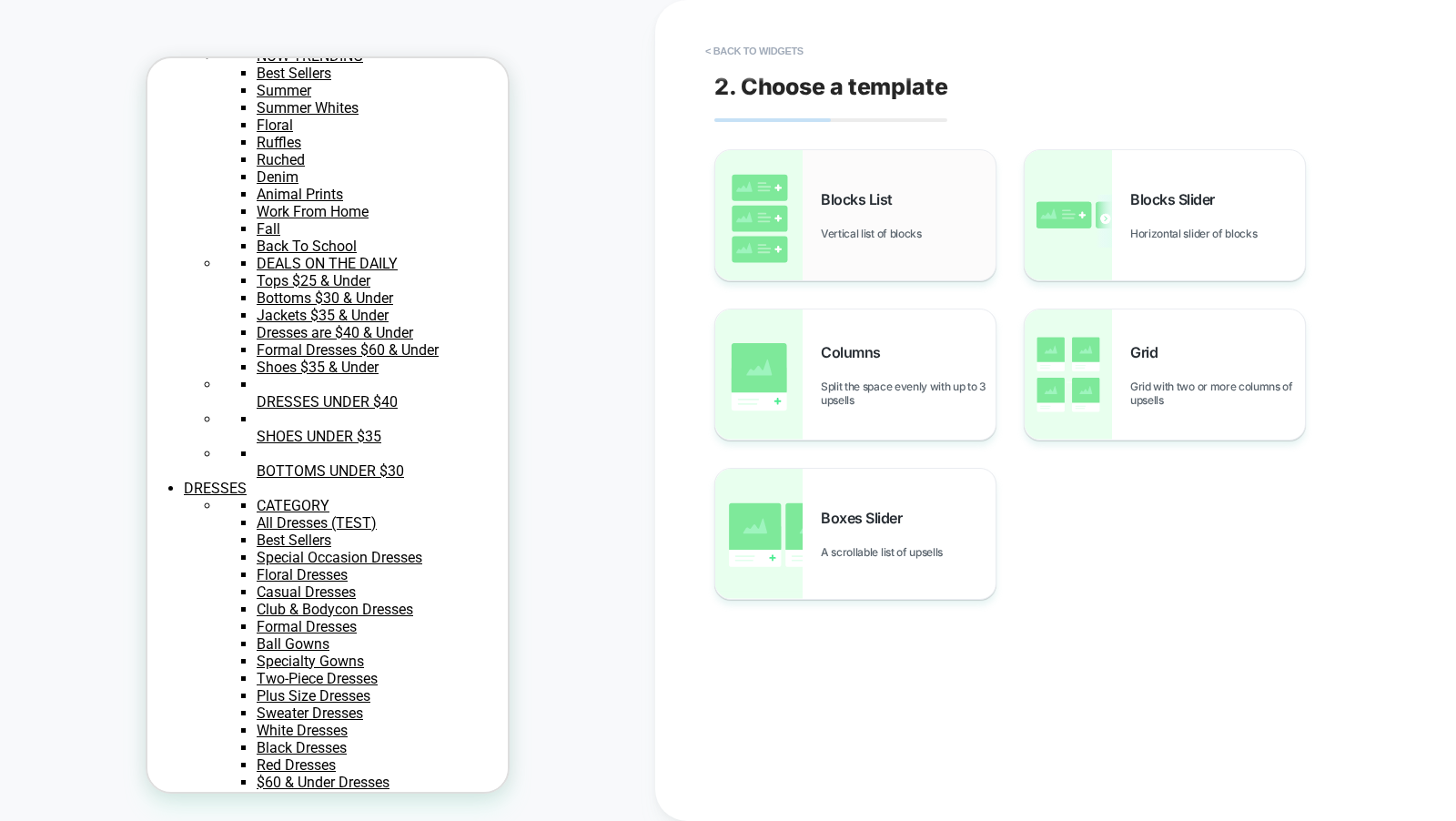
click at [909, 231] on span "Vertical list of blocks" at bounding box center [876, 233] width 110 height 14
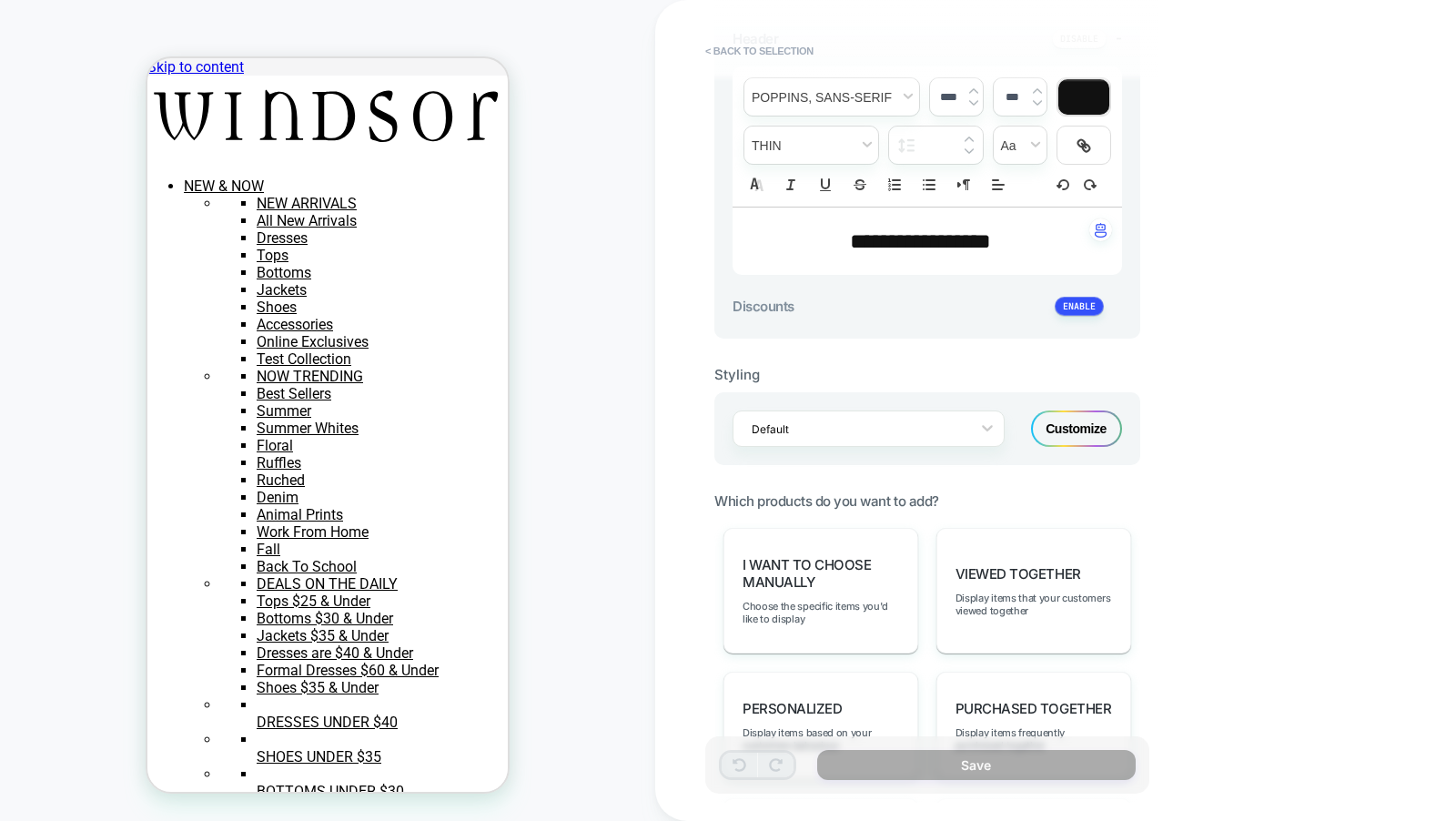
scroll to position [550, 0]
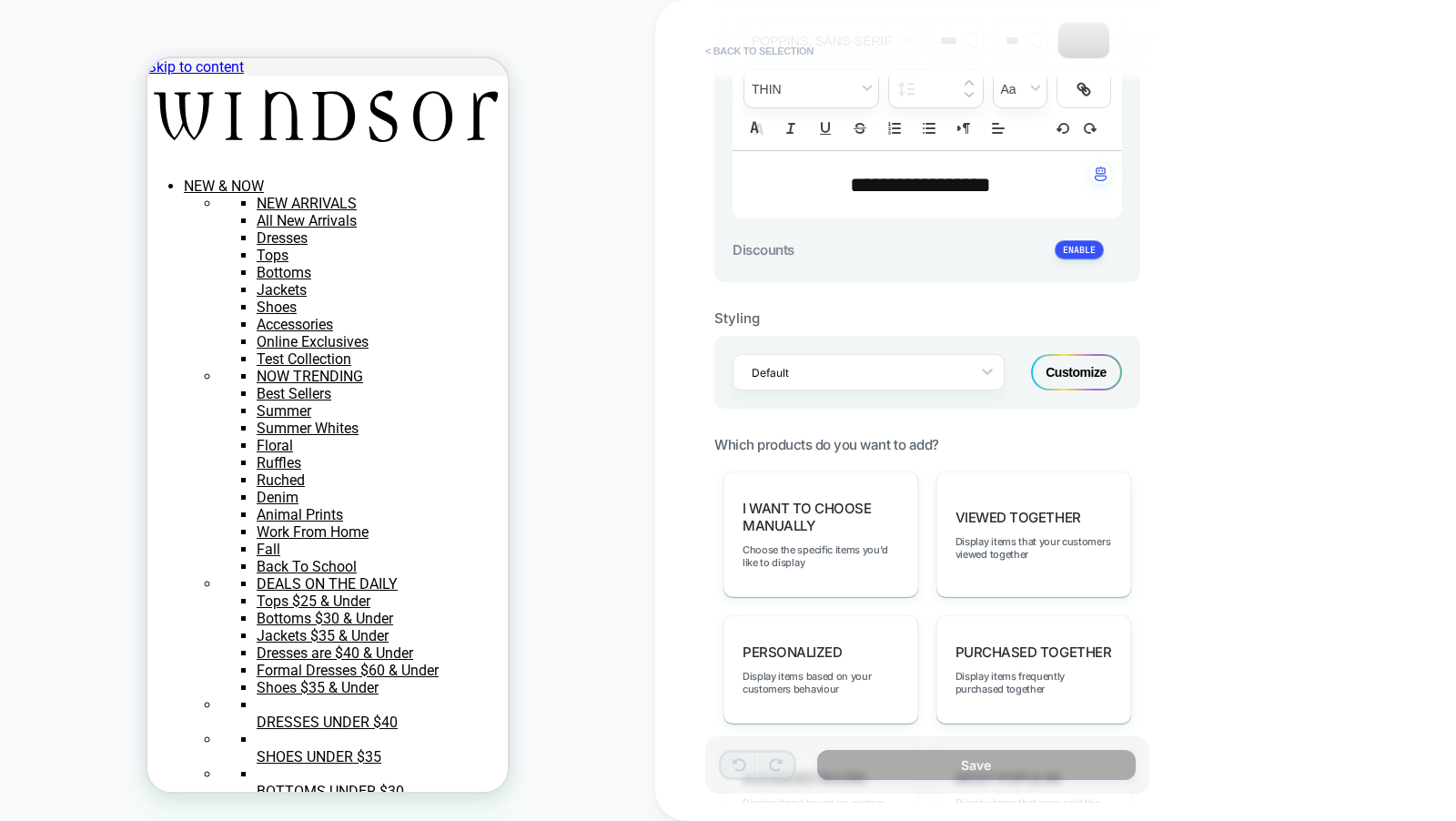
click at [778, 42] on button "< Back to selection" at bounding box center [759, 51] width 126 height 30
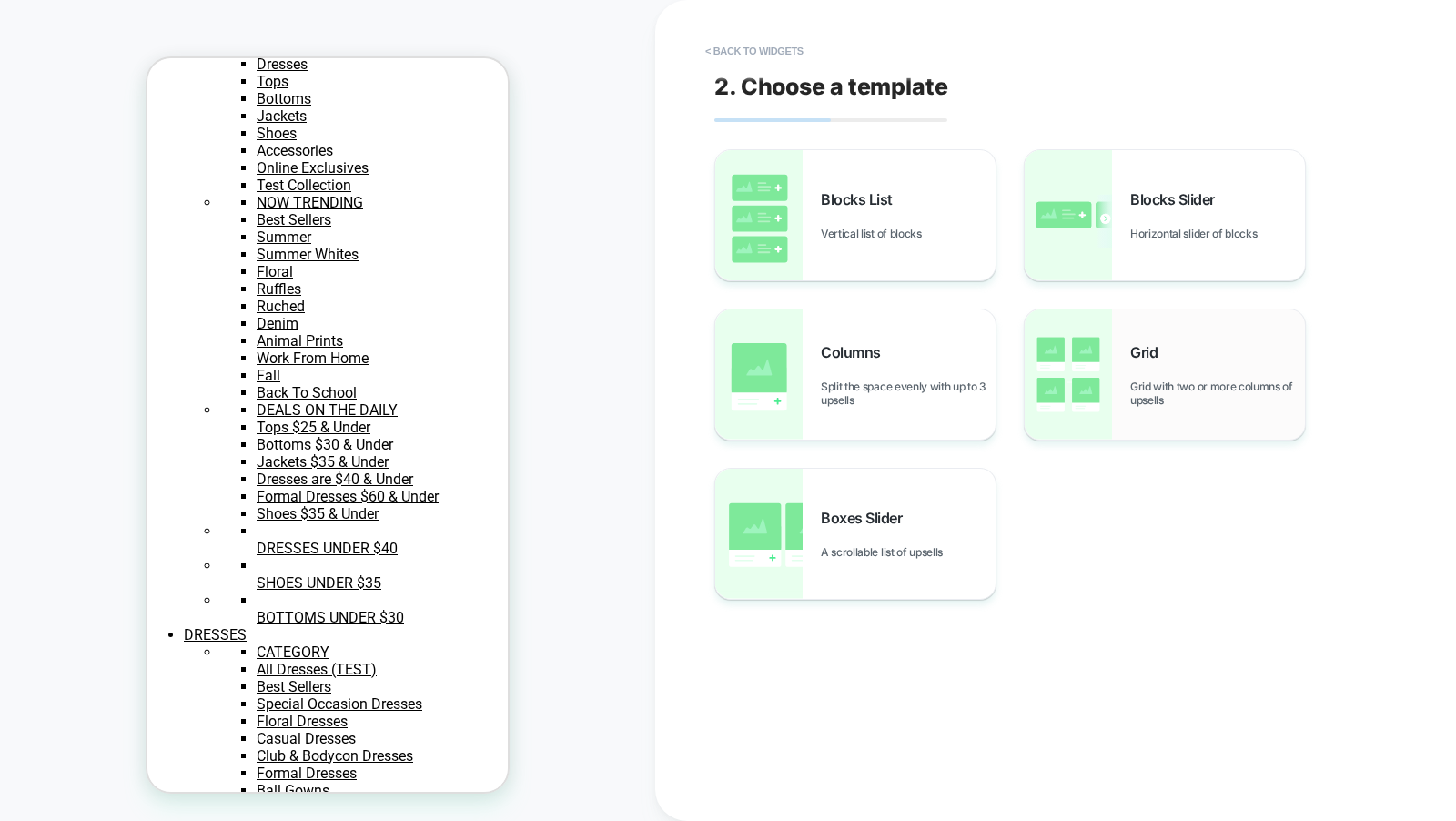
click at [1064, 373] on img at bounding box center [1068, 374] width 88 height 130
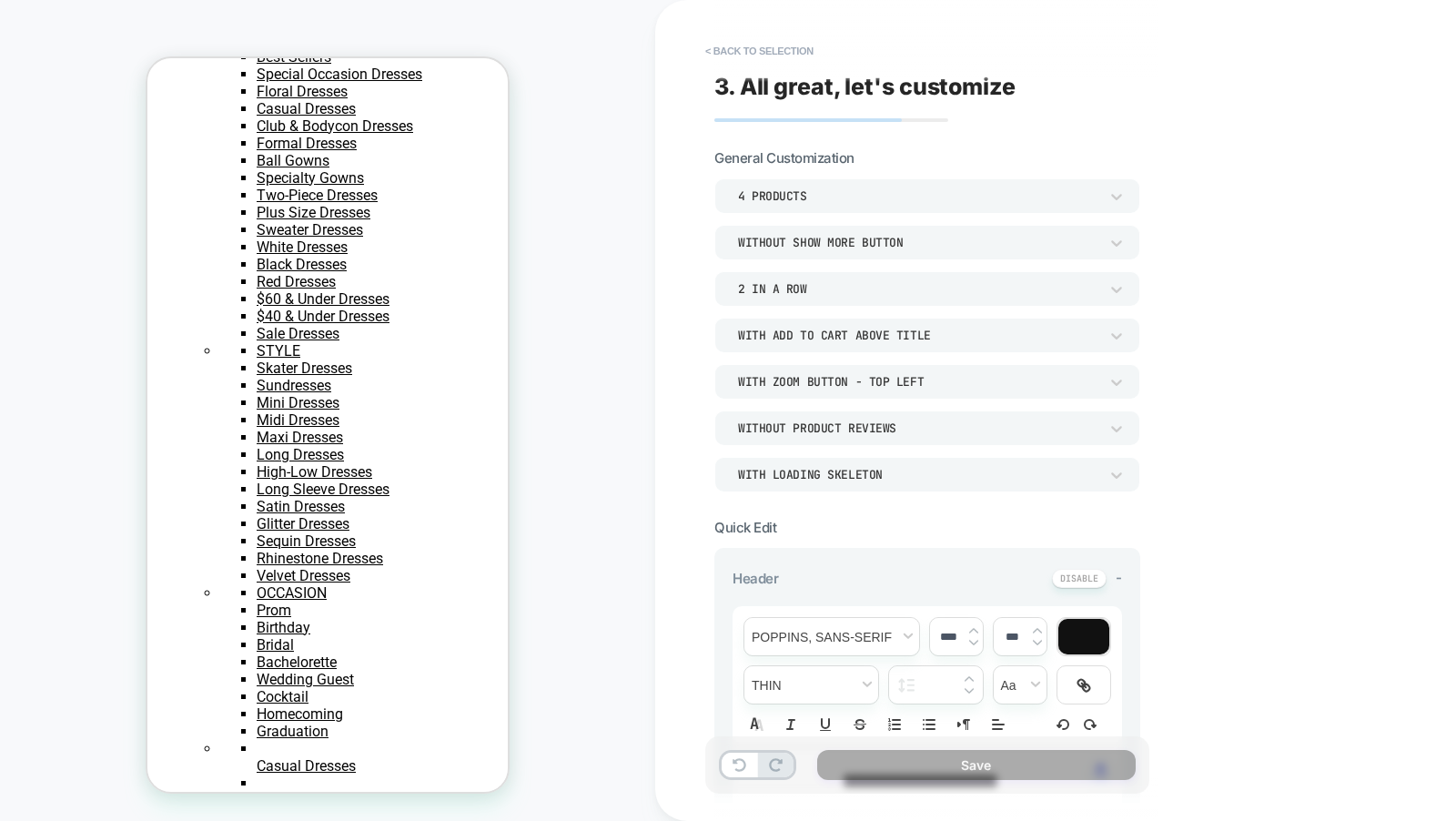
type textarea "*"
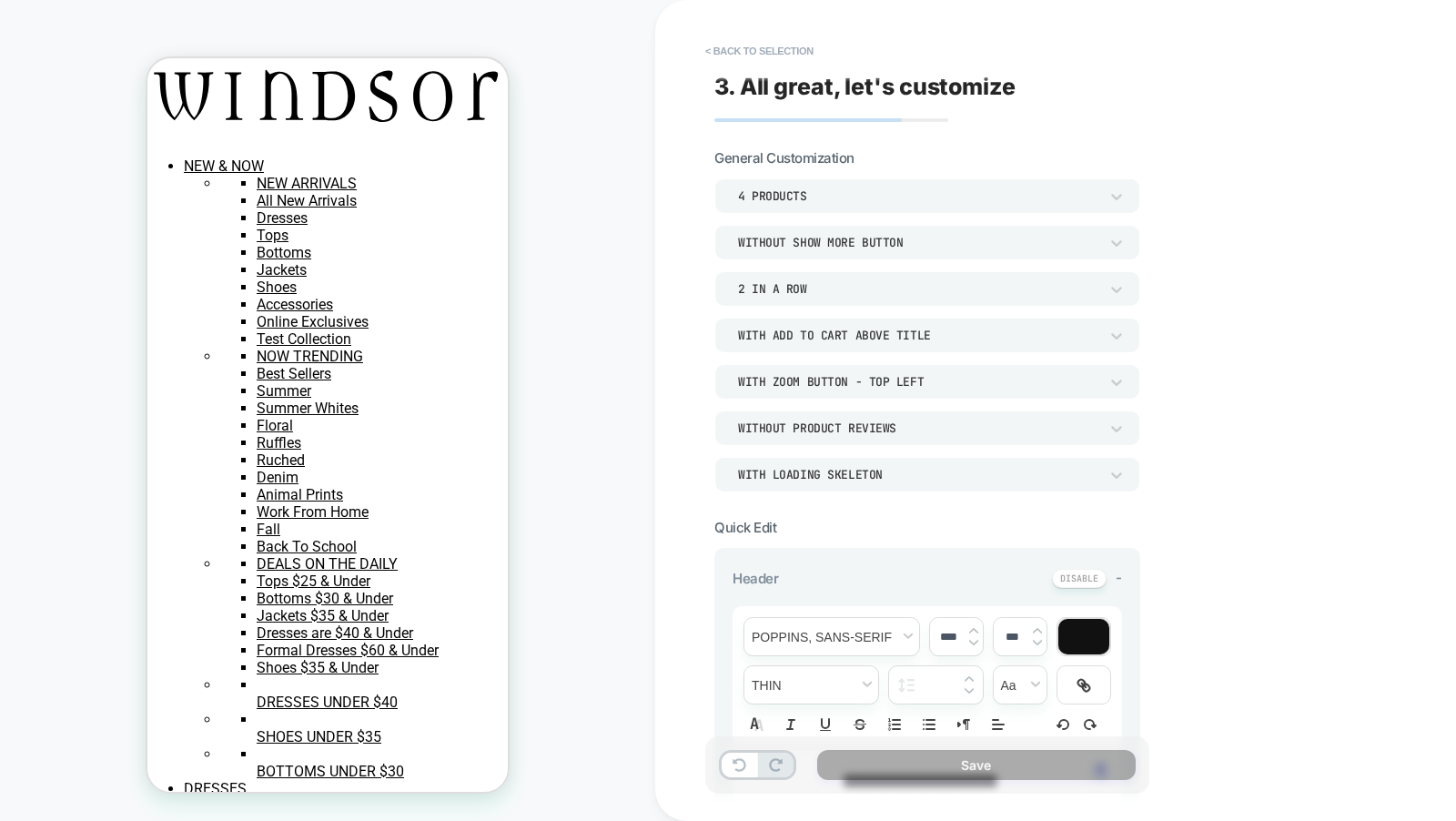
scroll to position [0, 0]
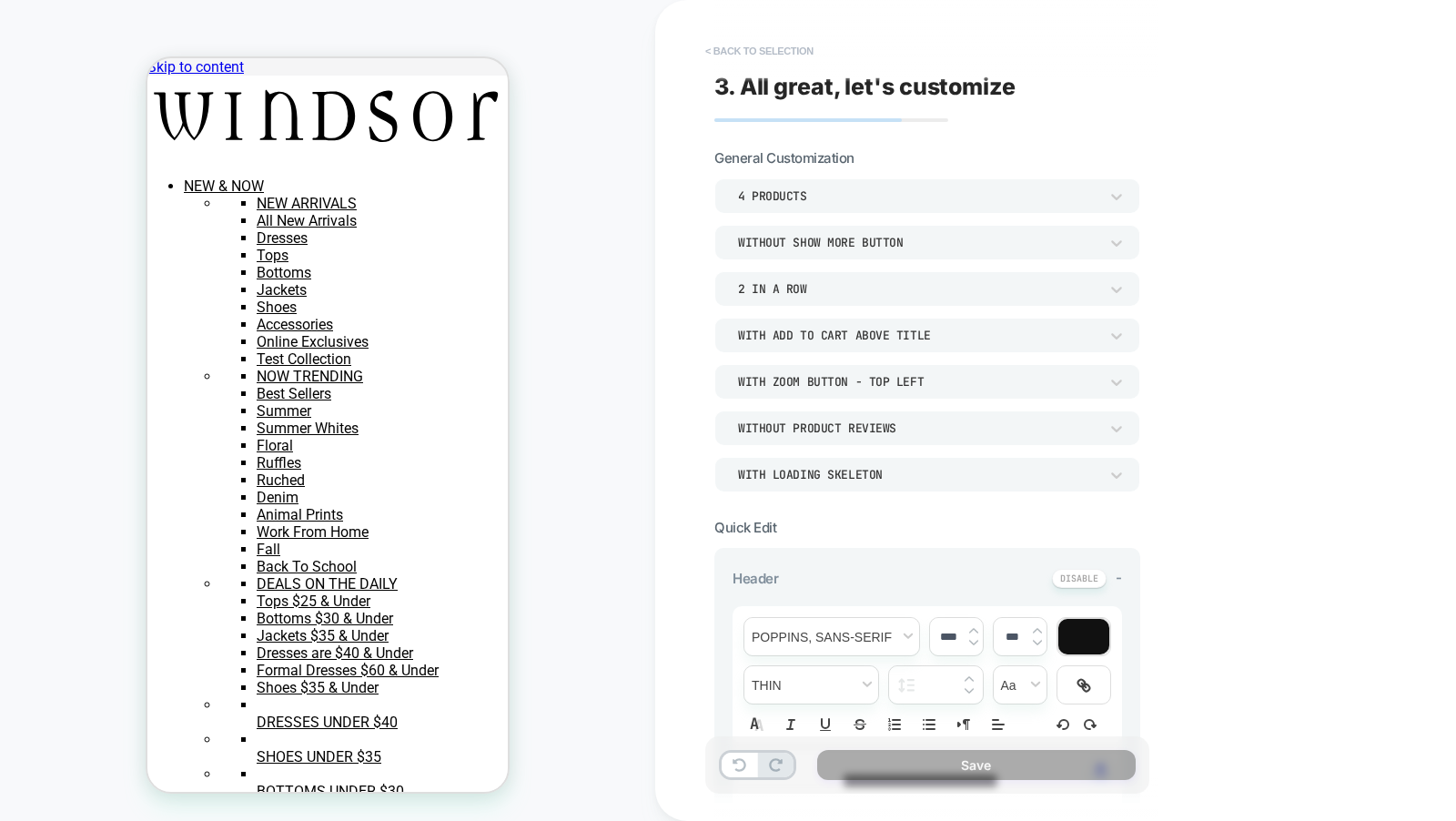
click at [746, 38] on button "< Back to selection" at bounding box center [759, 51] width 126 height 30
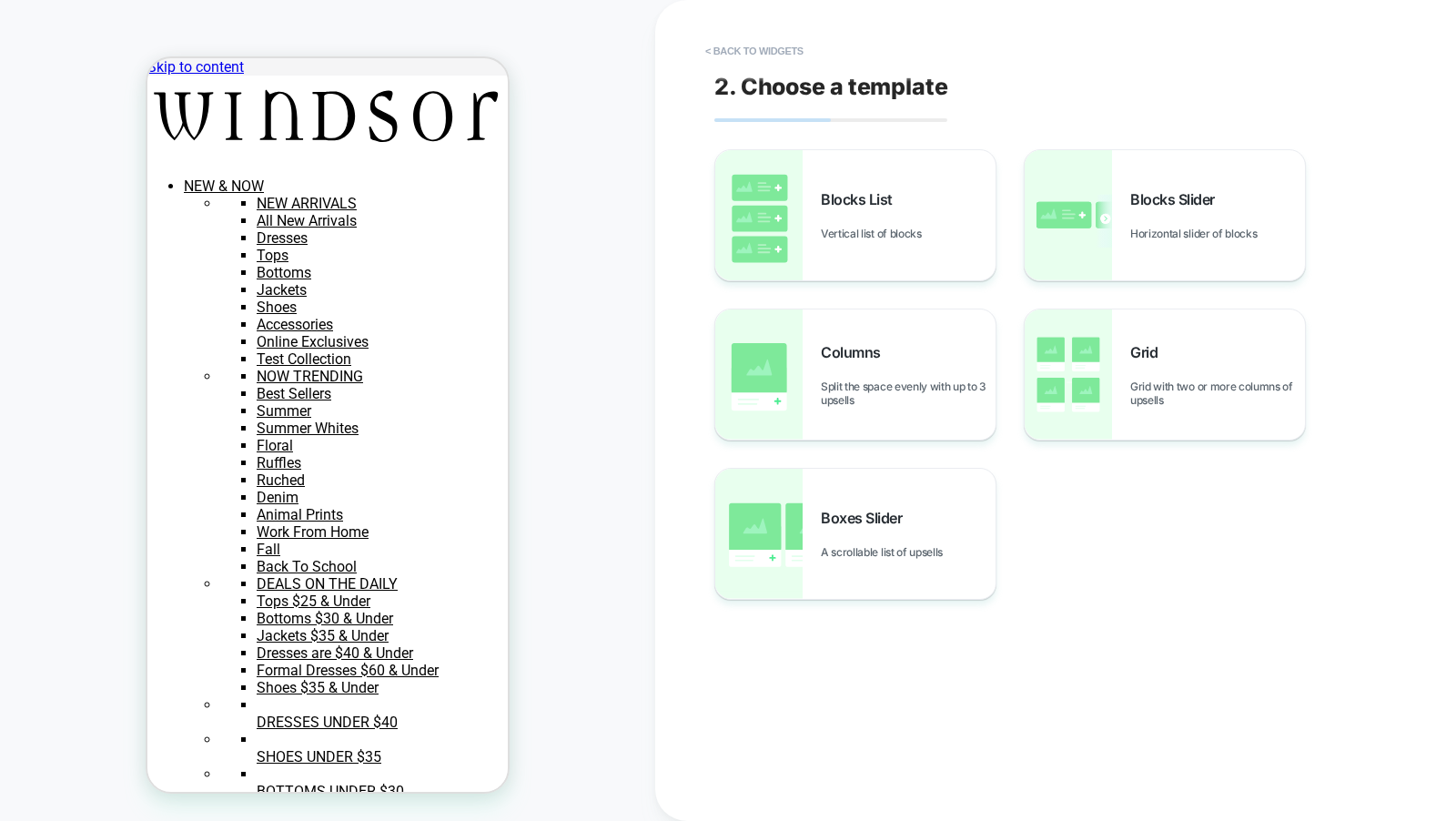
click at [746, 38] on button "< Back to widgets" at bounding box center [755, 51] width 116 height 30
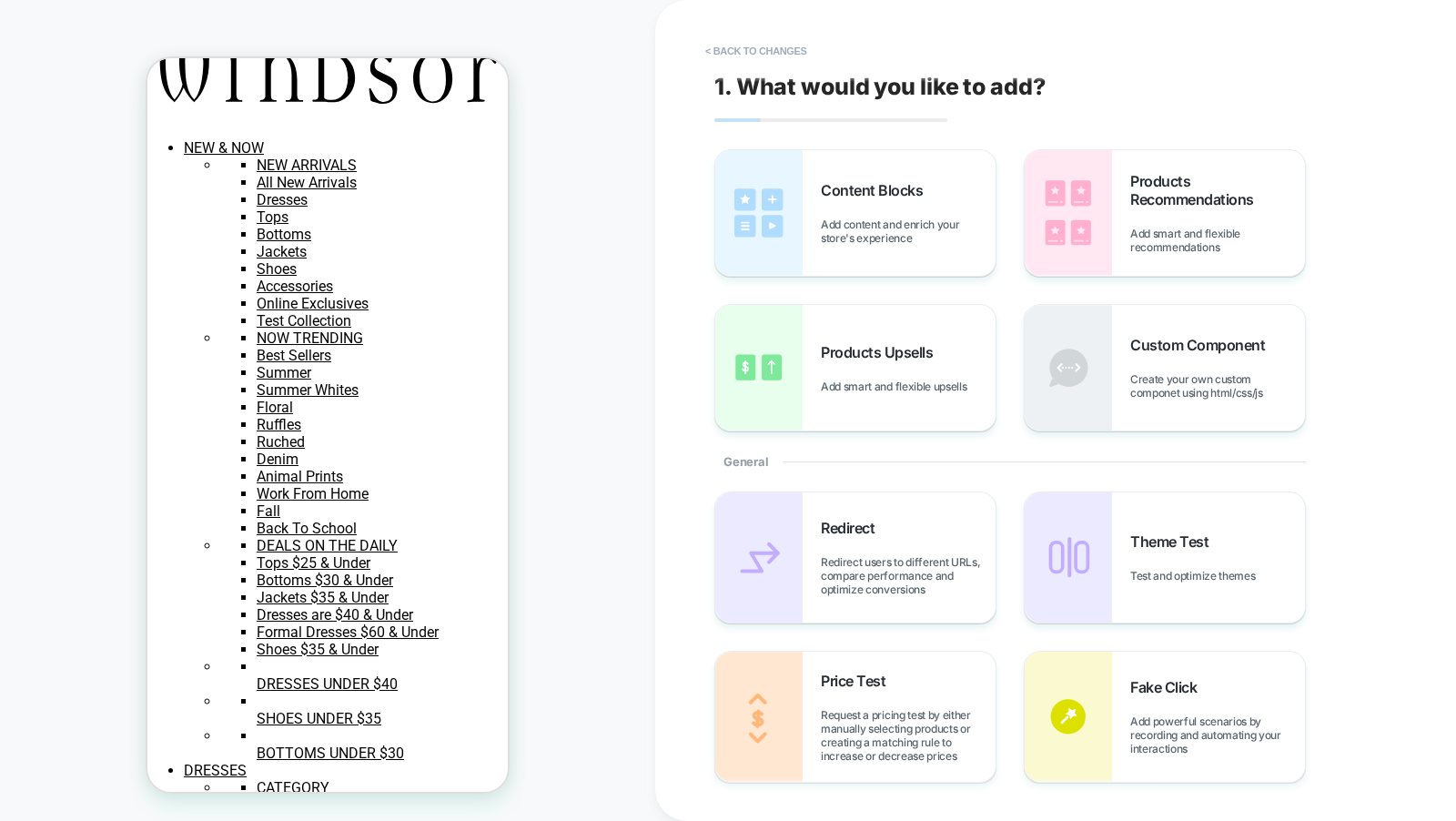
scroll to position [43, 0]
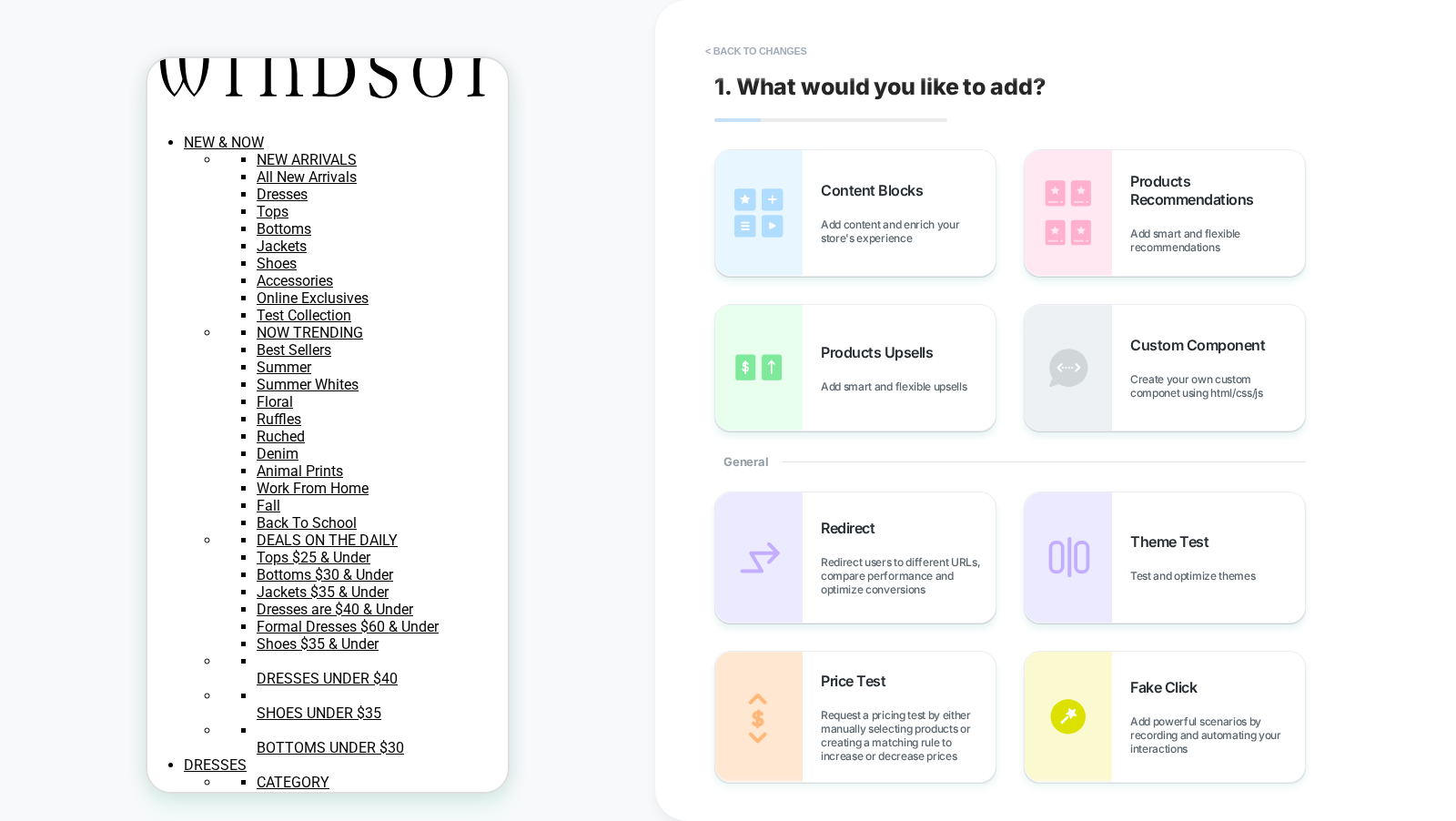
click at [746, 38] on button "< Back to changes" at bounding box center [757, 51] width 120 height 30
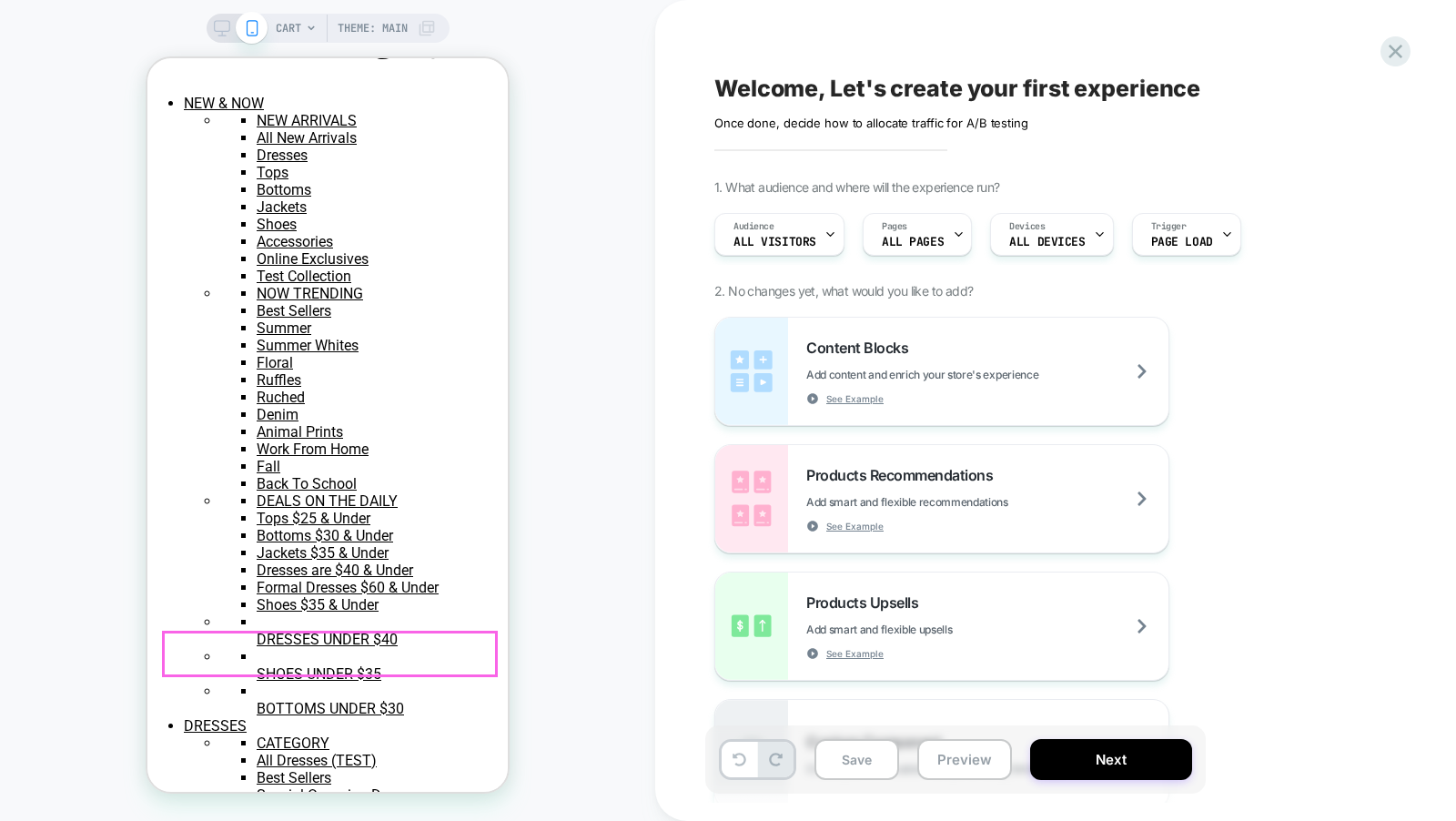
scroll to position [0, 0]
